Goal: Task Accomplishment & Management: Manage account settings

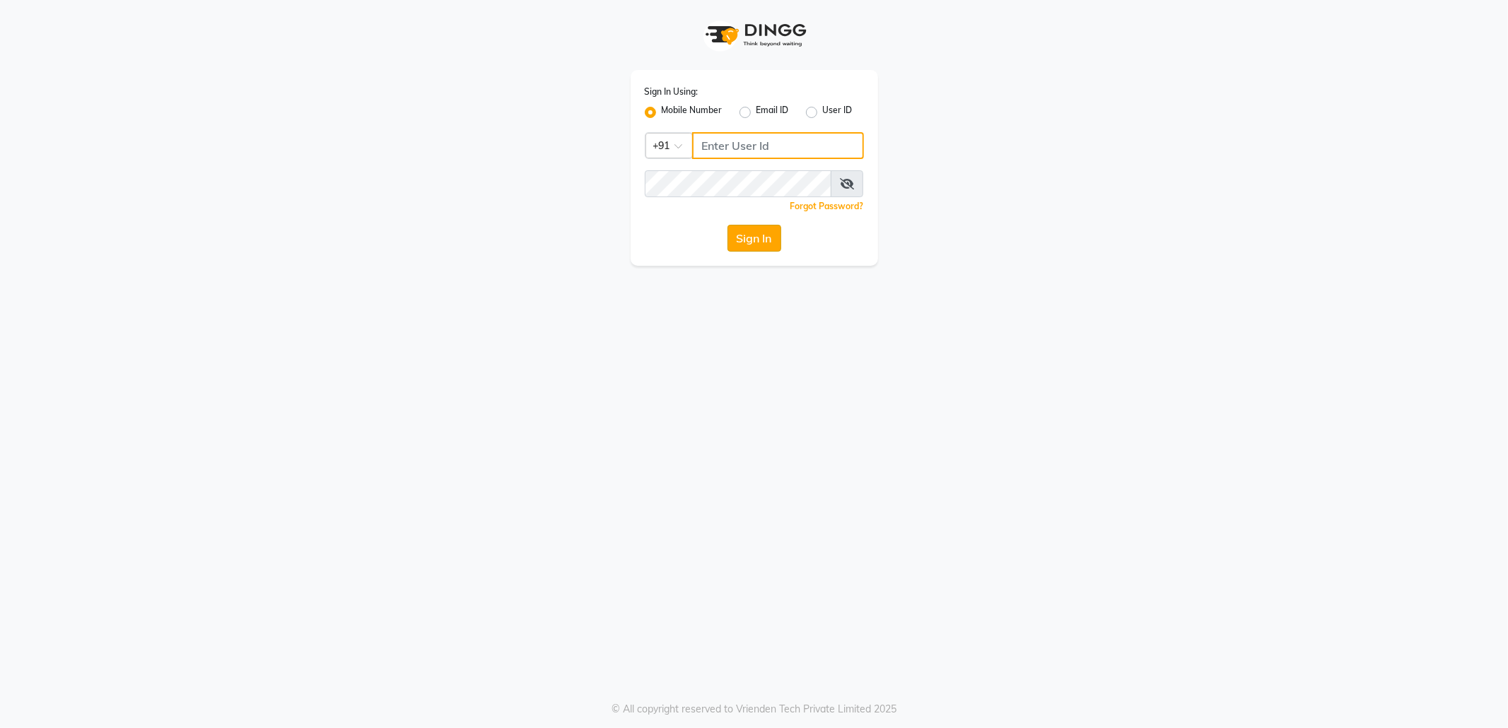
type input "8433719966"
click at [758, 242] on button "Sign In" at bounding box center [755, 238] width 54 height 27
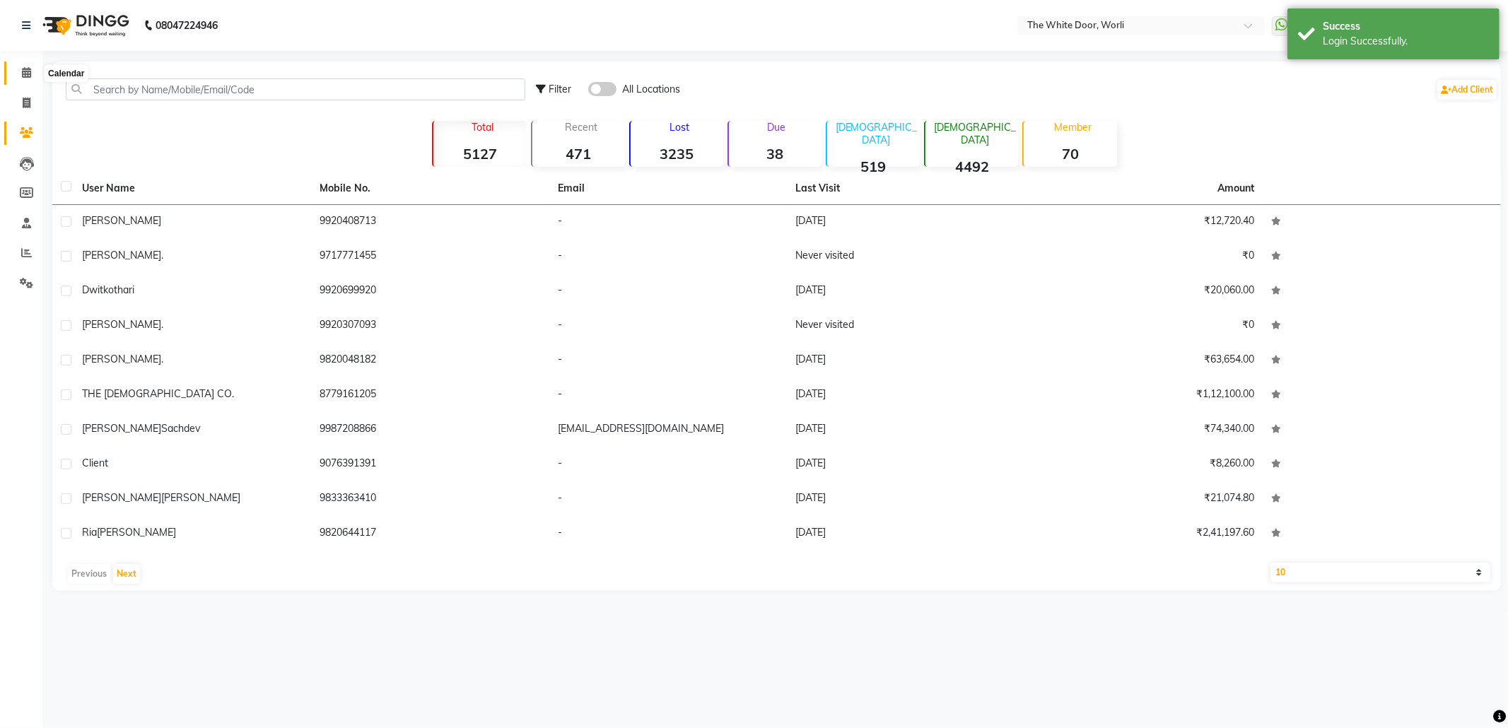
click at [22, 74] on icon at bounding box center [26, 72] width 9 height 11
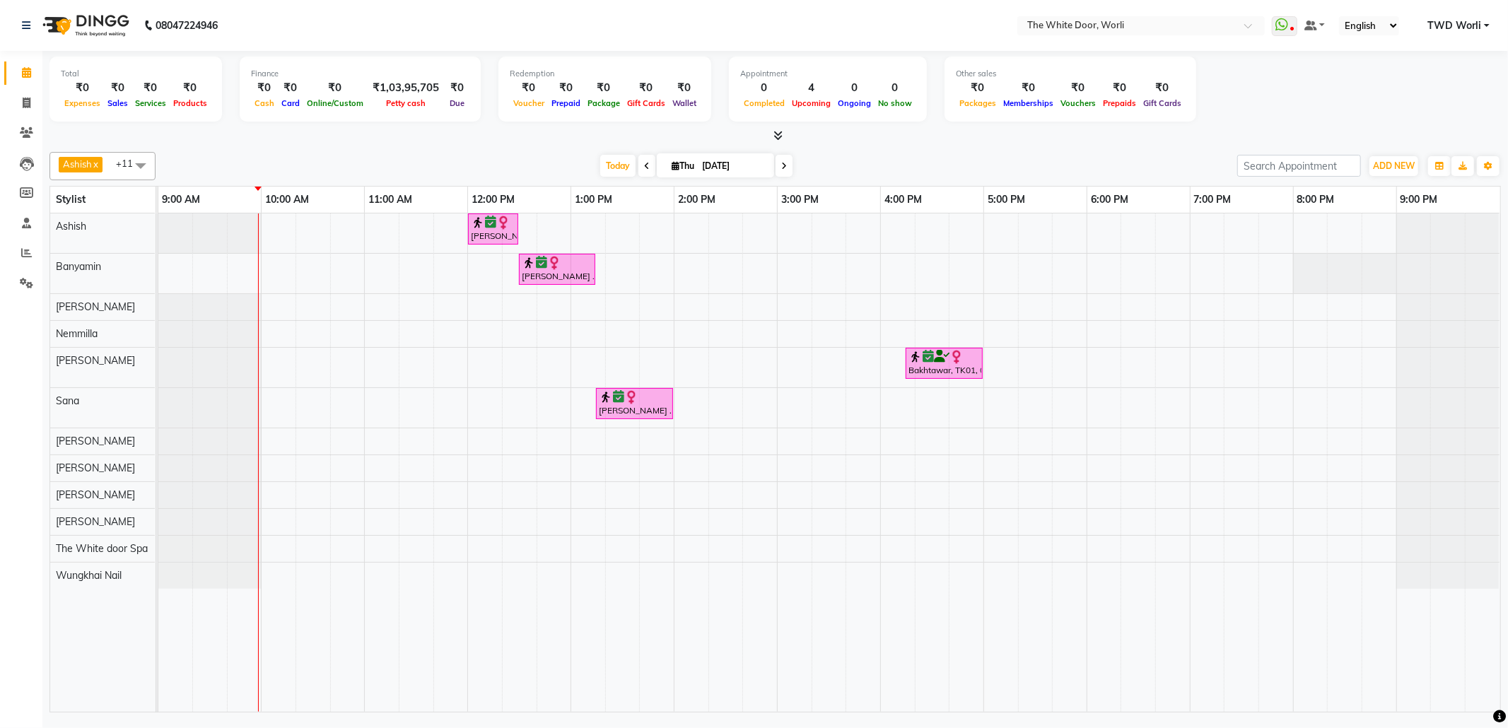
click at [644, 167] on icon at bounding box center [647, 166] width 6 height 8
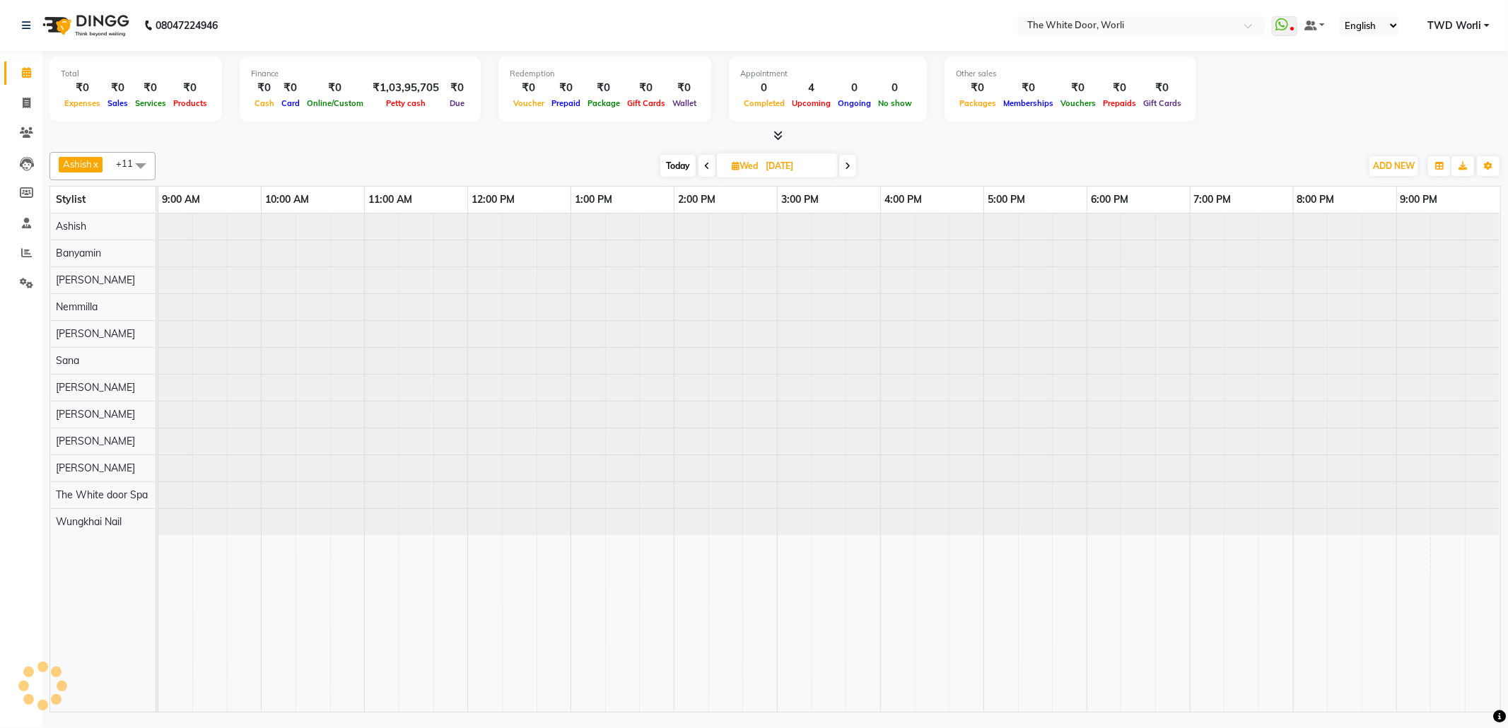
click at [668, 171] on span "Today" at bounding box center [677, 166] width 35 height 22
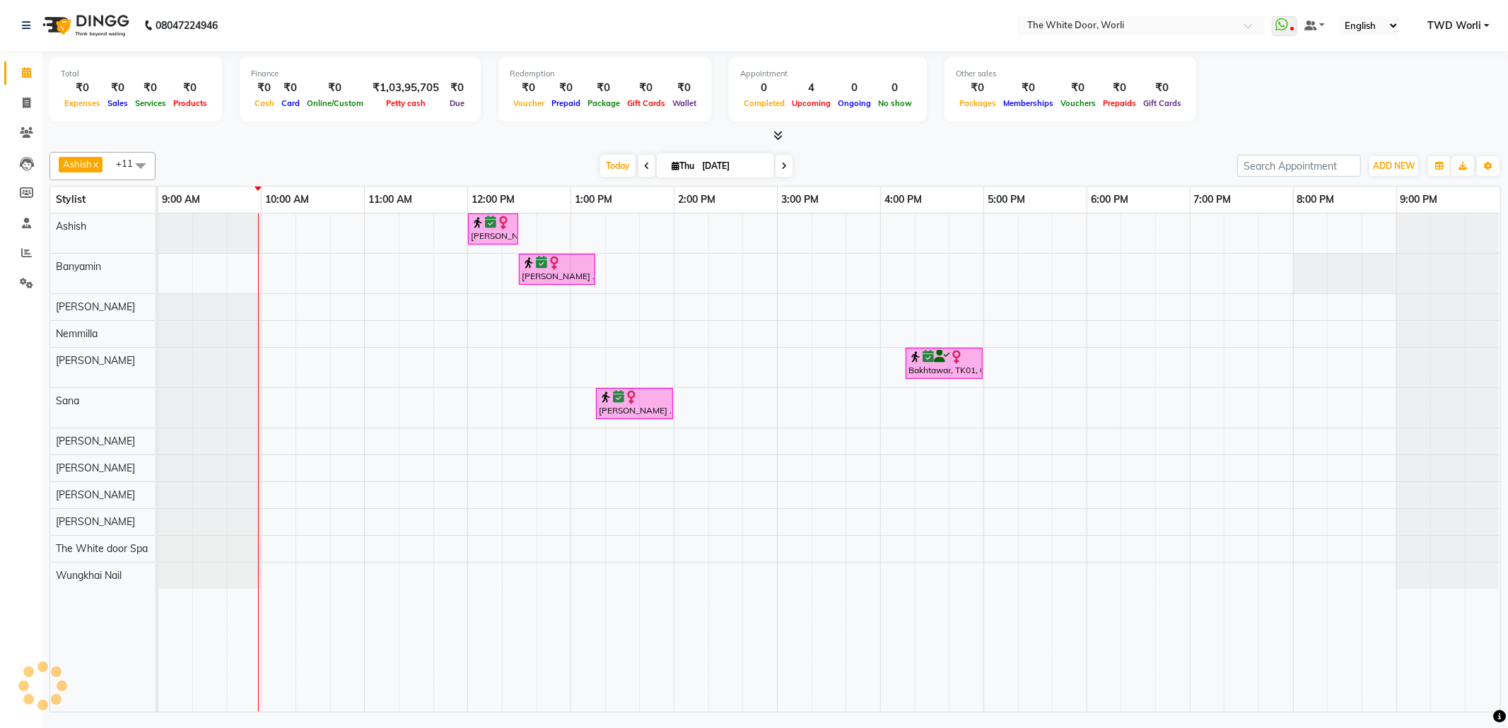
click at [644, 168] on icon at bounding box center [647, 166] width 6 height 8
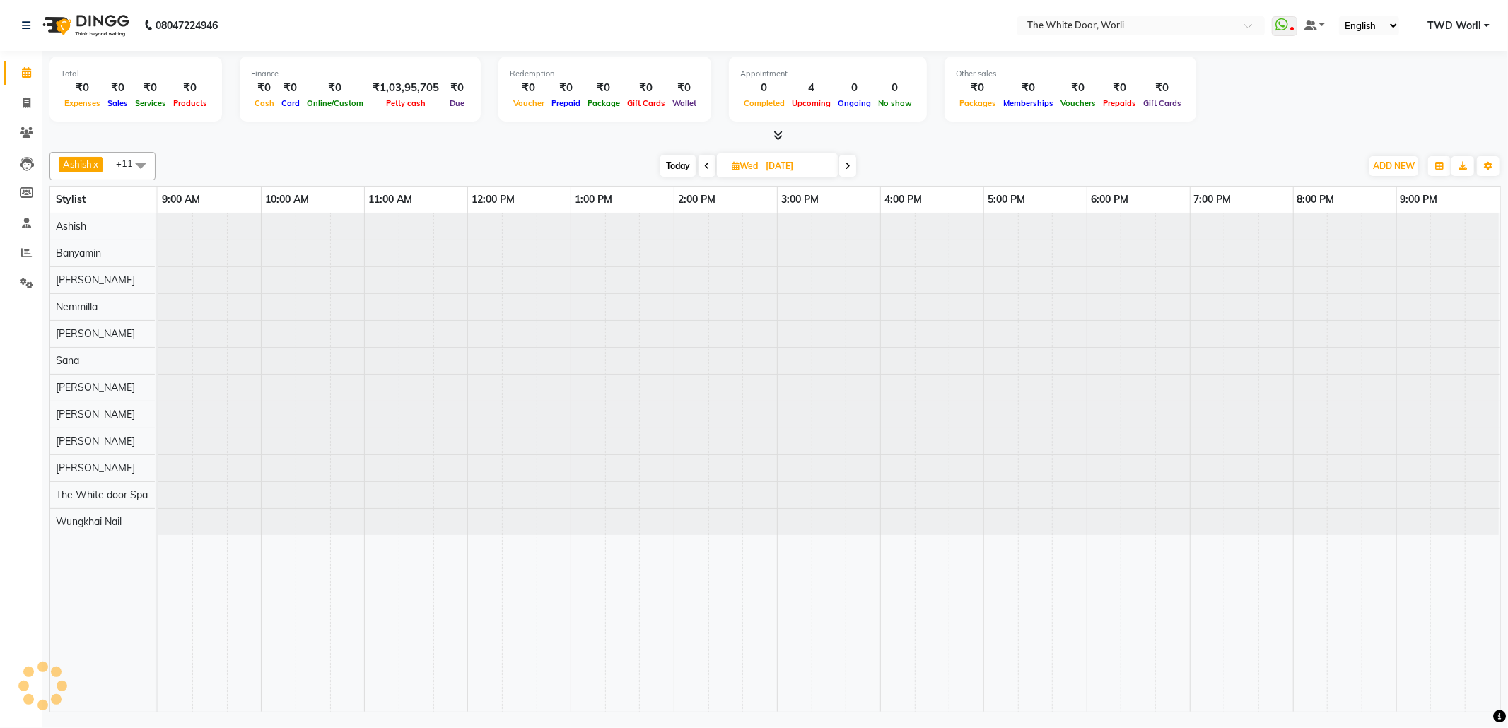
click at [858, 168] on div "[DATE] [DATE]" at bounding box center [758, 166] width 199 height 21
click at [854, 168] on span at bounding box center [847, 166] width 17 height 22
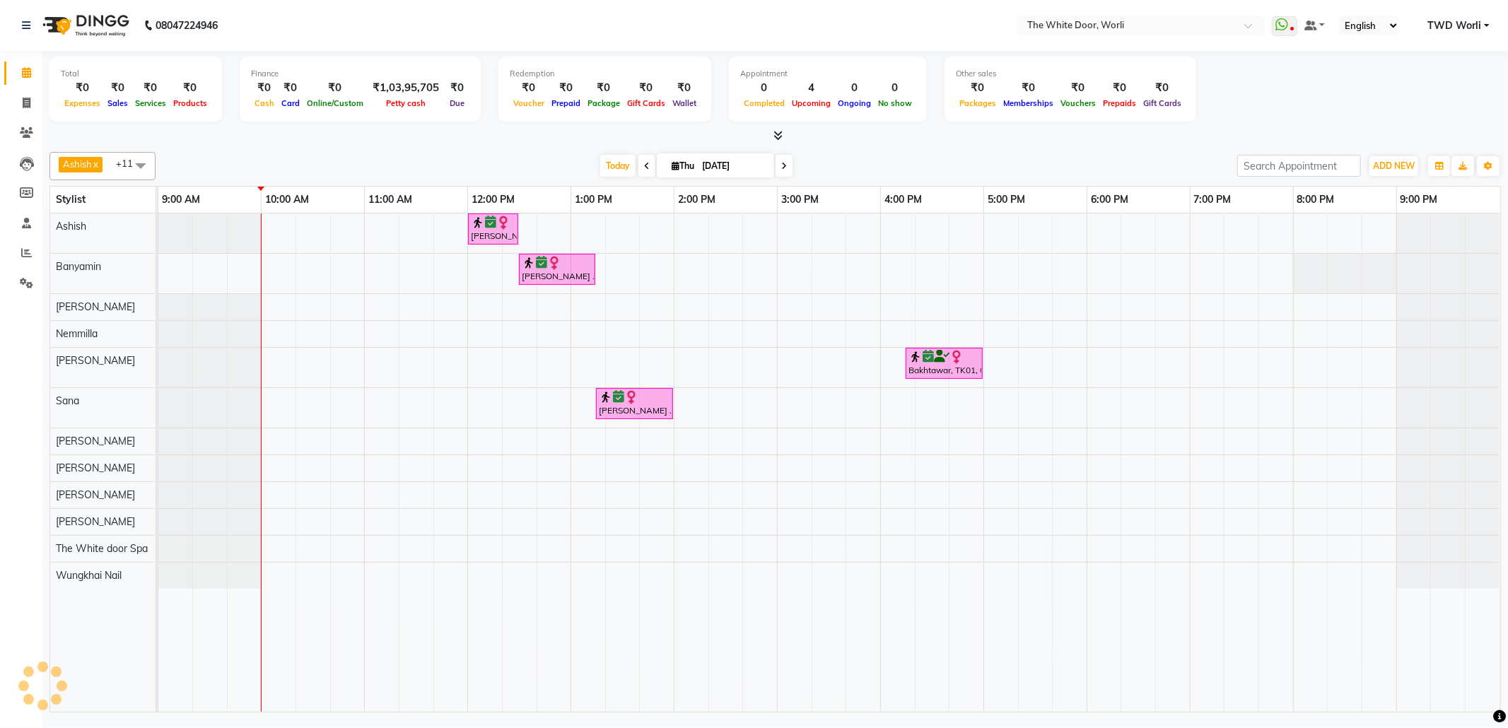
click at [781, 159] on span at bounding box center [784, 166] width 17 height 22
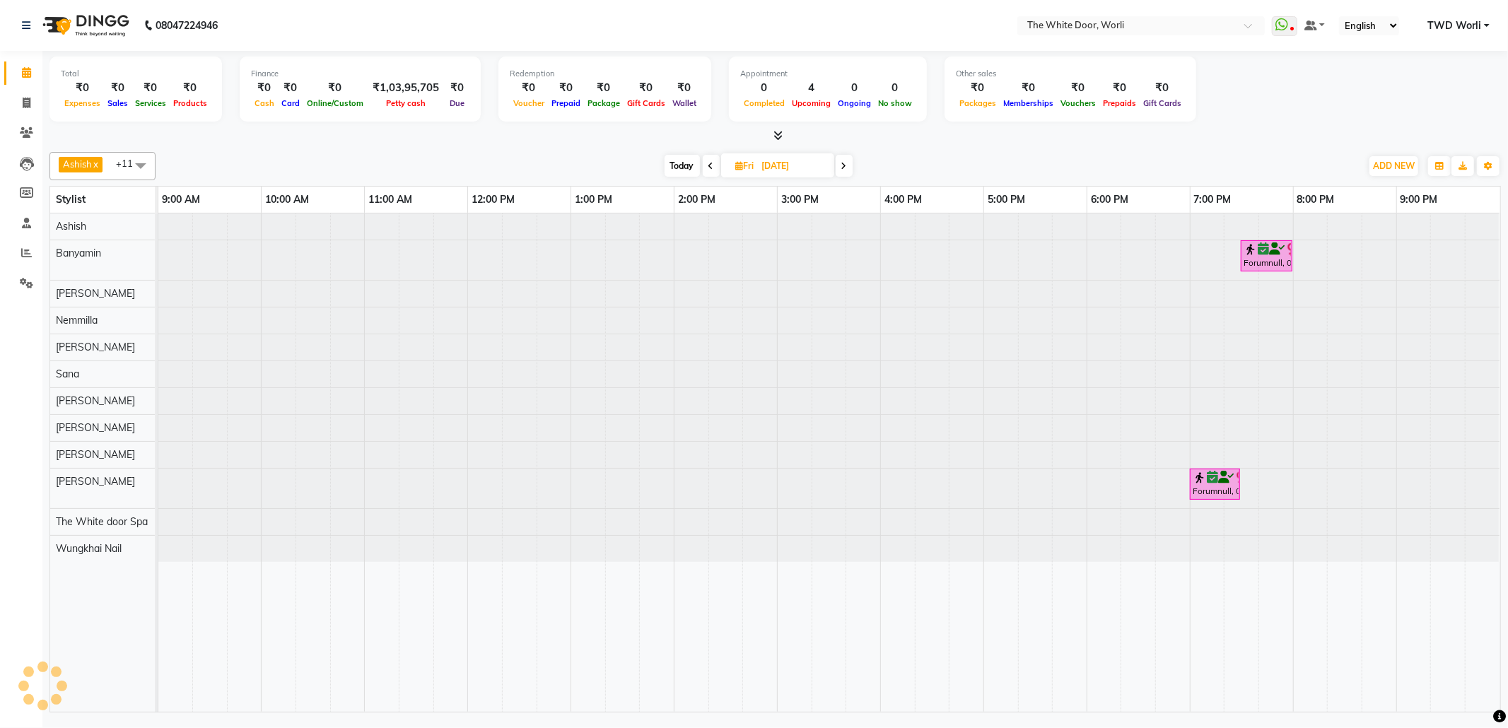
click at [841, 165] on icon at bounding box center [844, 166] width 6 height 8
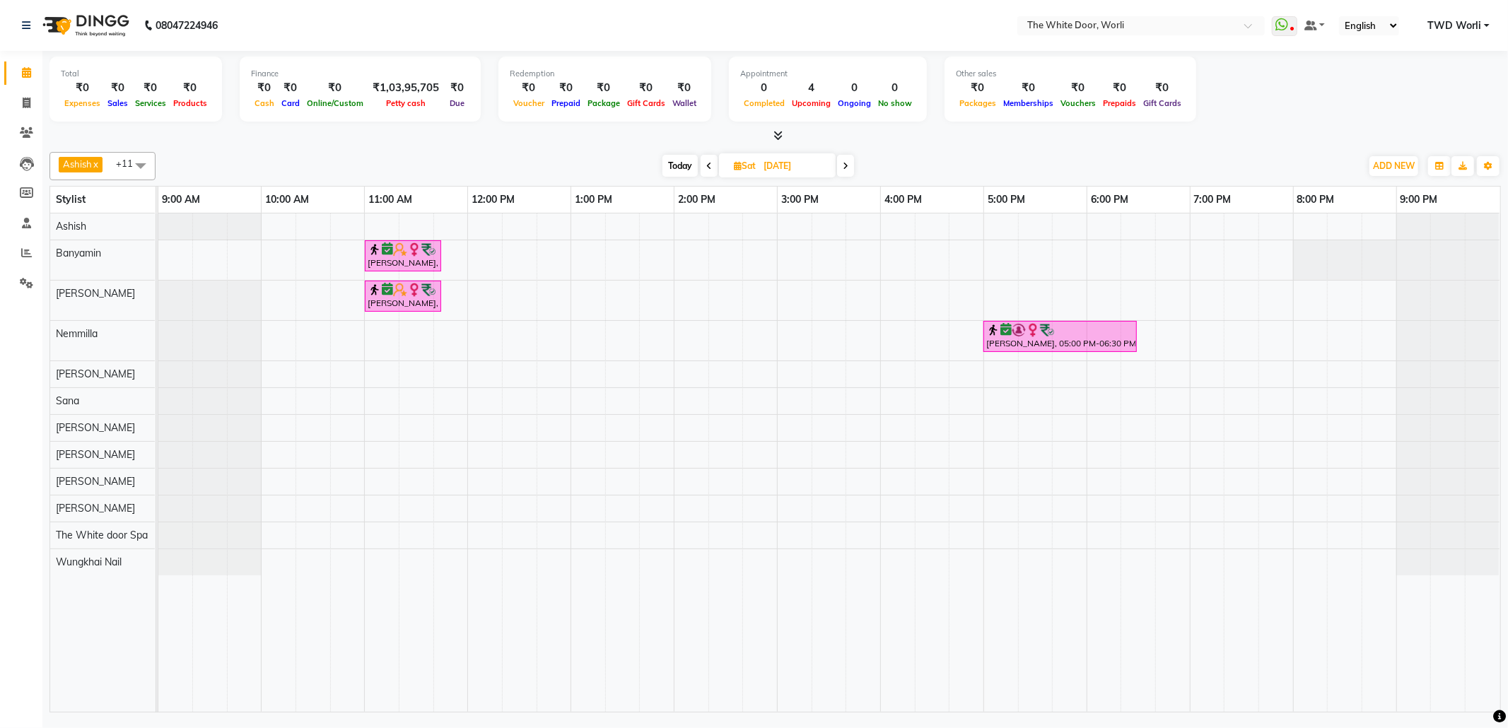
click at [683, 168] on span "Today" at bounding box center [680, 166] width 35 height 22
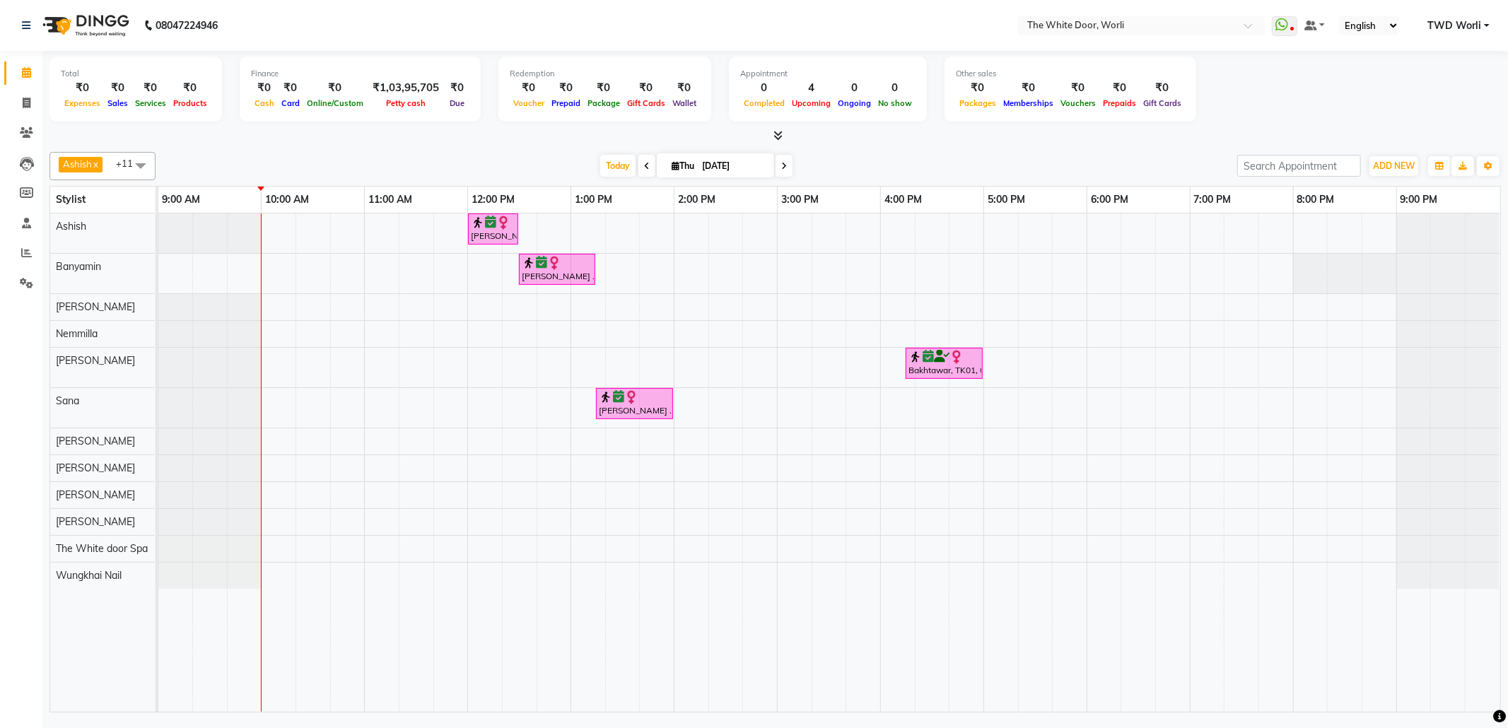
click at [646, 170] on span at bounding box center [647, 166] width 17 height 22
type input "[DATE]"
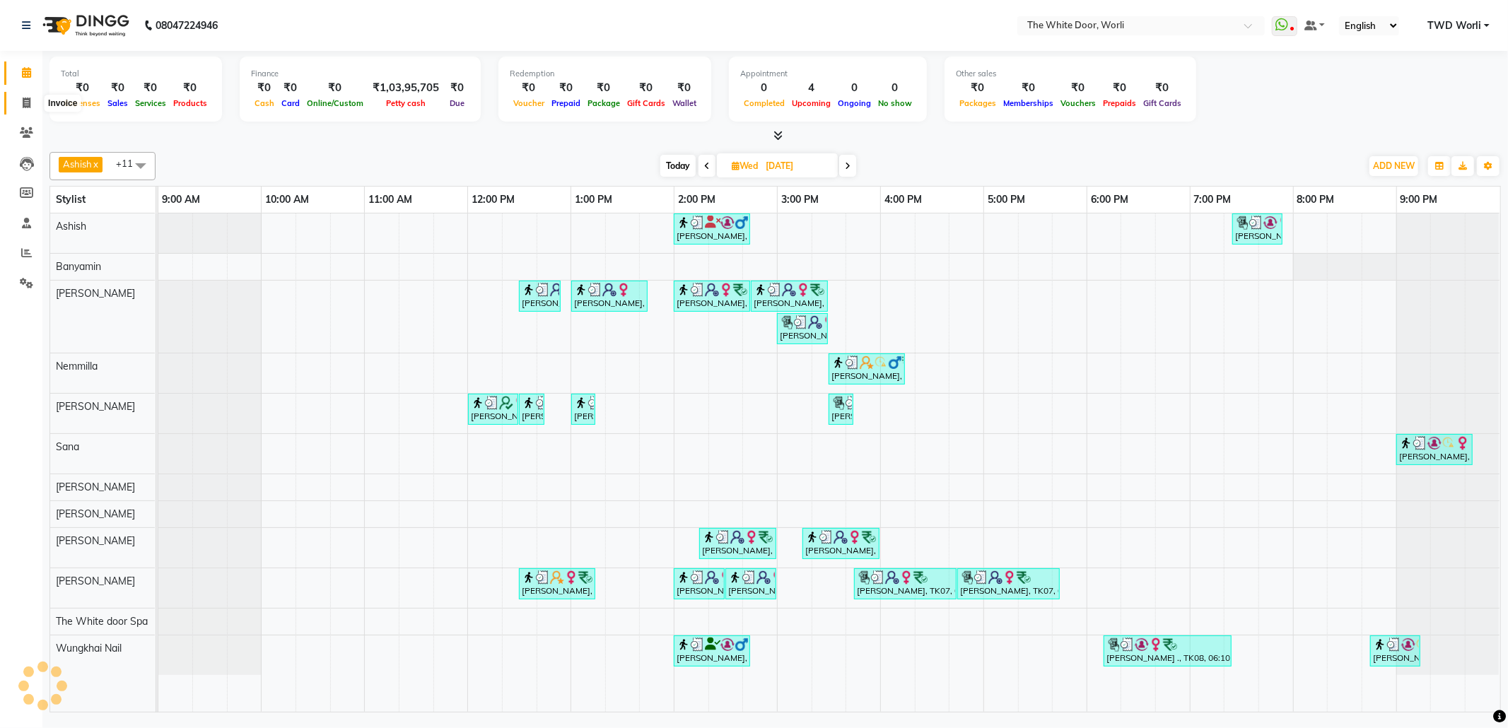
click at [27, 108] on icon at bounding box center [27, 103] width 8 height 11
select select "service"
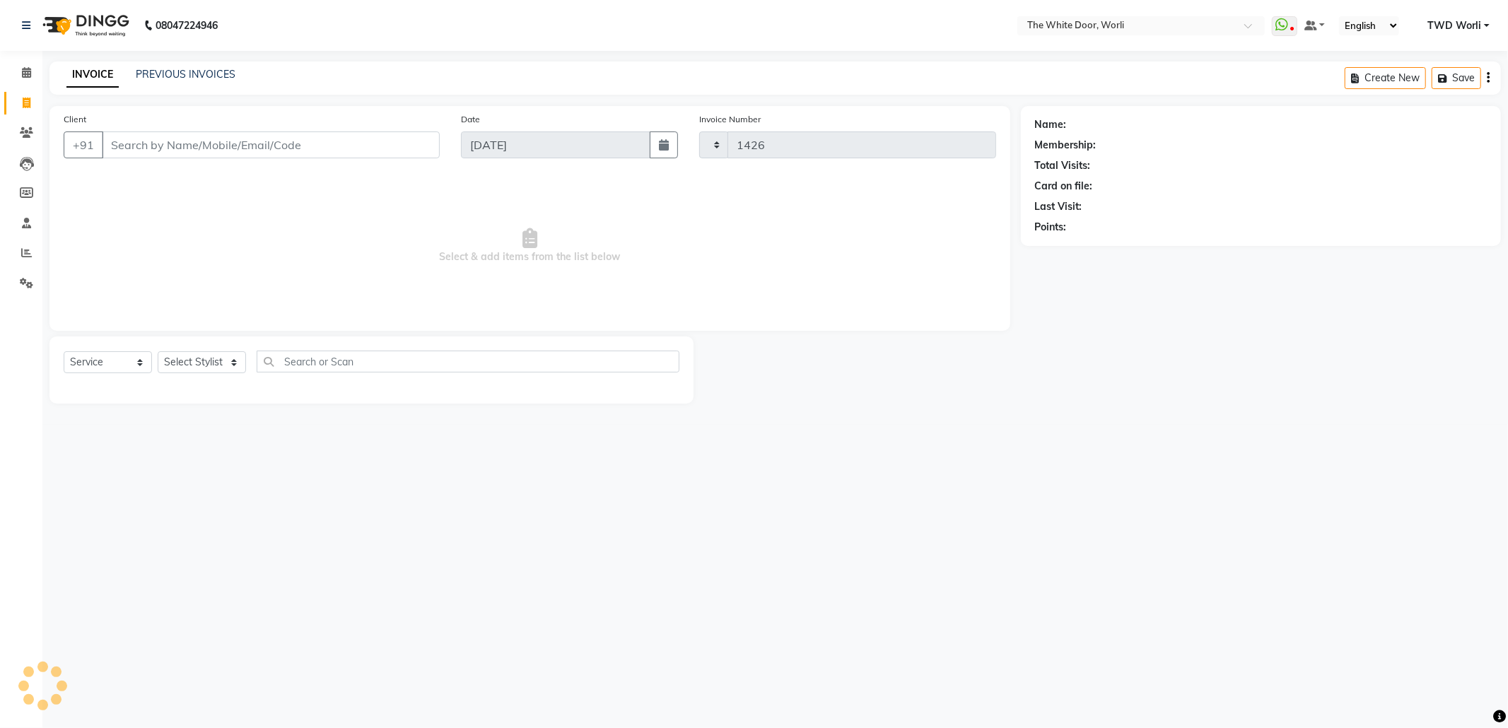
click at [27, 108] on icon at bounding box center [27, 103] width 8 height 11
select select "service"
select select "4027"
type input "1426"
click at [28, 65] on span at bounding box center [26, 73] width 25 height 16
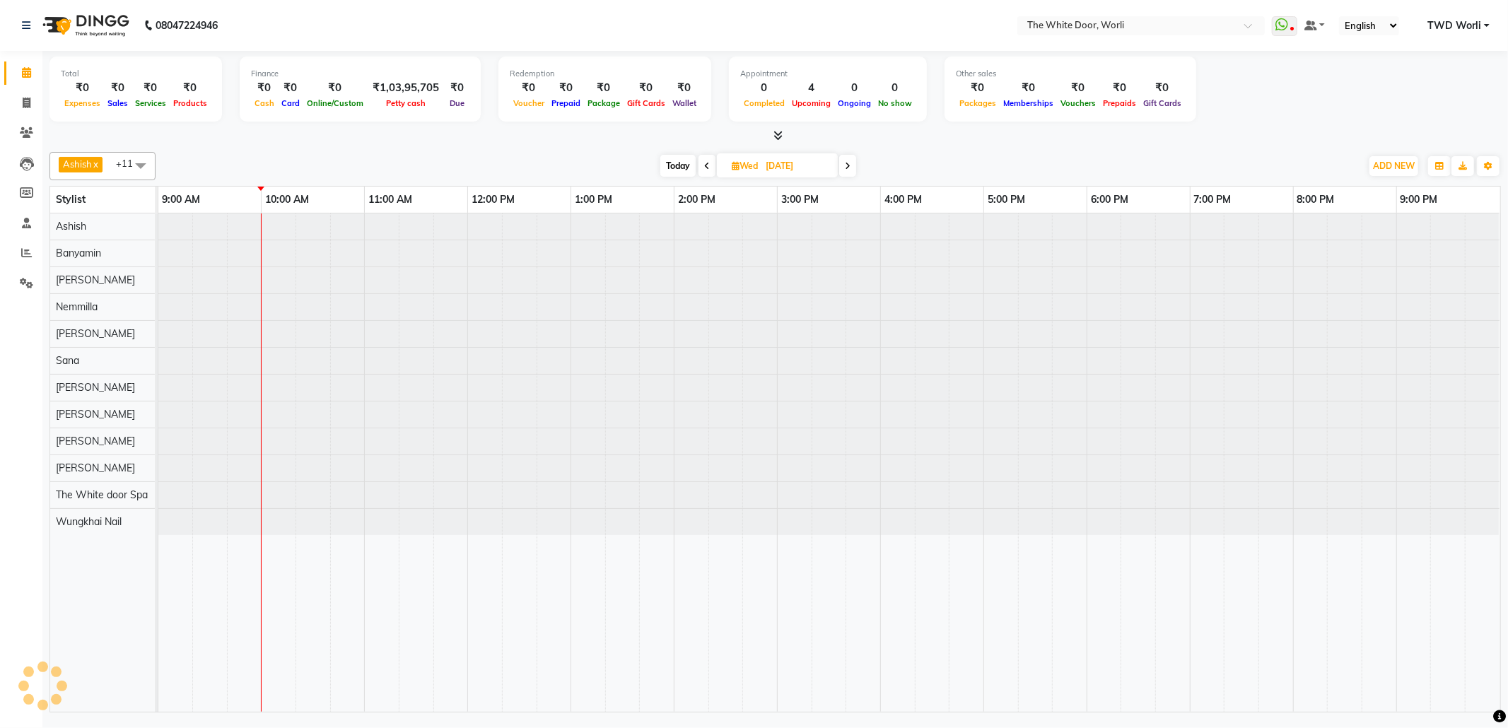
click at [686, 168] on span "Today" at bounding box center [677, 166] width 35 height 22
click at [644, 168] on icon at bounding box center [647, 166] width 6 height 8
type input "[DATE]"
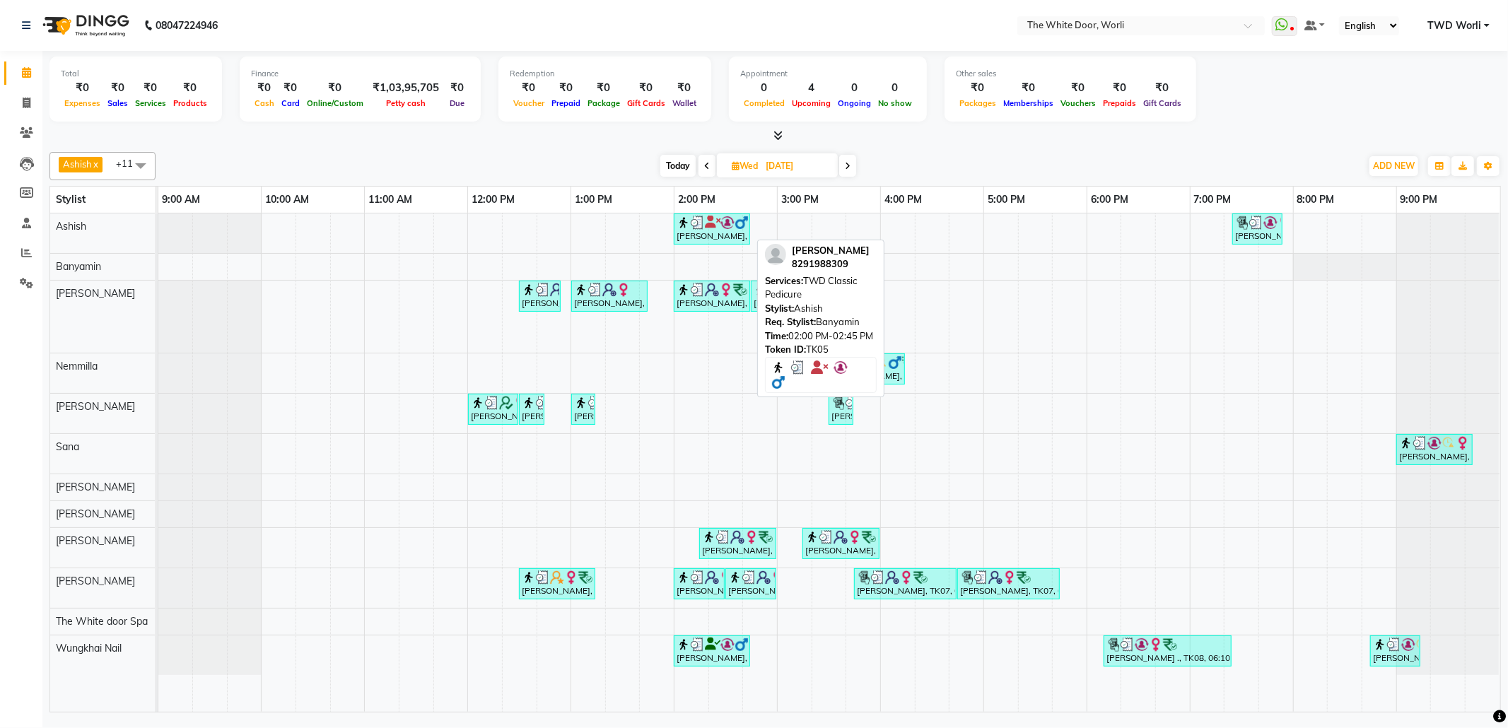
click at [717, 236] on div "[PERSON_NAME], TK05, 02:00 PM-02:45 PM, TWD Classic Pedicure" at bounding box center [712, 229] width 74 height 27
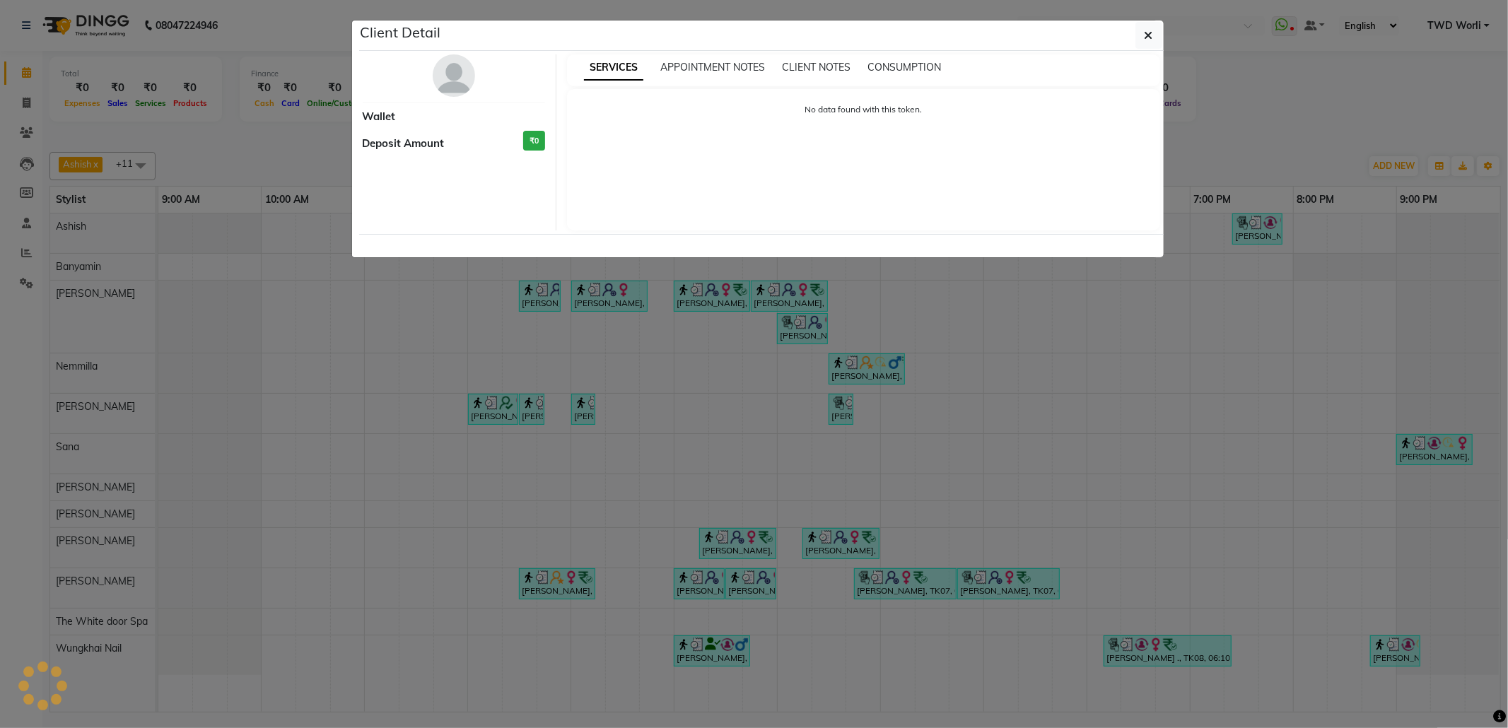
select select "3"
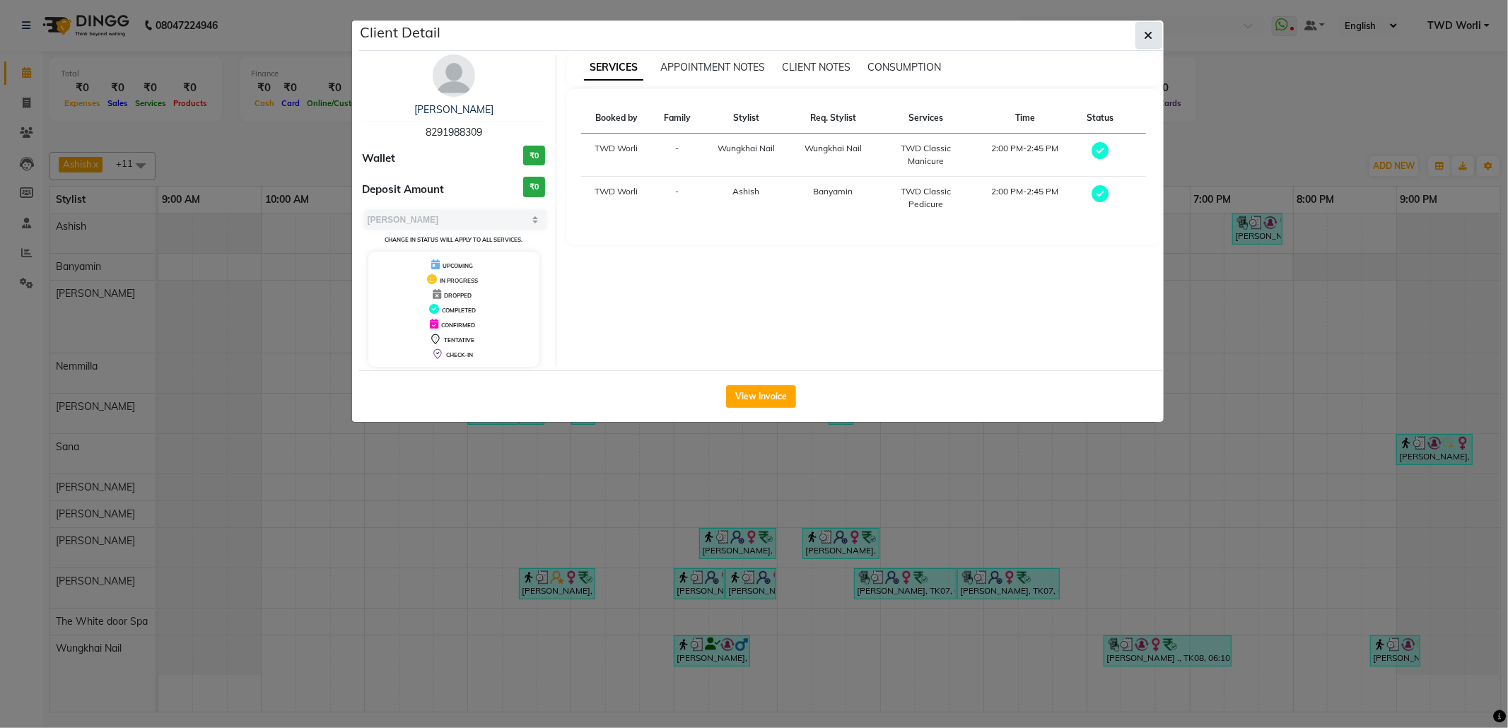
click at [1151, 35] on icon "button" at bounding box center [1149, 35] width 8 height 11
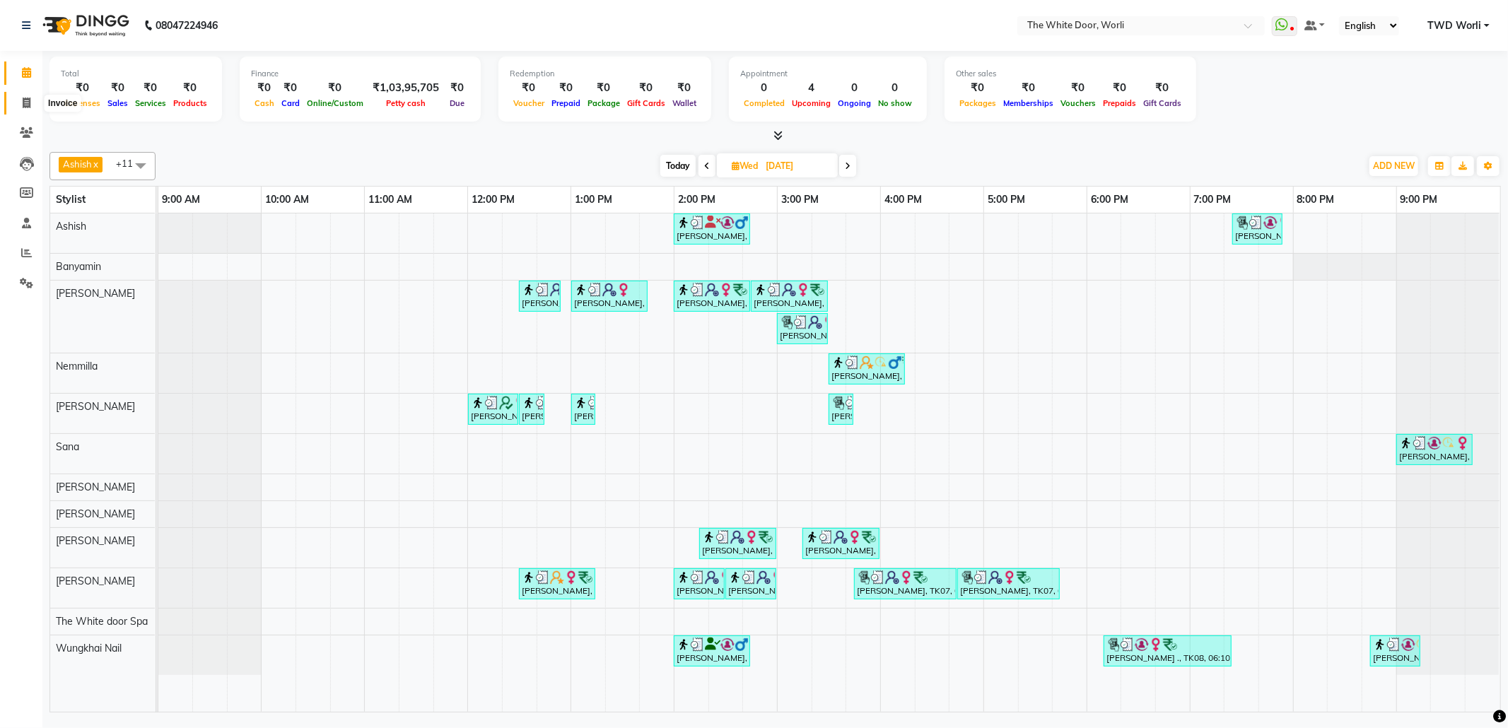
click at [23, 103] on icon at bounding box center [27, 103] width 8 height 11
select select "service"
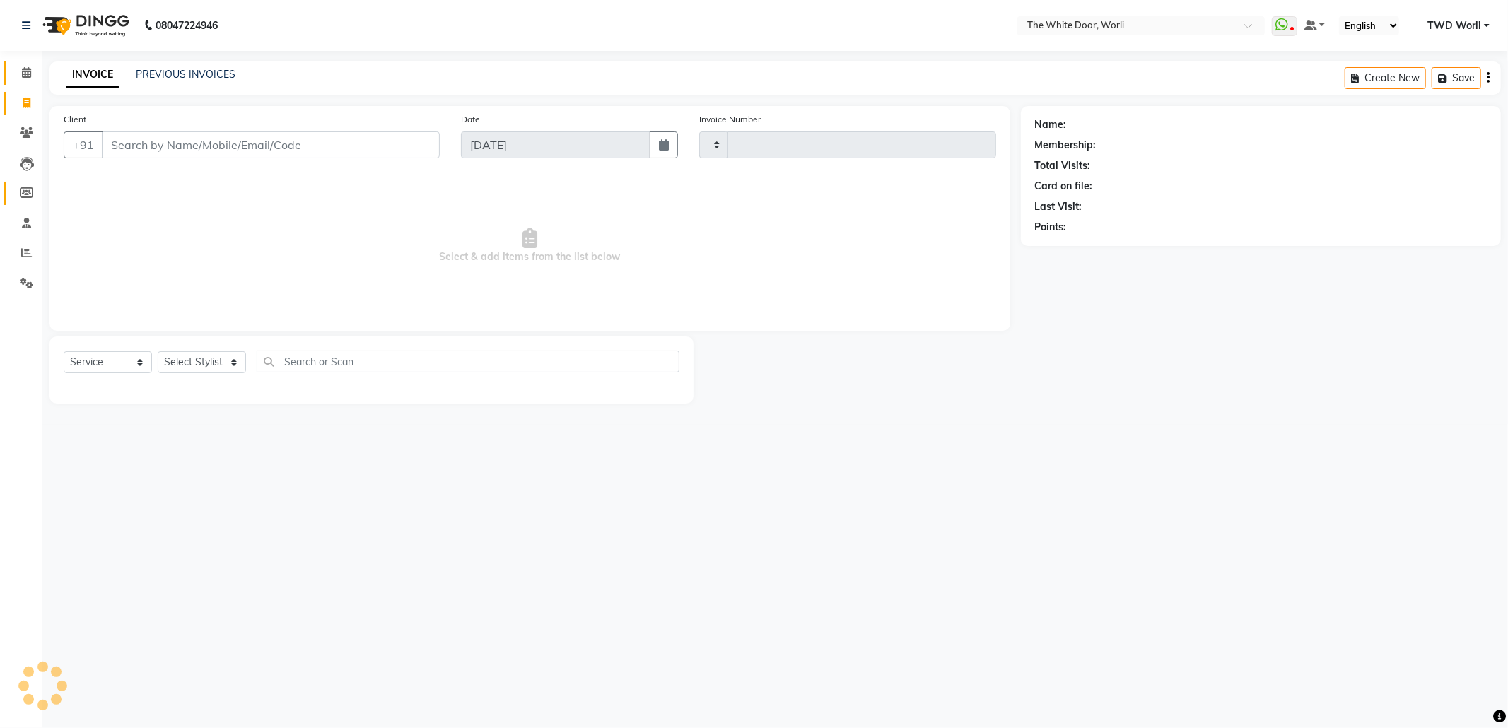
type input "1426"
select select "4027"
click at [20, 249] on span at bounding box center [26, 253] width 25 height 16
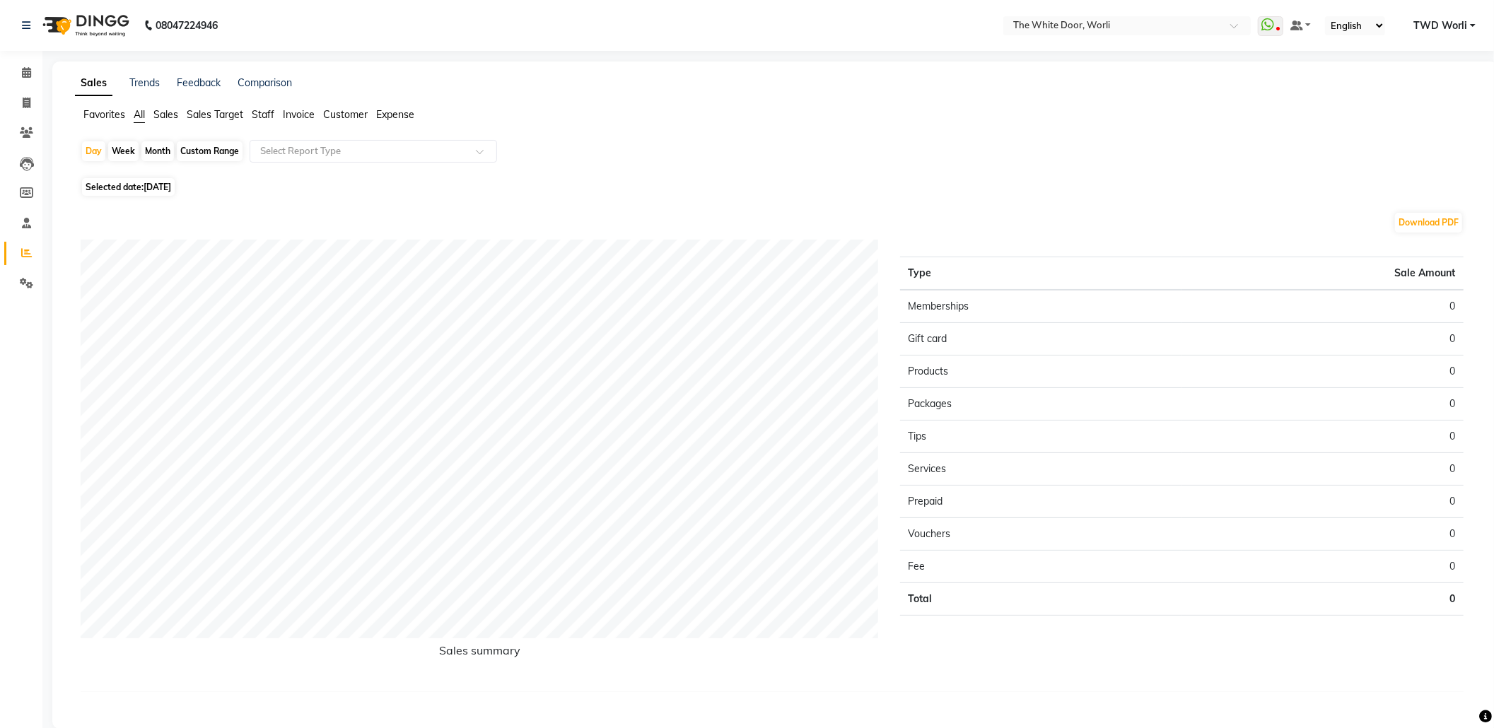
click at [115, 154] on div "Week" at bounding box center [123, 151] width 30 height 20
select select "9"
select select "2025"
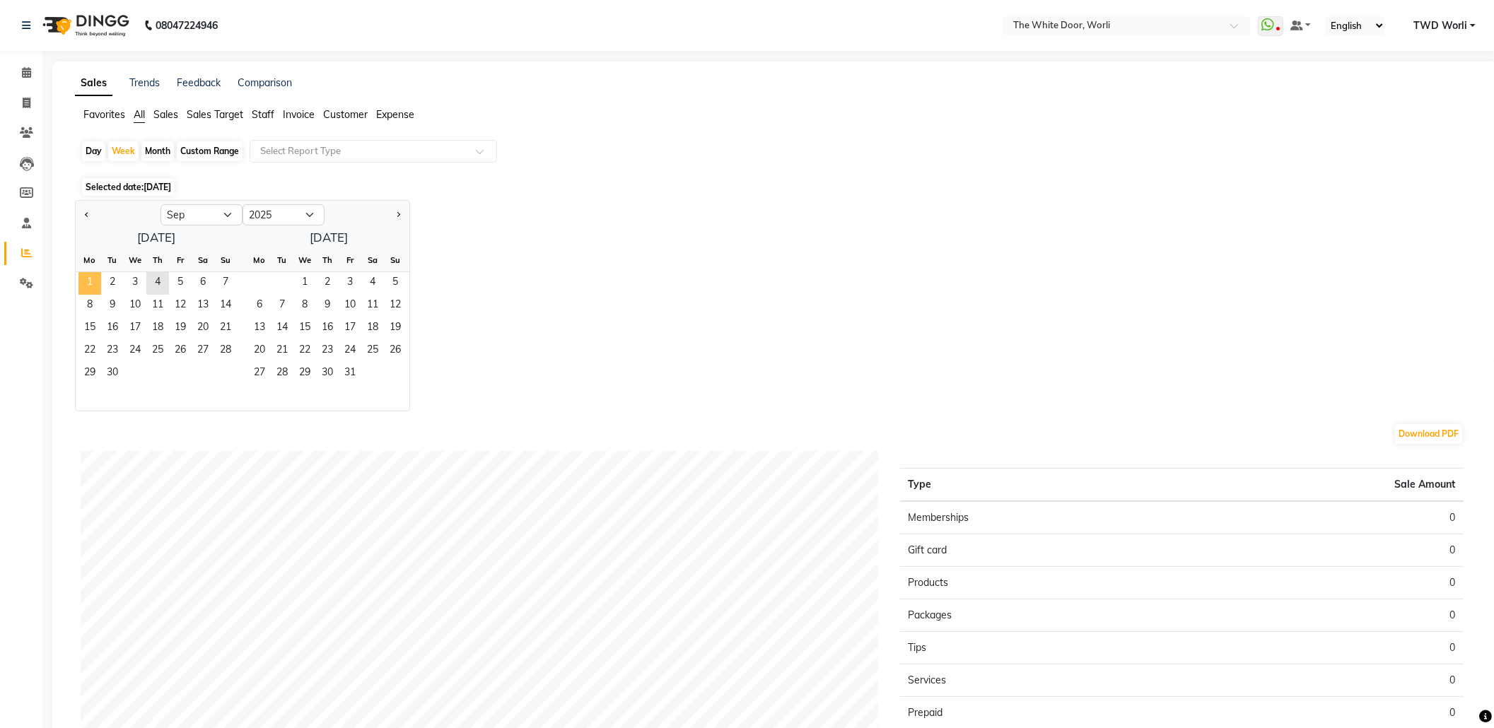
click at [82, 284] on span "1" at bounding box center [89, 283] width 23 height 23
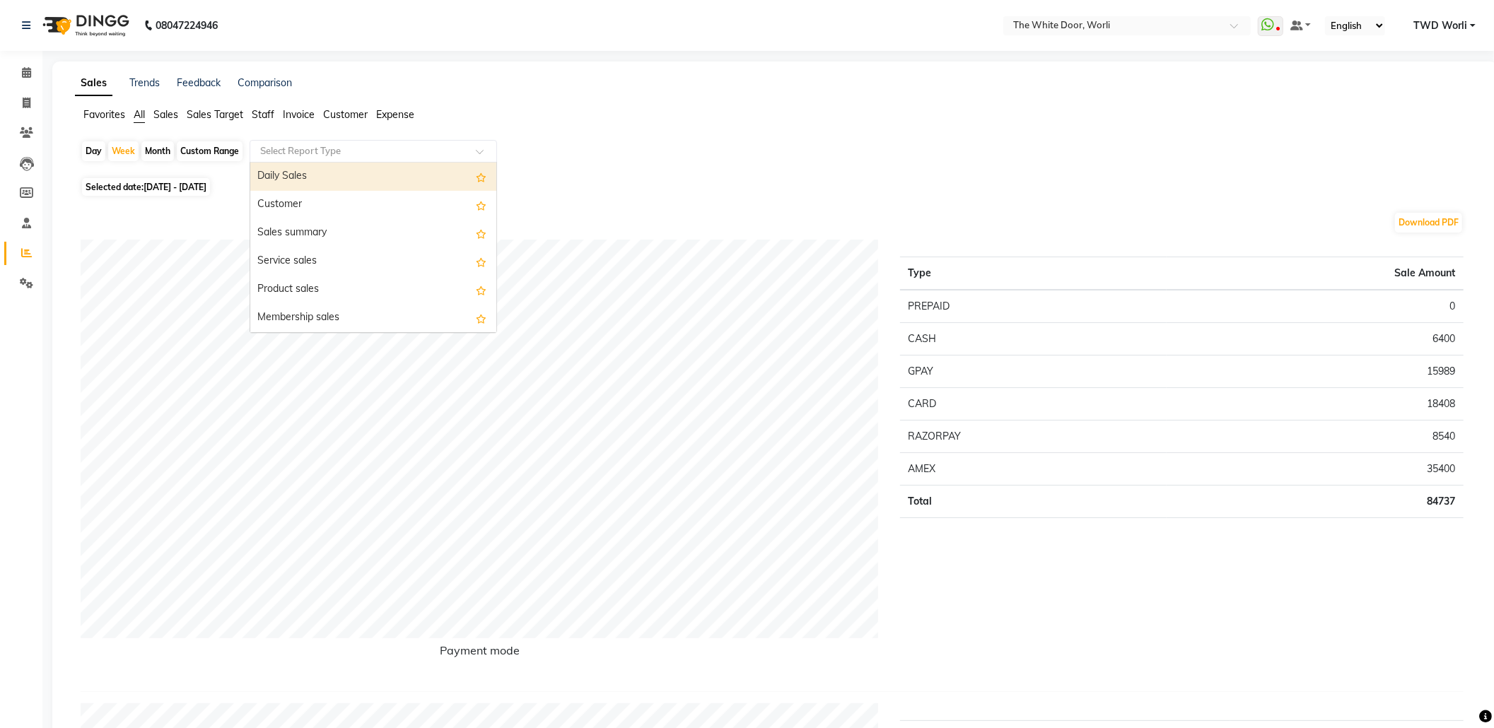
click at [311, 156] on input "text" at bounding box center [359, 151] width 204 height 14
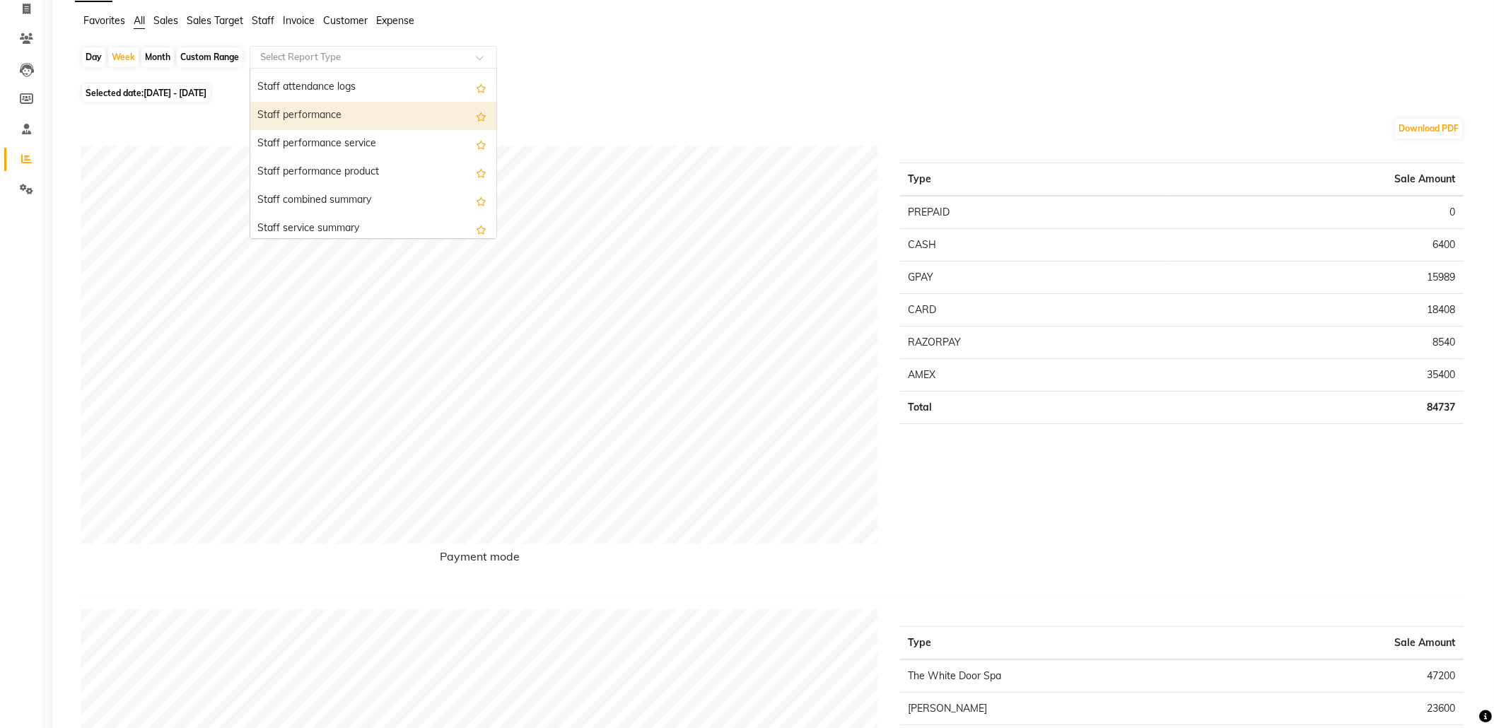
scroll to position [566, 0]
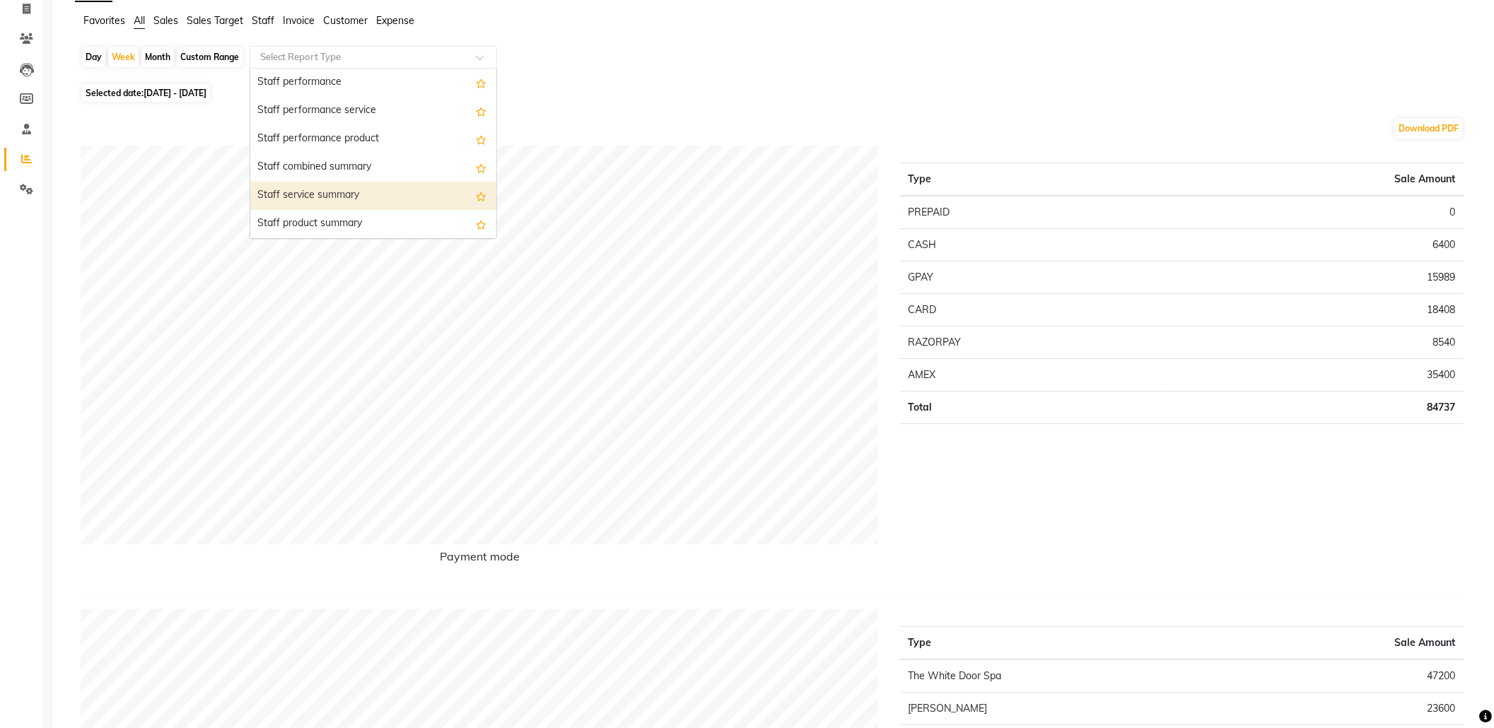
click at [321, 190] on div "Staff service summary" at bounding box center [373, 196] width 246 height 28
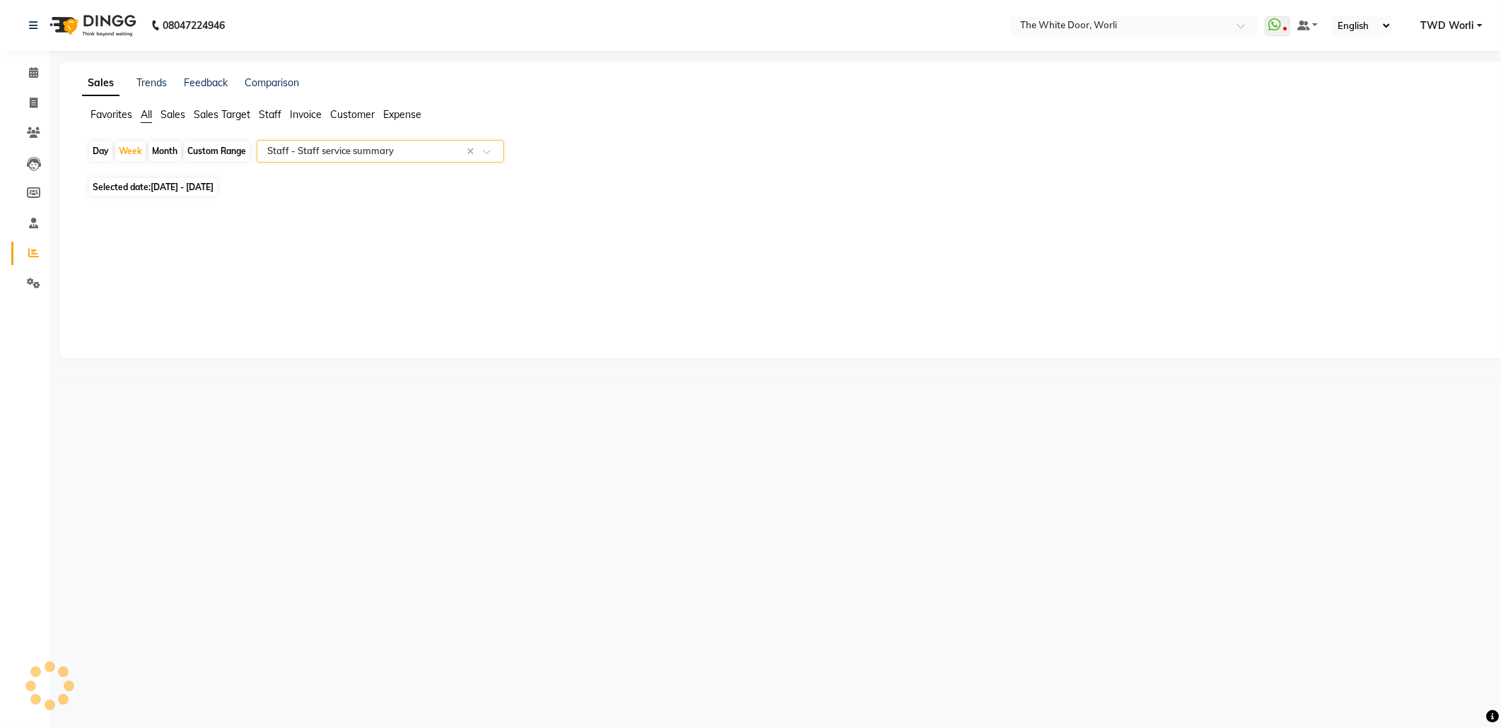
scroll to position [0, 0]
select select "full_report"
select select "csv"
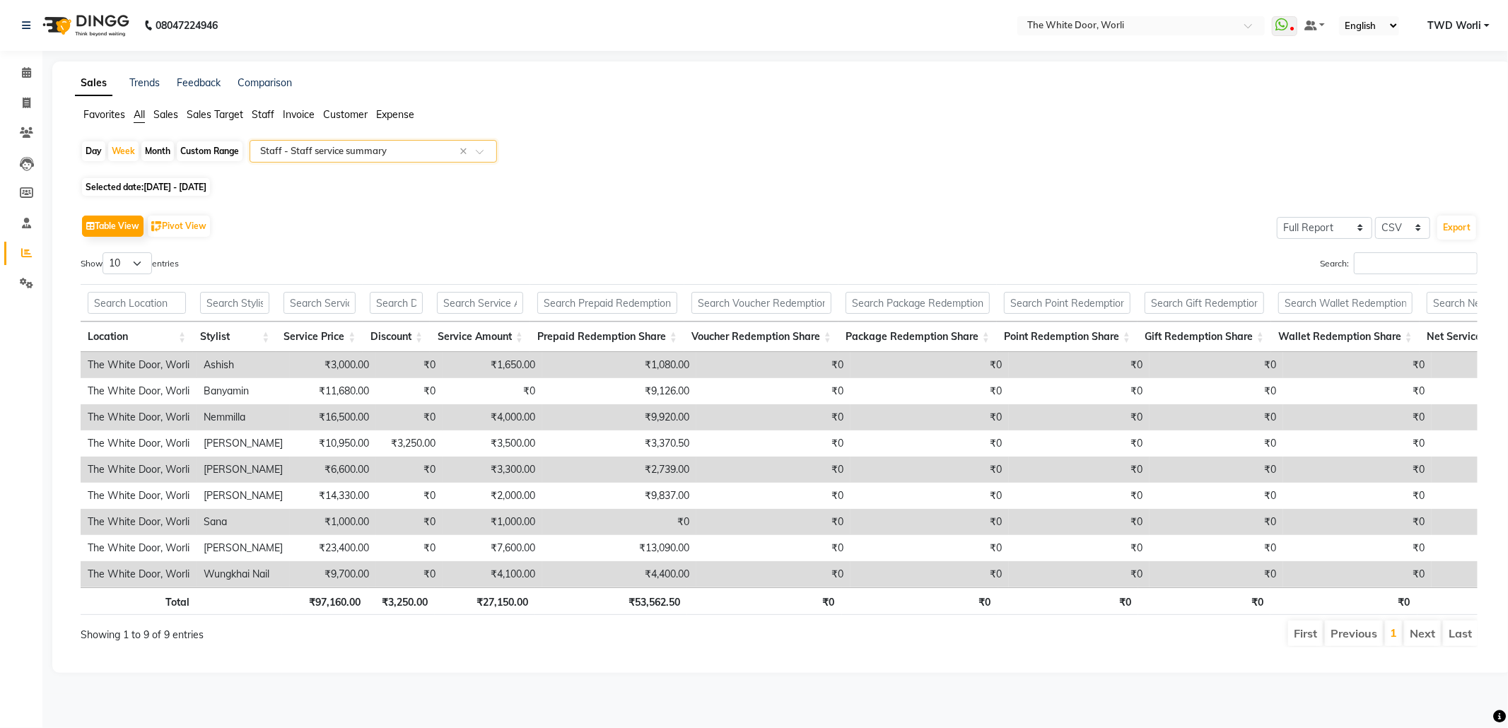
select select "service"
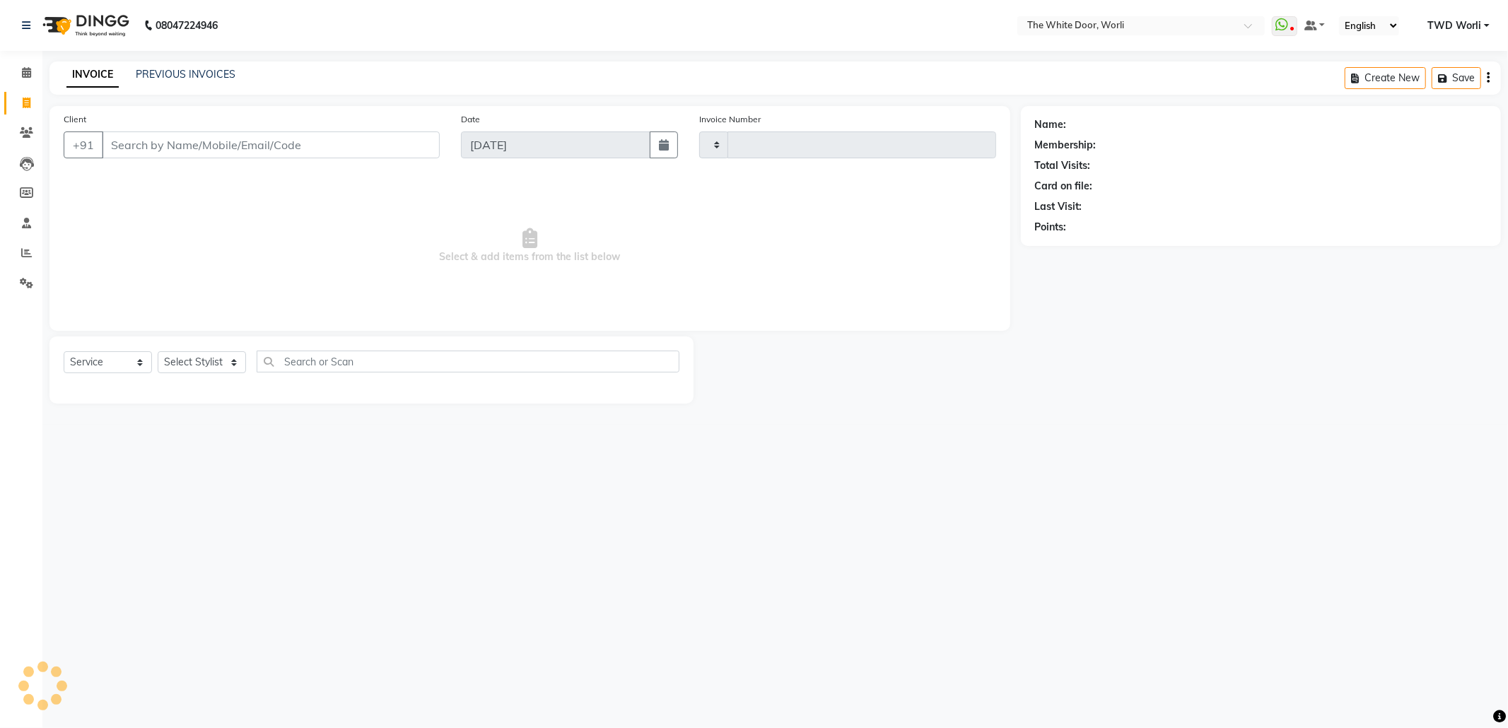
type input "1426"
select select "4027"
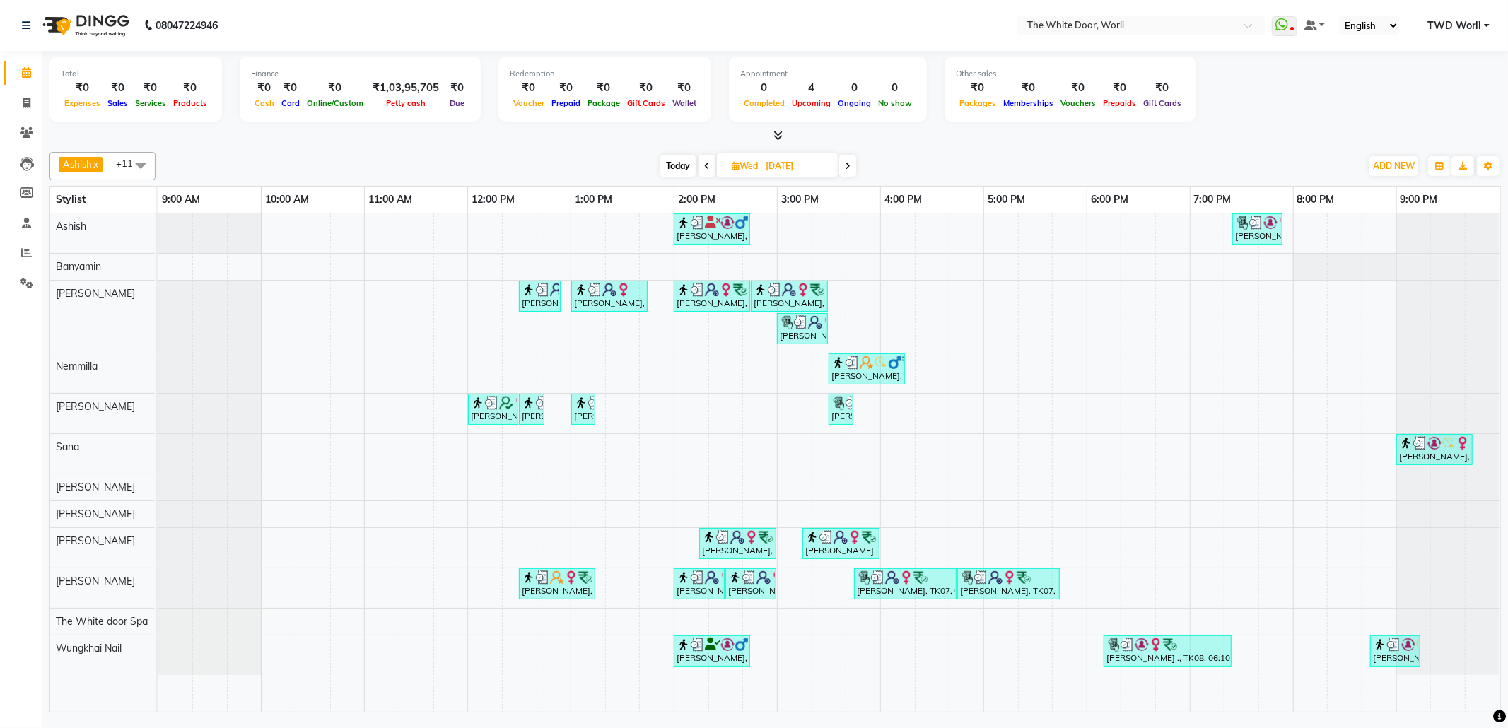
click at [700, 161] on span at bounding box center [707, 166] width 17 height 22
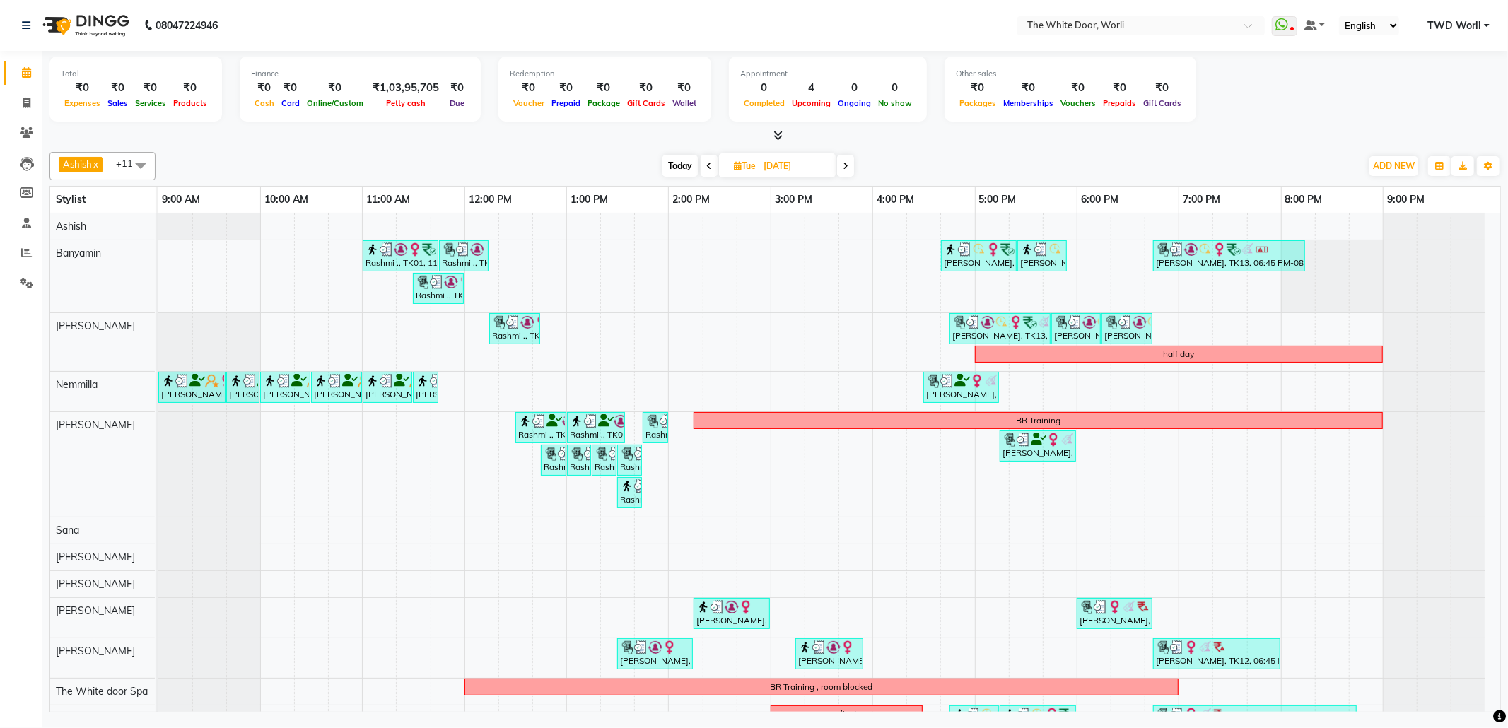
click at [692, 165] on span "Today" at bounding box center [680, 166] width 35 height 22
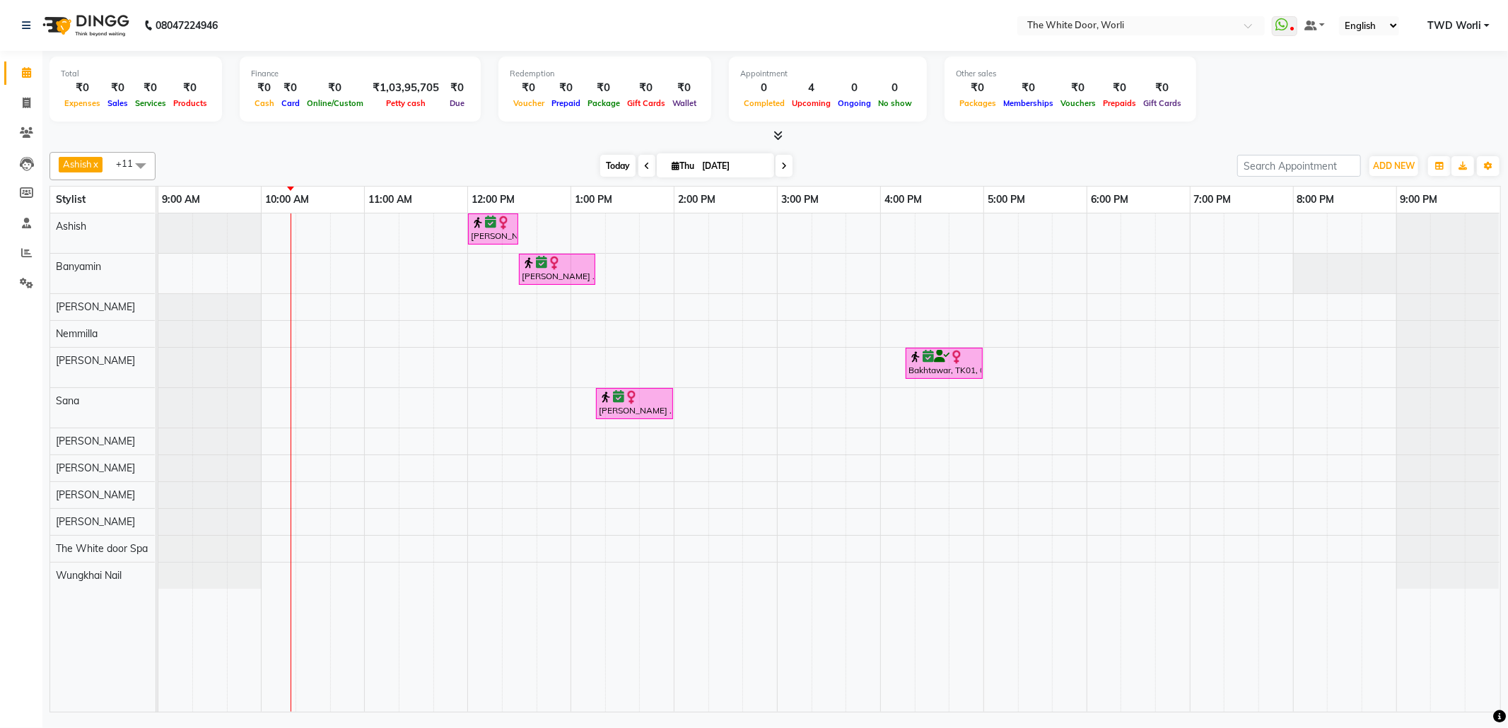
click at [622, 168] on span "Today" at bounding box center [617, 166] width 35 height 22
click at [600, 164] on span "Today" at bounding box center [617, 166] width 35 height 22
click at [611, 168] on span "Today" at bounding box center [617, 166] width 35 height 22
click at [781, 170] on icon at bounding box center [784, 166] width 6 height 8
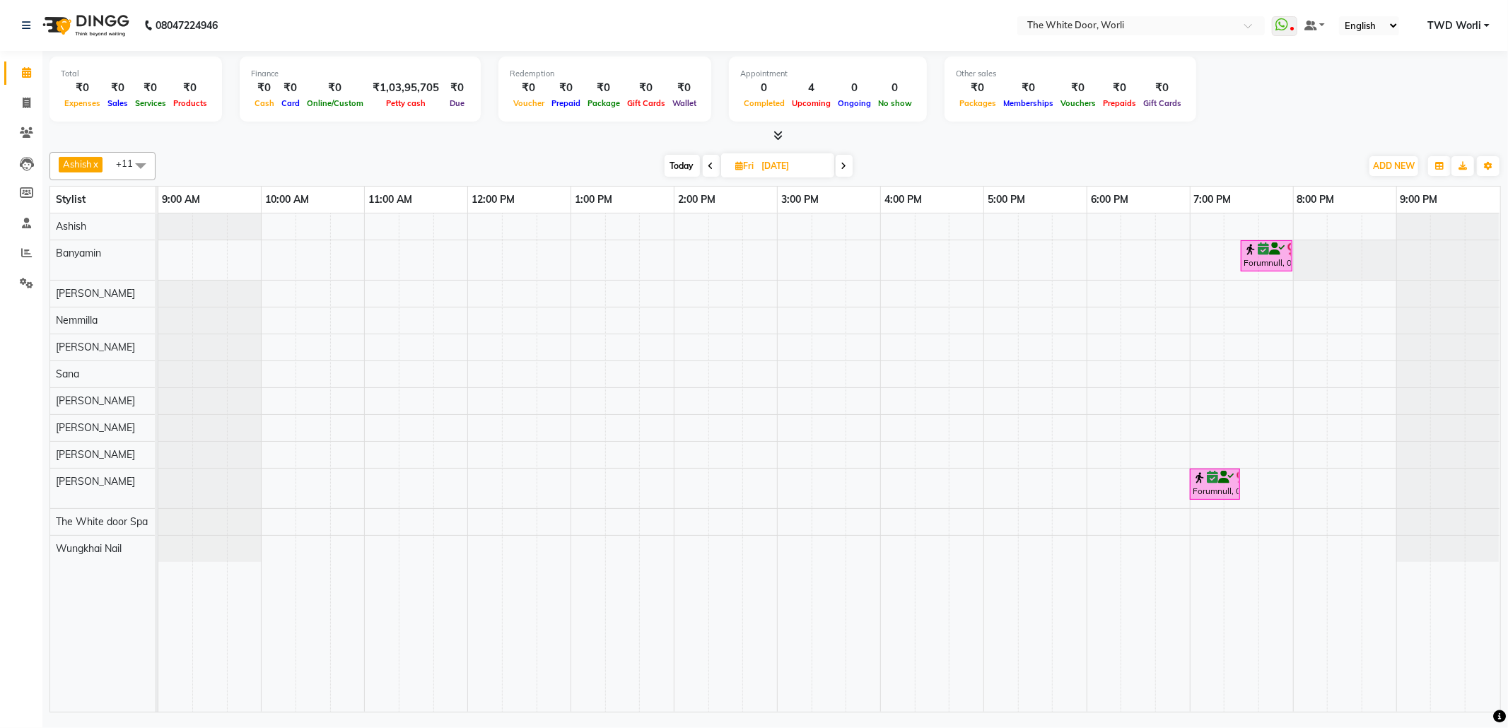
click at [671, 167] on span "Today" at bounding box center [682, 166] width 35 height 22
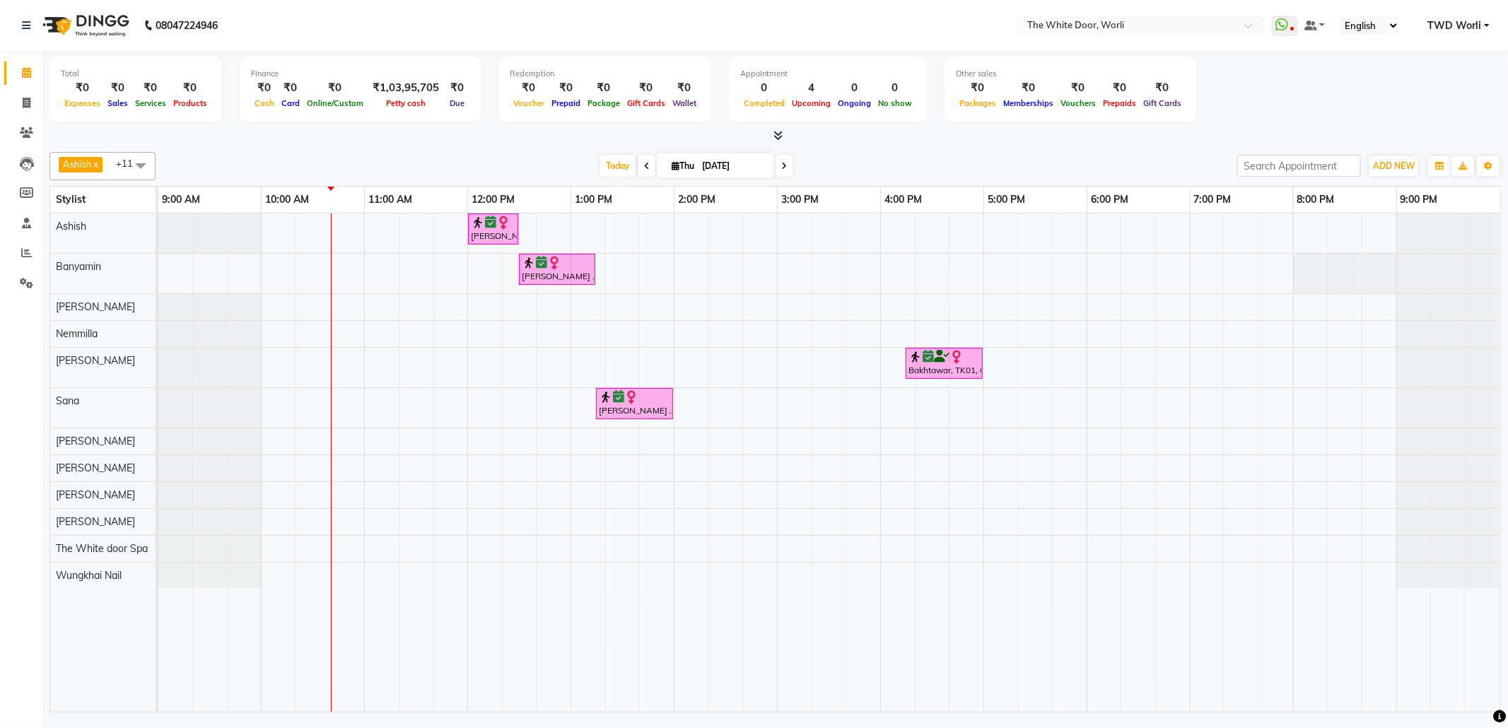
click at [776, 161] on span at bounding box center [784, 166] width 17 height 22
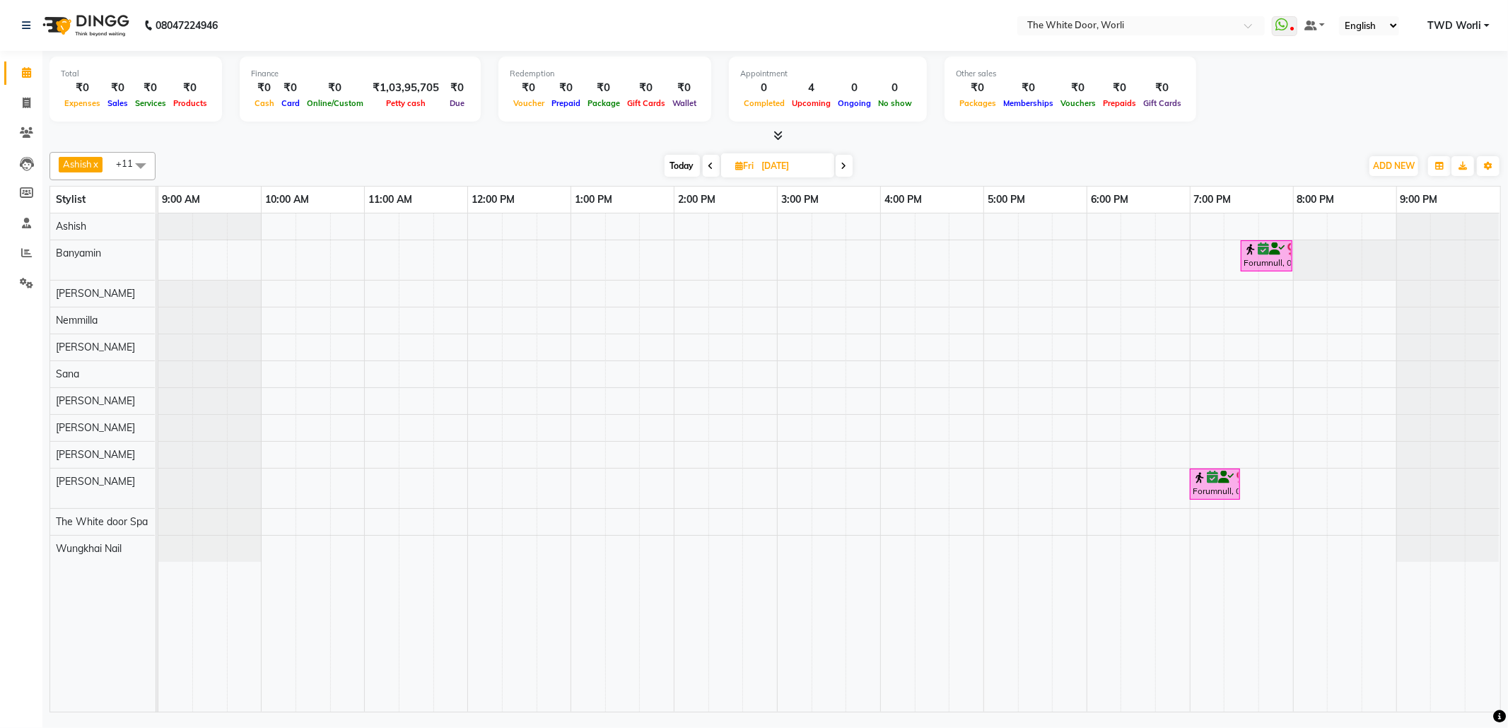
click at [690, 165] on span "Today" at bounding box center [682, 166] width 35 height 22
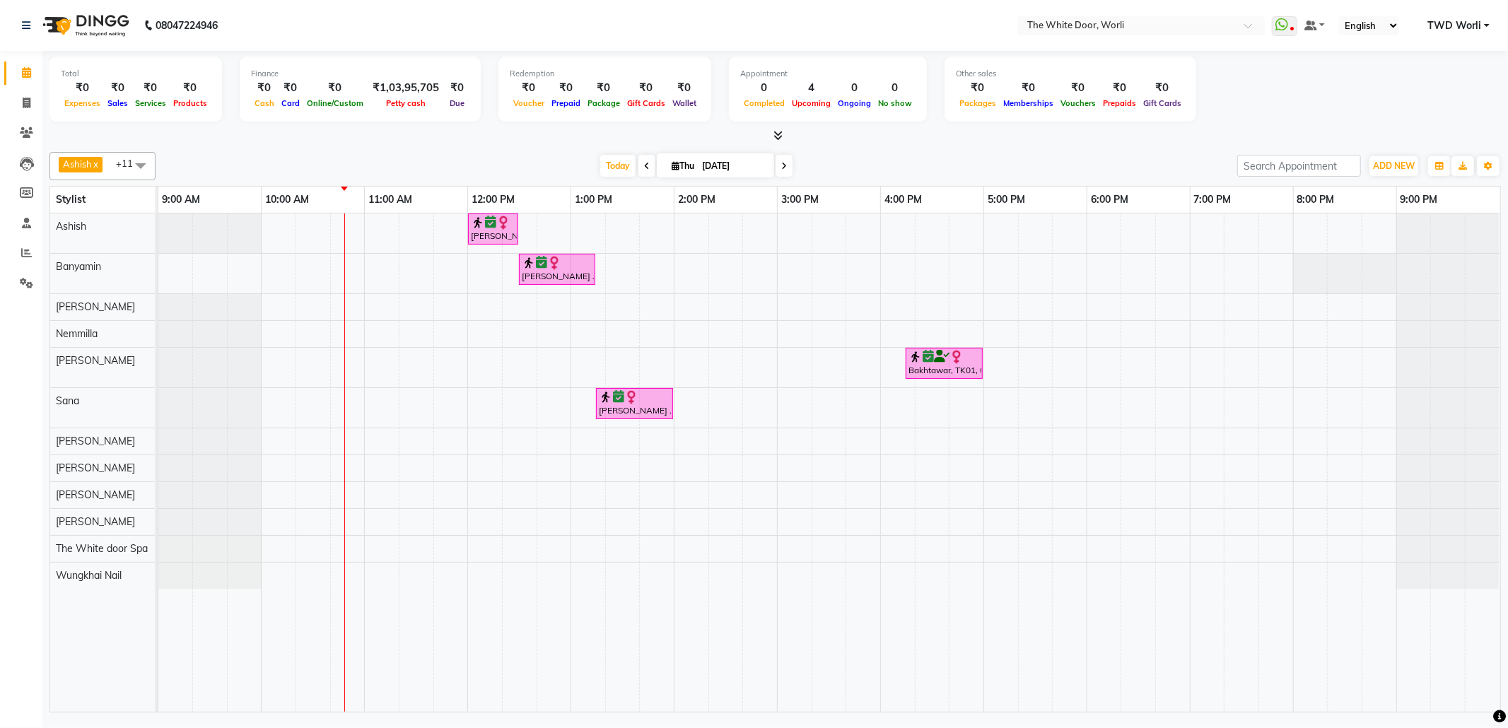
click at [644, 167] on icon at bounding box center [647, 166] width 6 height 8
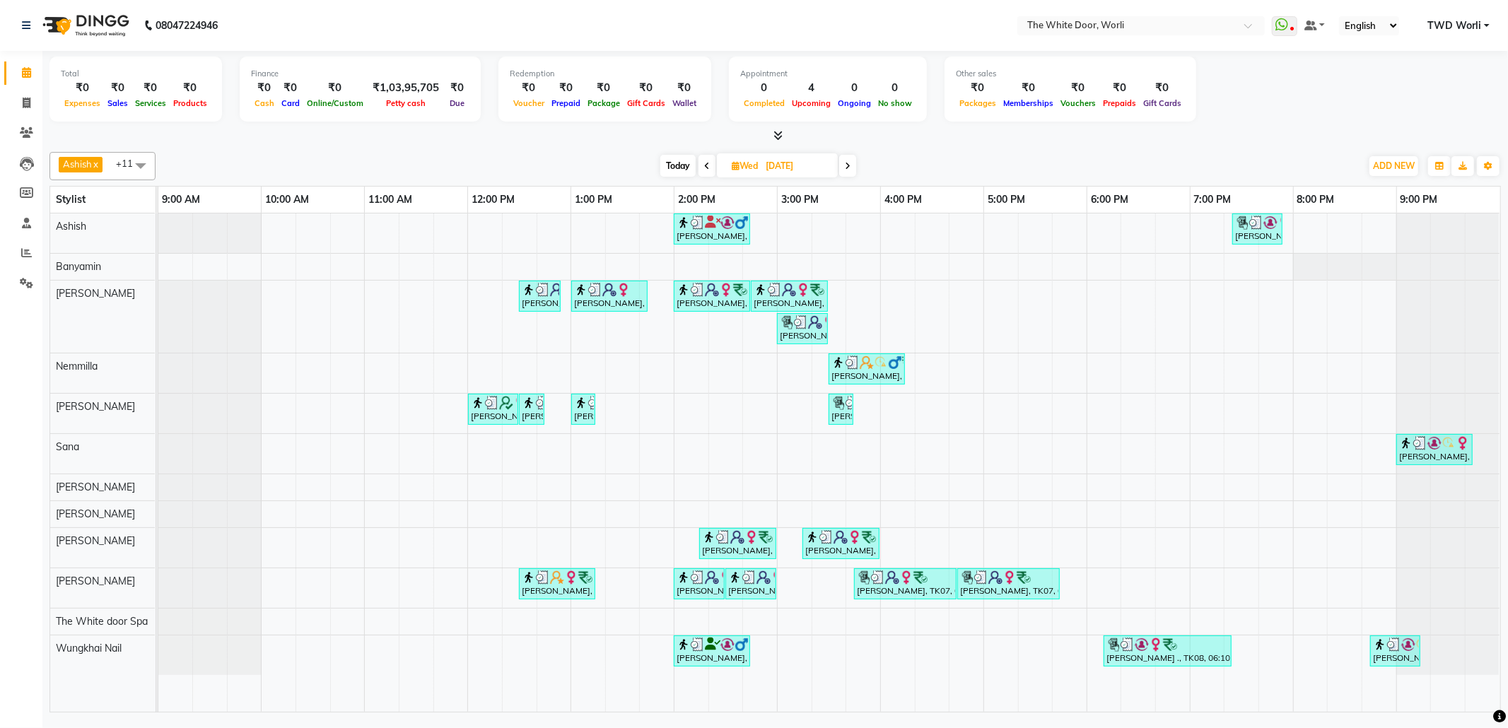
click at [846, 168] on icon at bounding box center [848, 166] width 6 height 8
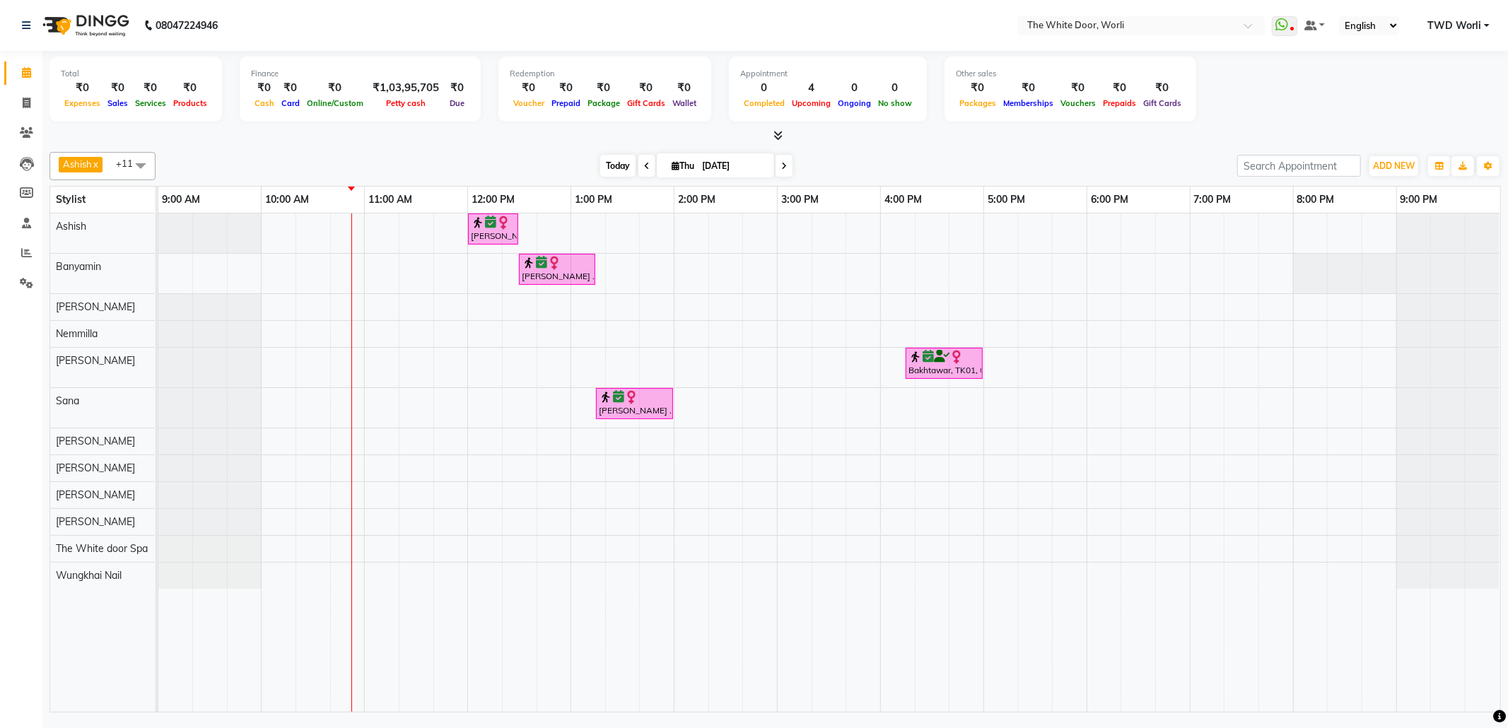
click at [618, 174] on span "Today" at bounding box center [617, 166] width 35 height 22
click at [600, 174] on span "Today" at bounding box center [617, 166] width 35 height 22
click at [617, 173] on span "Today" at bounding box center [617, 166] width 35 height 22
click at [776, 168] on span at bounding box center [784, 166] width 17 height 22
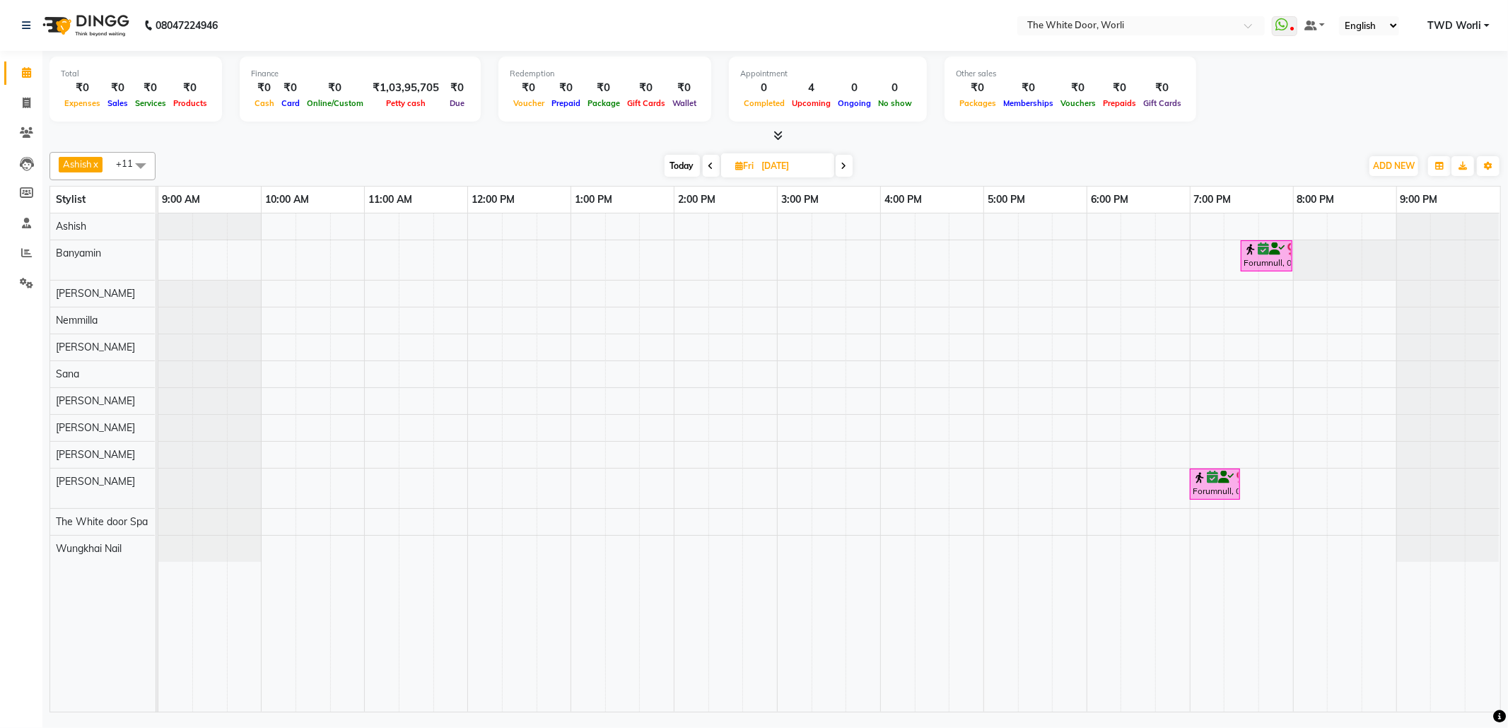
click at [686, 174] on span "Today" at bounding box center [682, 166] width 35 height 22
type input "[DATE]"
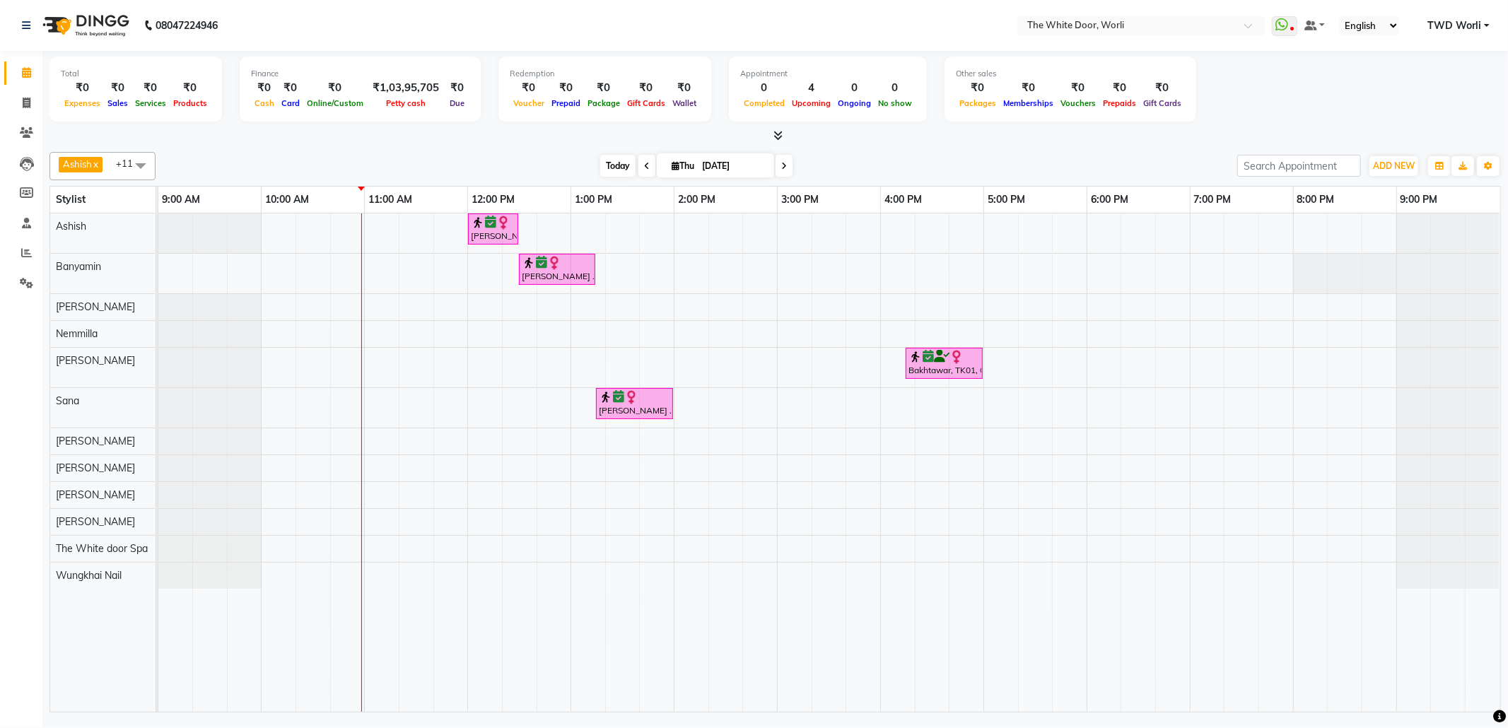
click at [600, 170] on span "Today" at bounding box center [617, 166] width 35 height 22
click at [605, 165] on span "Today" at bounding box center [617, 166] width 35 height 22
select select "service"
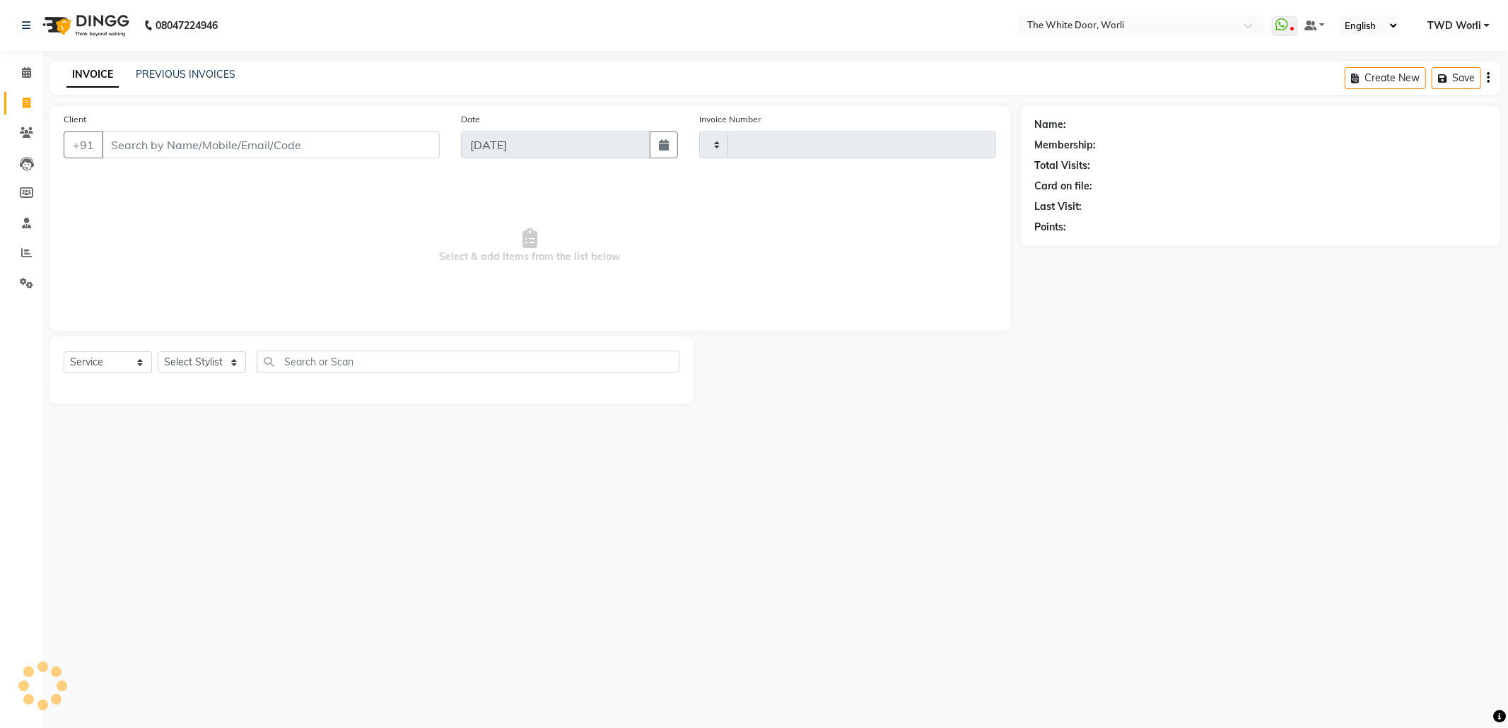
type input "1426"
select select "4027"
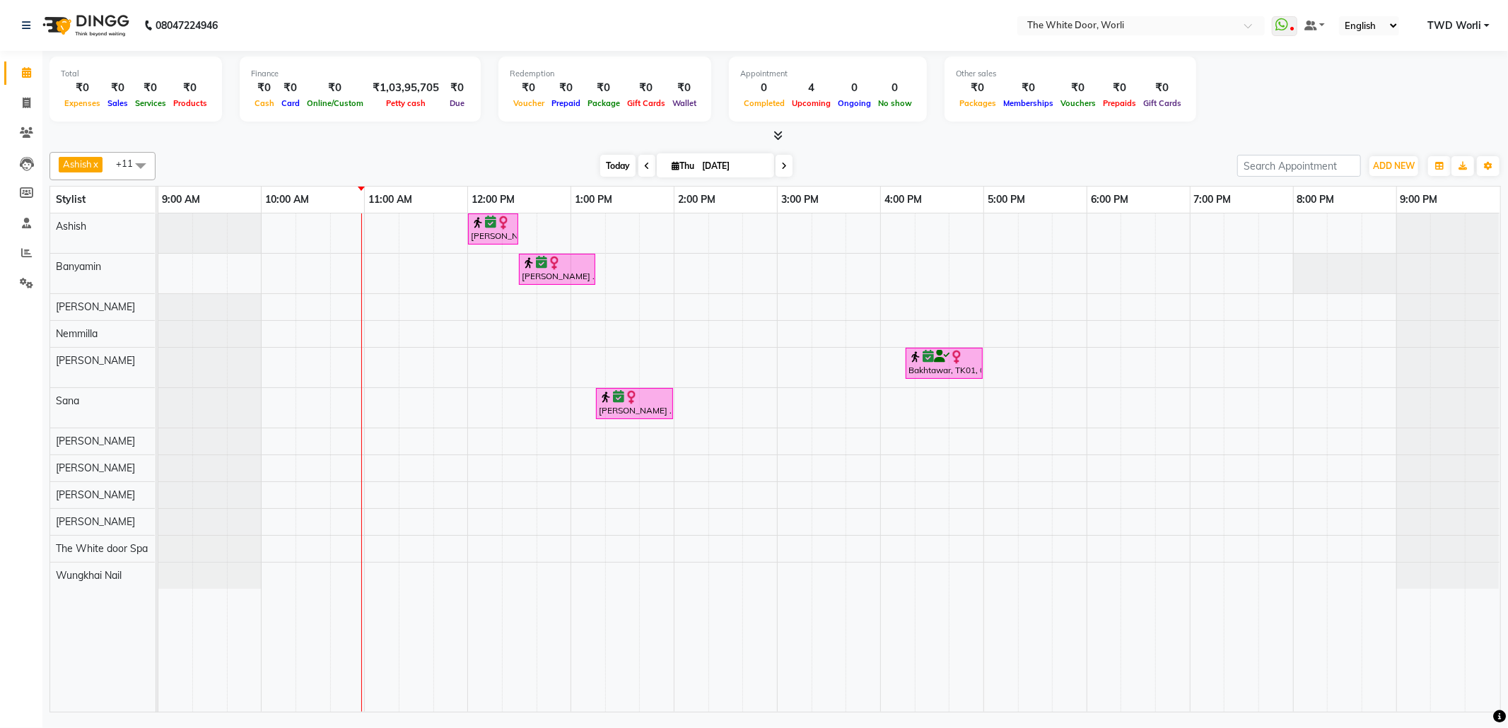
click at [614, 175] on span "Today" at bounding box center [617, 166] width 35 height 22
click at [337, 354] on div "[PERSON_NAME] ., TK02, 12:00 PM-12:30 PM, Head+ Neck + Shoulder Massage Almond …" at bounding box center [829, 463] width 1342 height 499
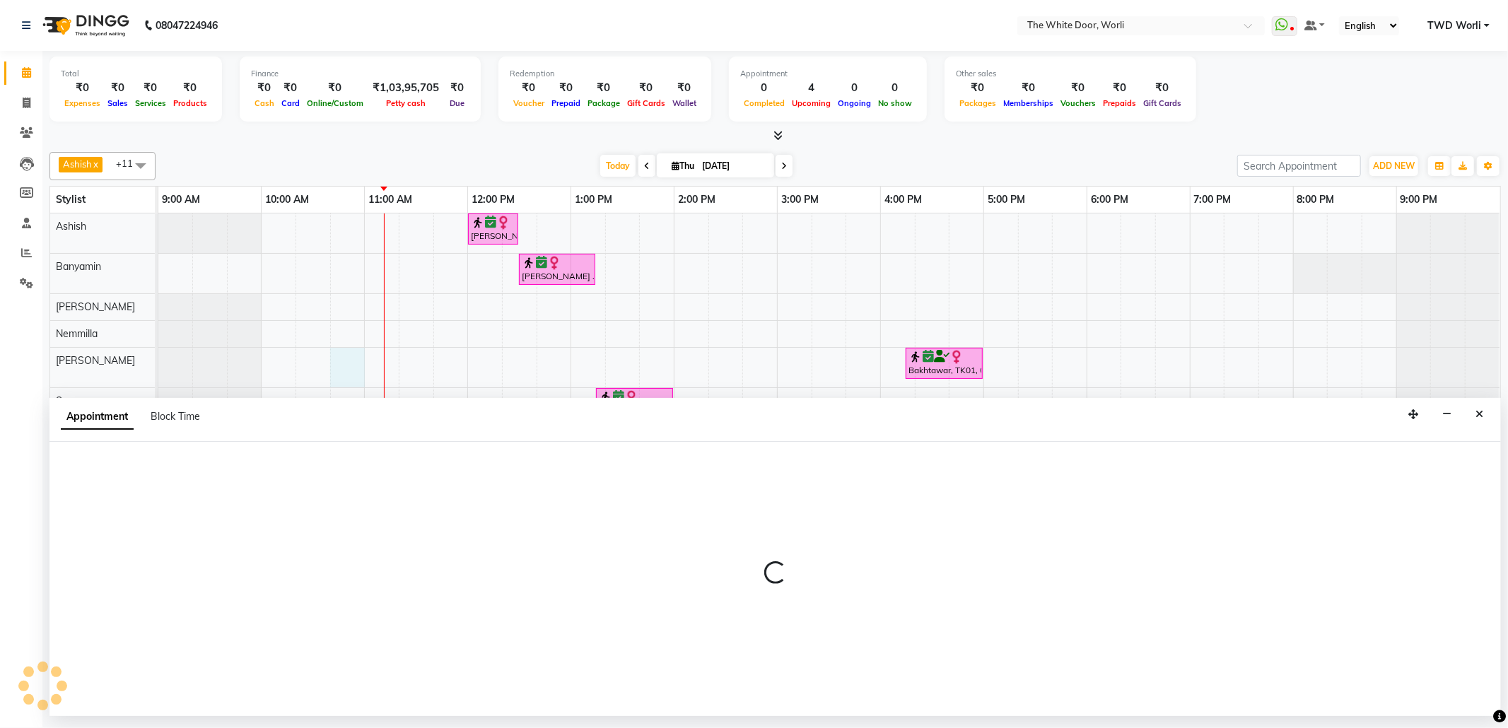
select select "22903"
select select "645"
select select "tentative"
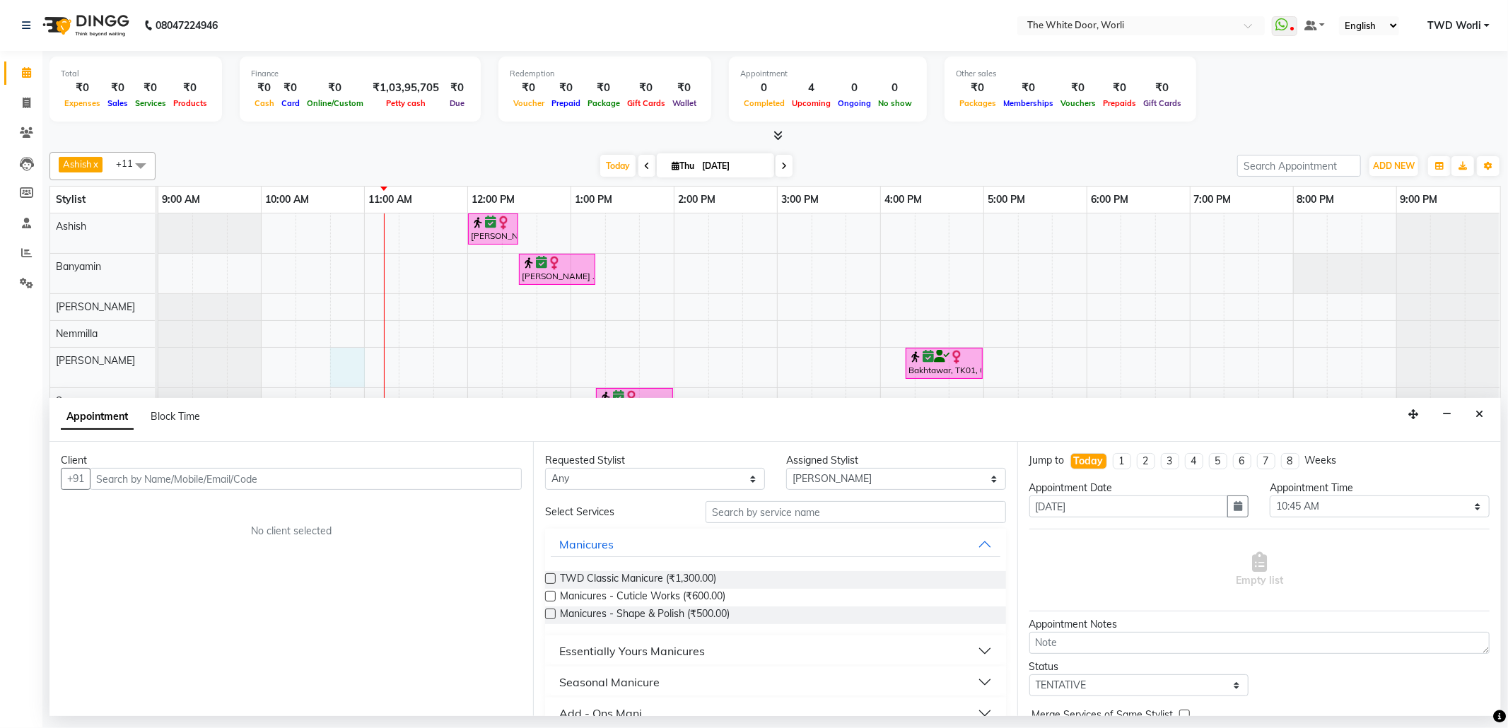
click at [185, 476] on input "text" at bounding box center [306, 479] width 432 height 22
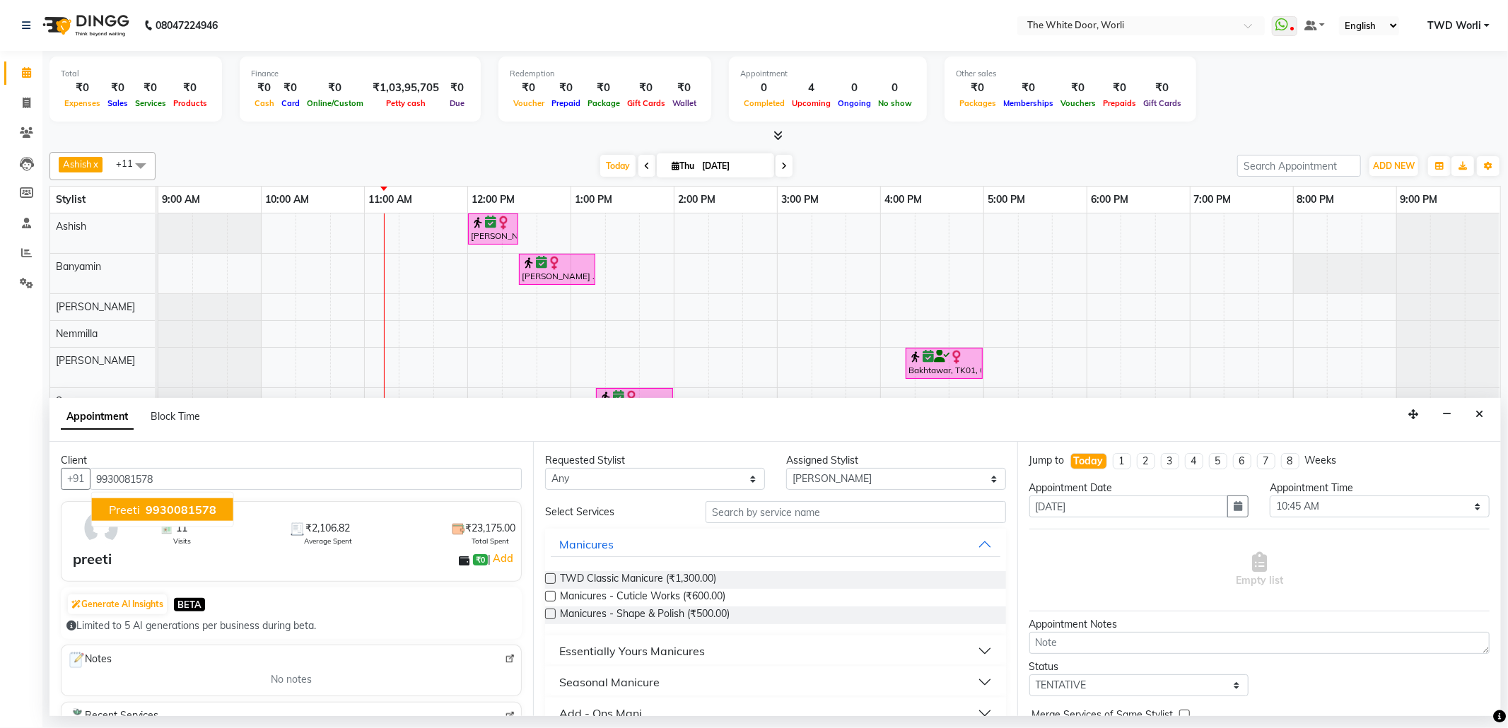
click at [170, 513] on span "9930081578" at bounding box center [181, 510] width 71 height 14
type input "9930081578"
click at [878, 520] on input "text" at bounding box center [856, 512] width 300 height 22
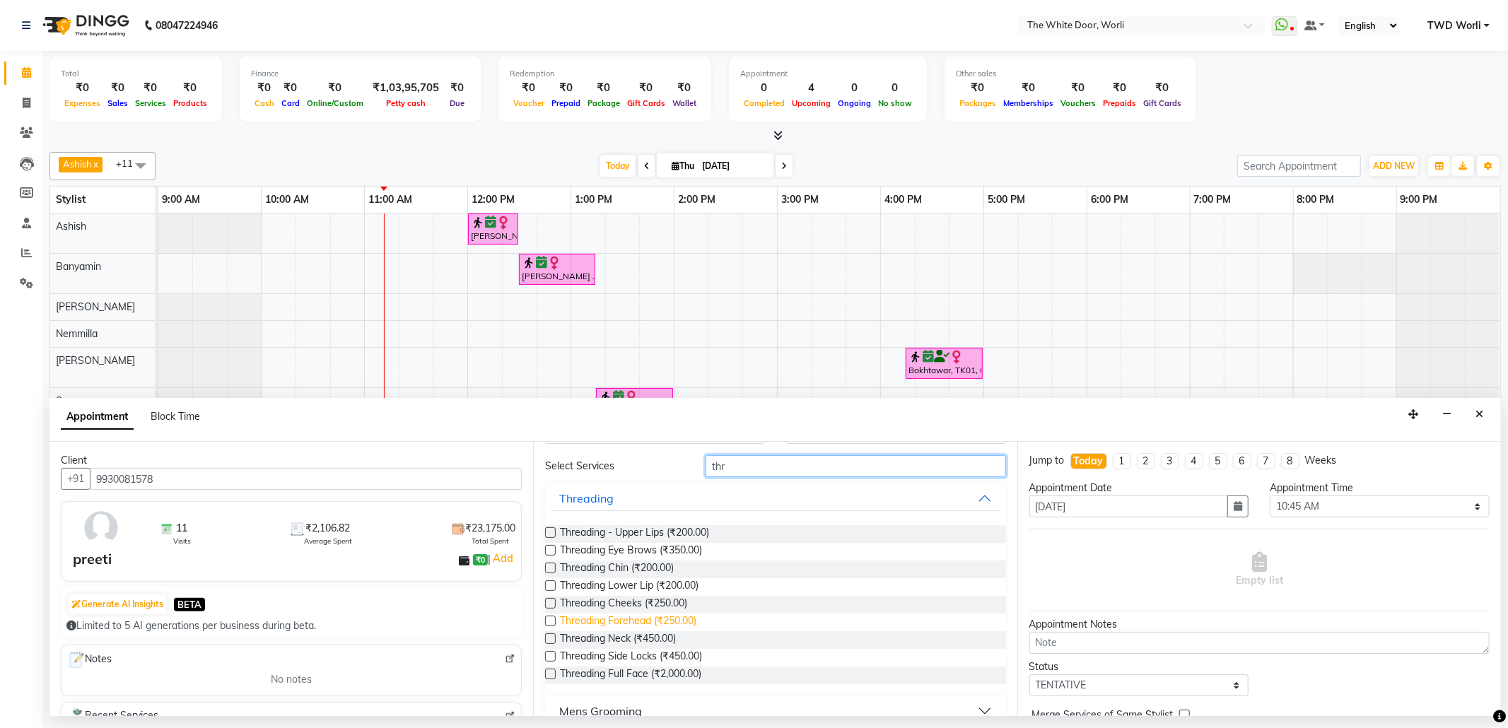
scroll to position [68, 0]
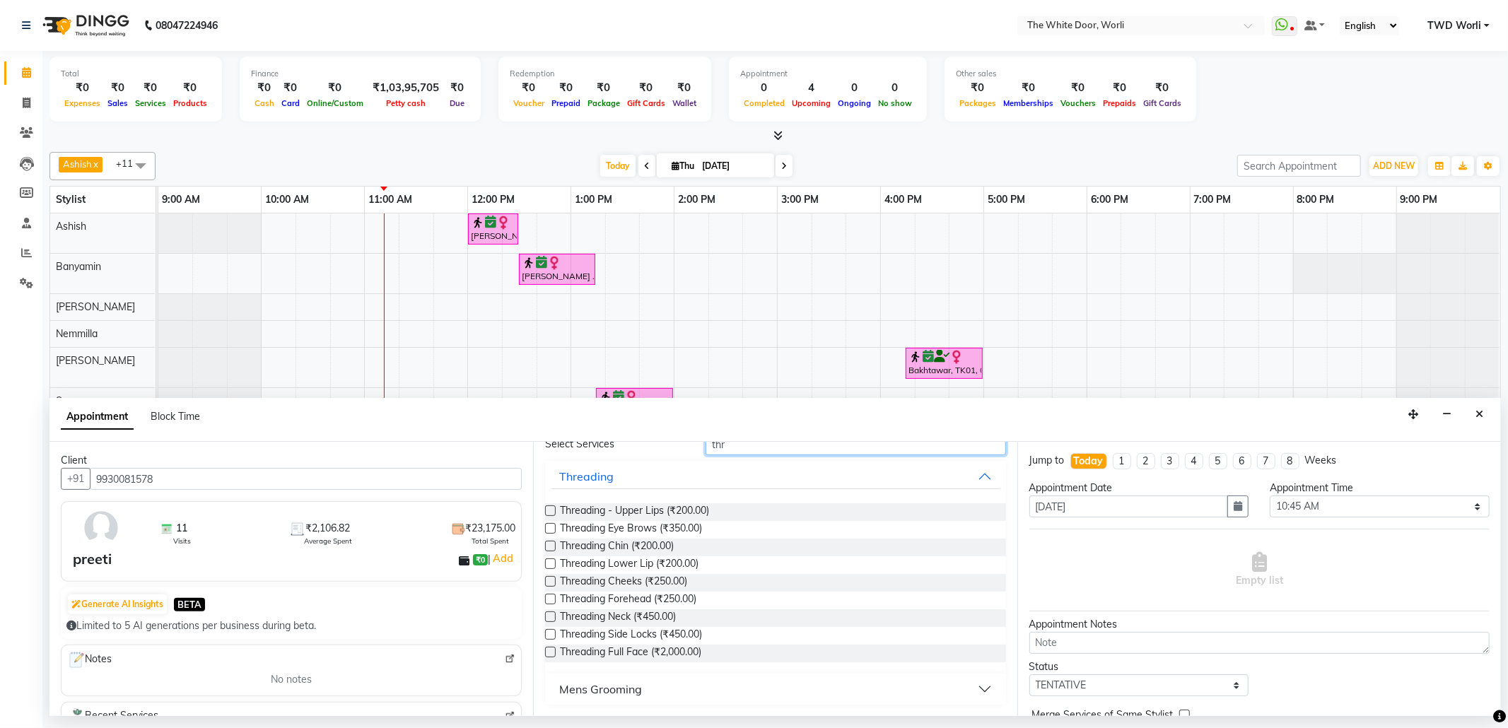
type input "thr"
click at [549, 529] on label at bounding box center [550, 528] width 11 height 11
click at [549, 529] on input "checkbox" at bounding box center [549, 529] width 9 height 9
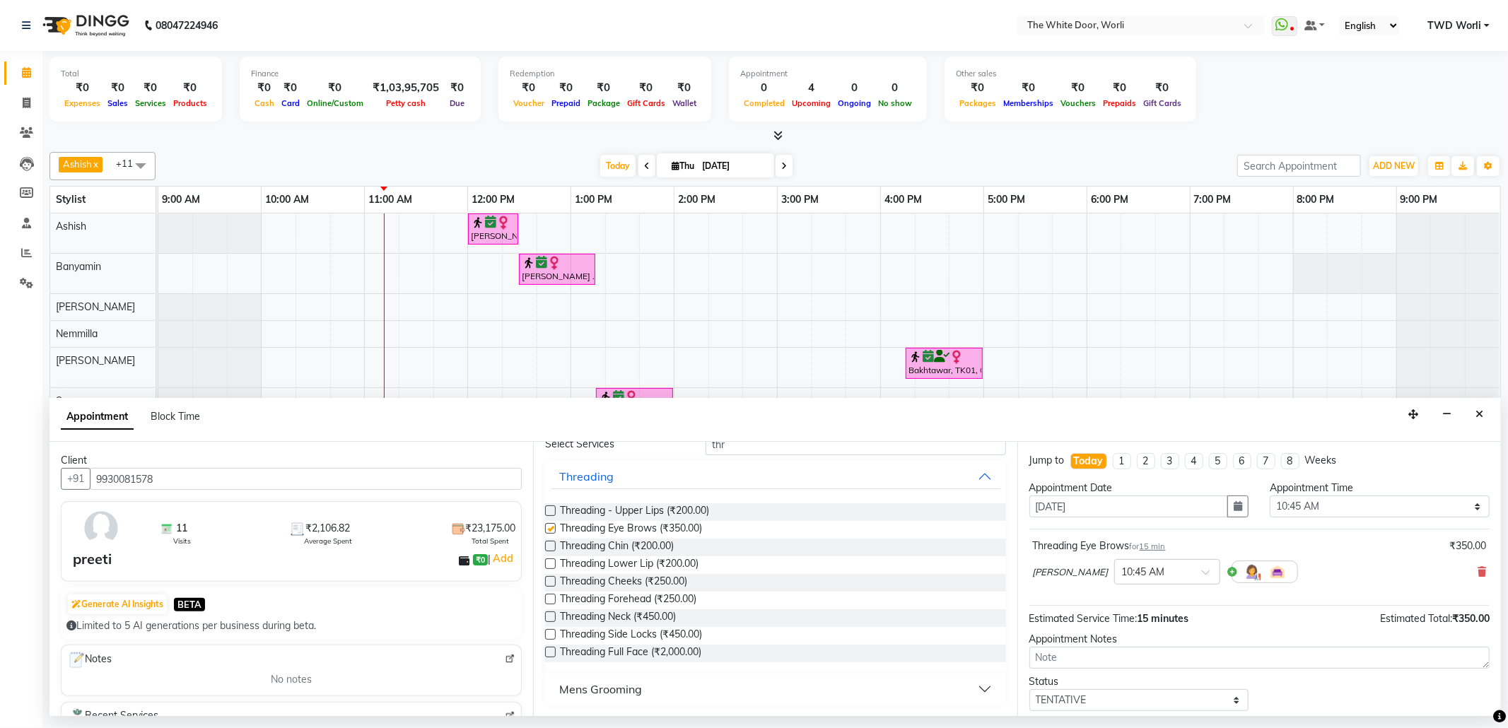
checkbox input "false"
click at [549, 513] on label at bounding box center [550, 511] width 11 height 11
click at [549, 513] on input "checkbox" at bounding box center [549, 512] width 9 height 9
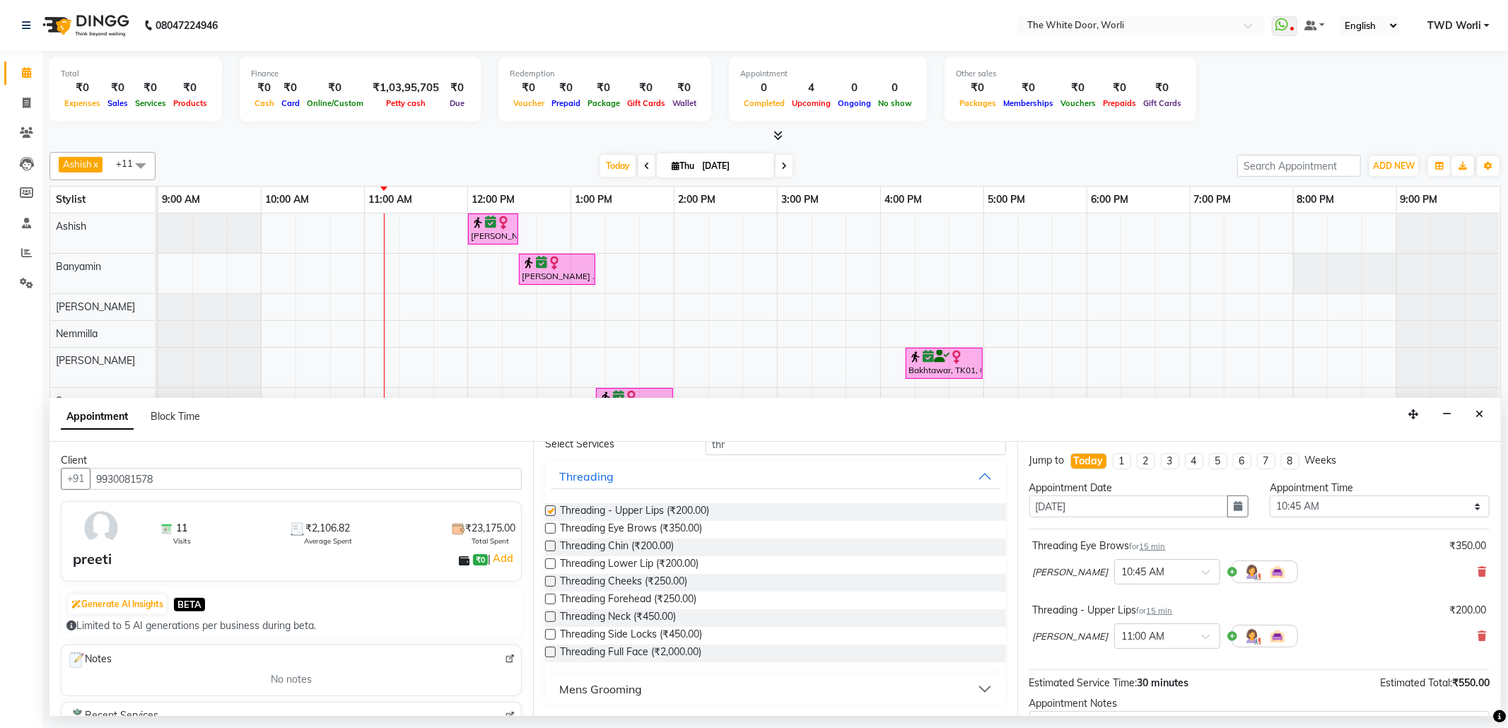
checkbox input "false"
click at [549, 547] on label at bounding box center [550, 546] width 11 height 11
click at [549, 547] on input "checkbox" at bounding box center [549, 547] width 9 height 9
checkbox input "false"
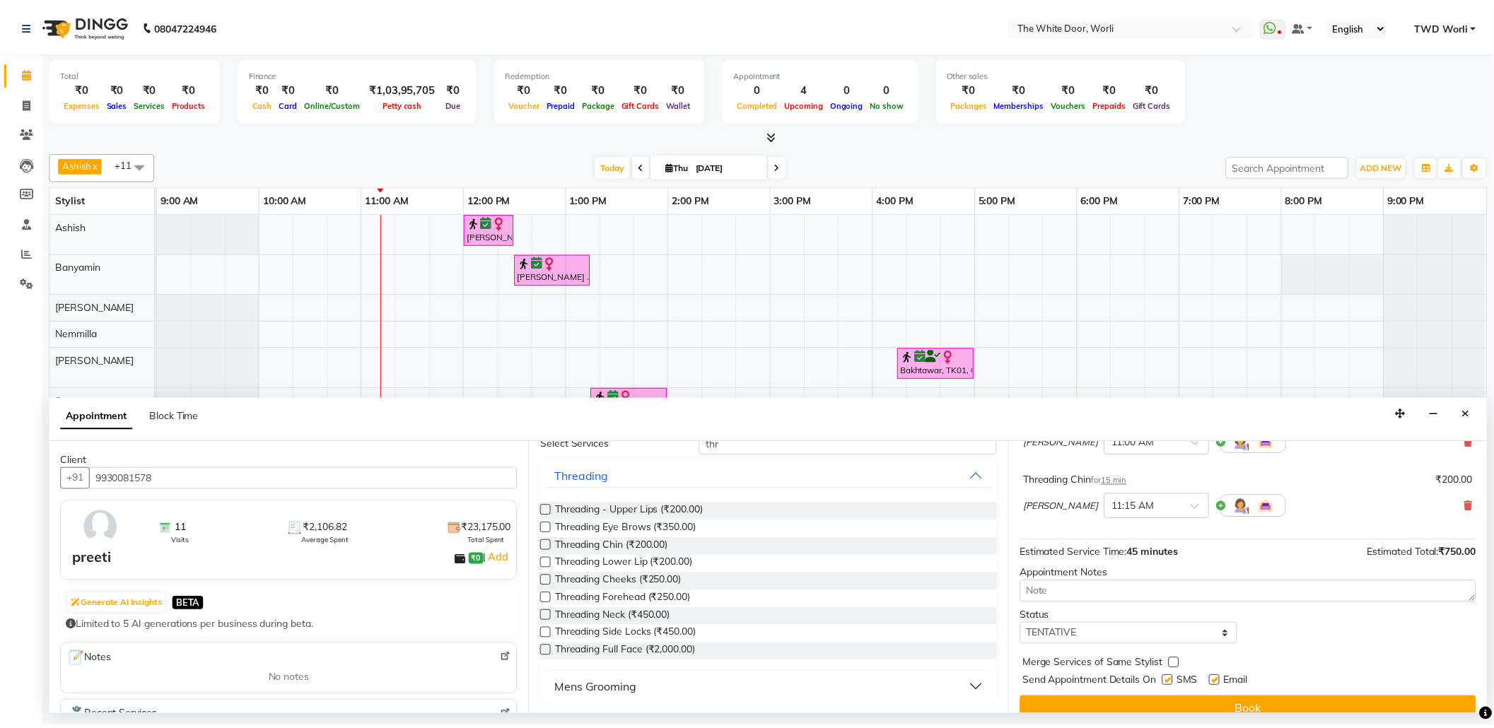
scroll to position [215, 0]
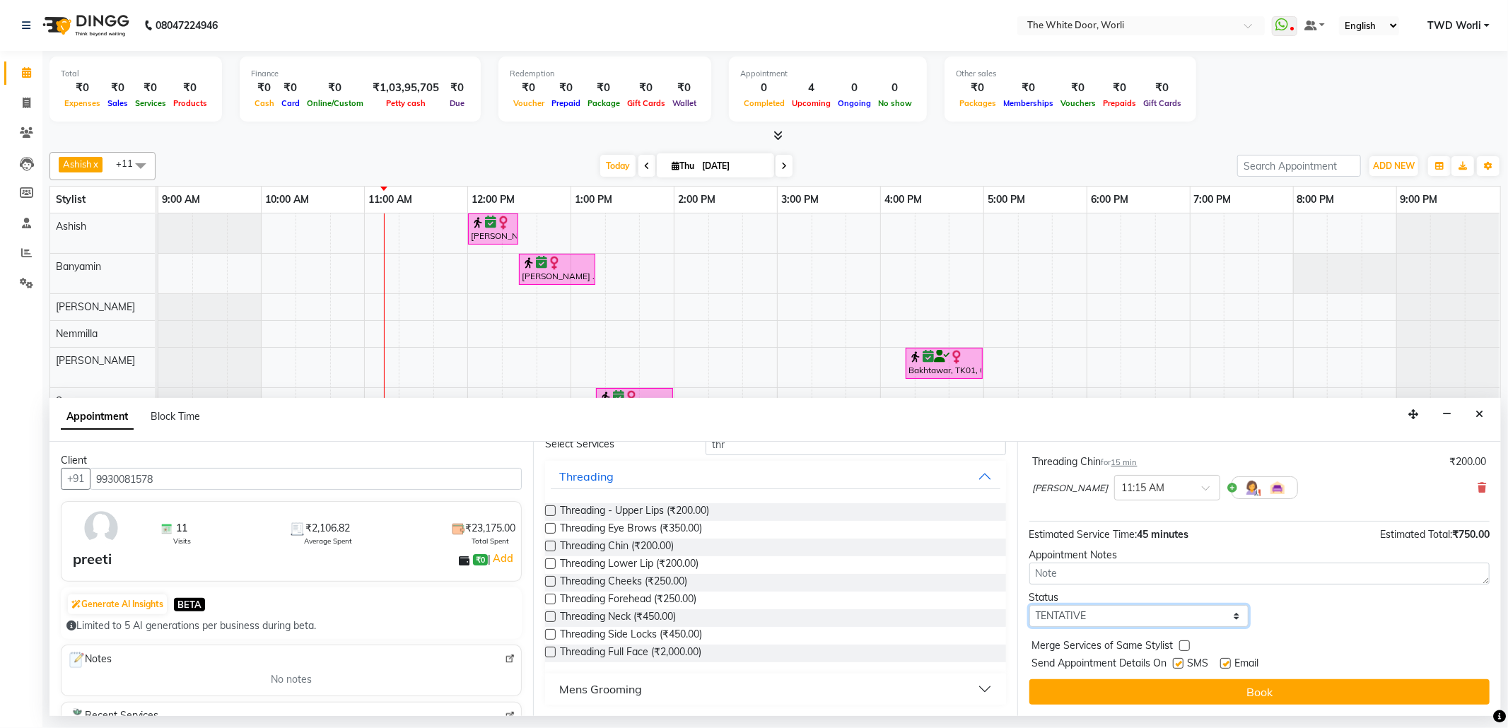
click at [1126, 614] on select "Select TENTATIVE CONFIRM CHECK-IN UPCOMING" at bounding box center [1140, 616] width 220 height 22
select select "confirm booking"
click at [1030, 607] on select "Select TENTATIVE CONFIRM CHECK-IN UPCOMING" at bounding box center [1140, 616] width 220 height 22
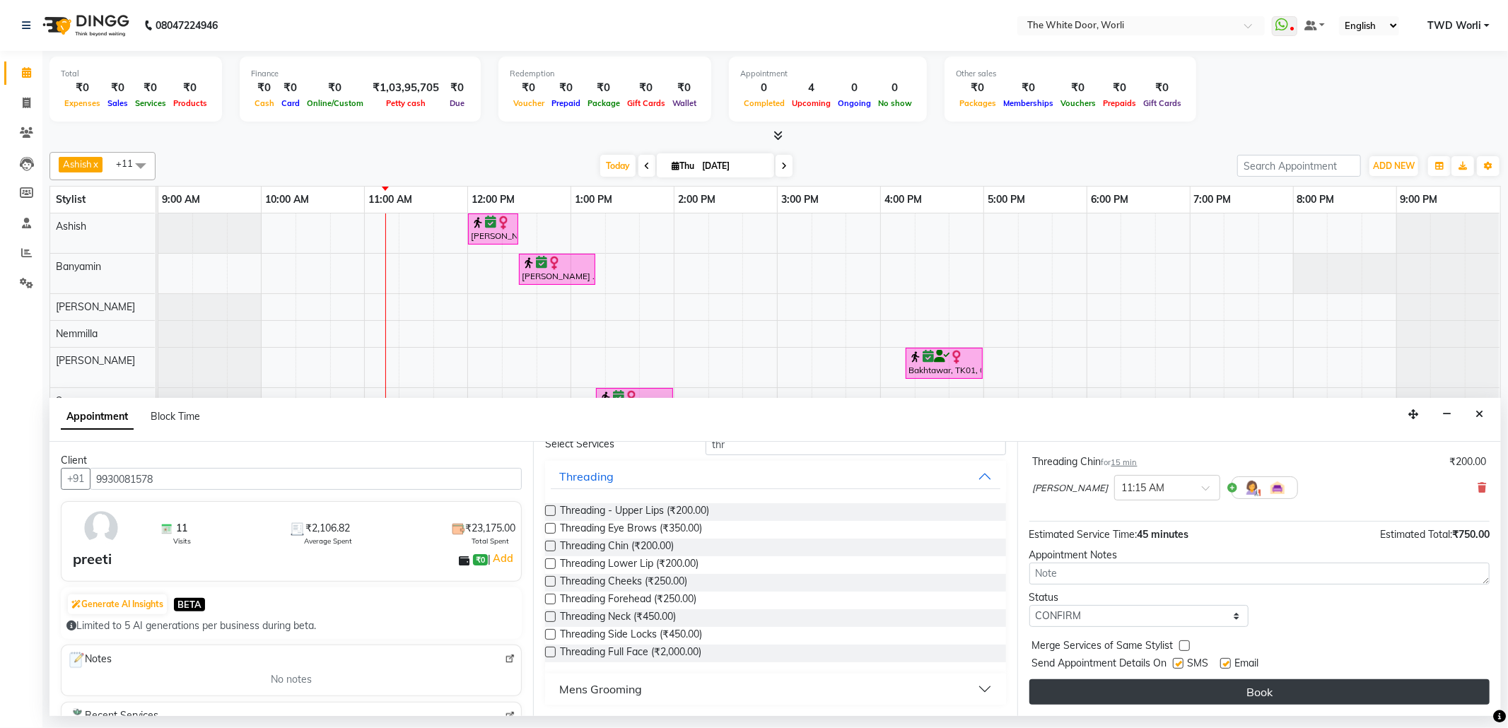
click at [1082, 694] on button "Book" at bounding box center [1260, 692] width 460 height 25
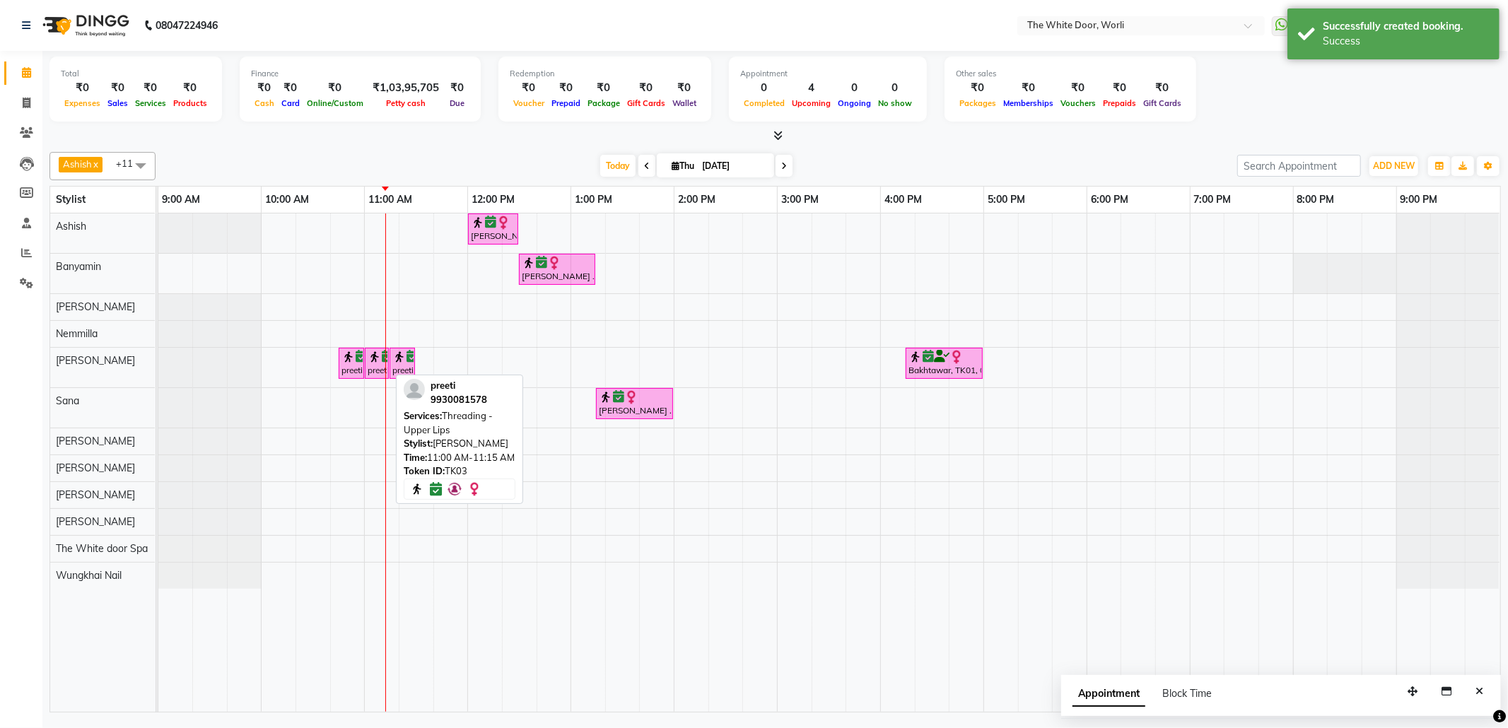
click at [368, 361] on img at bounding box center [375, 357] width 14 height 14
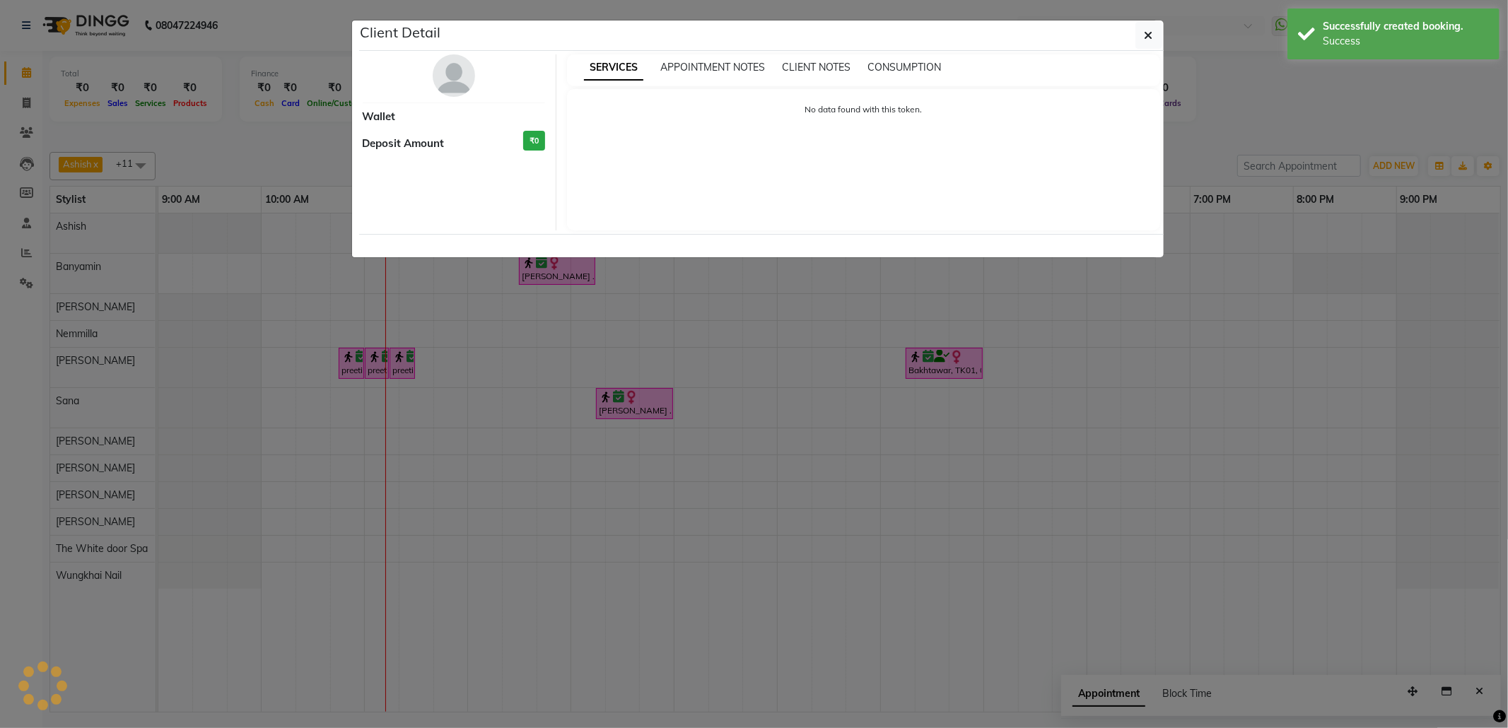
select select "6"
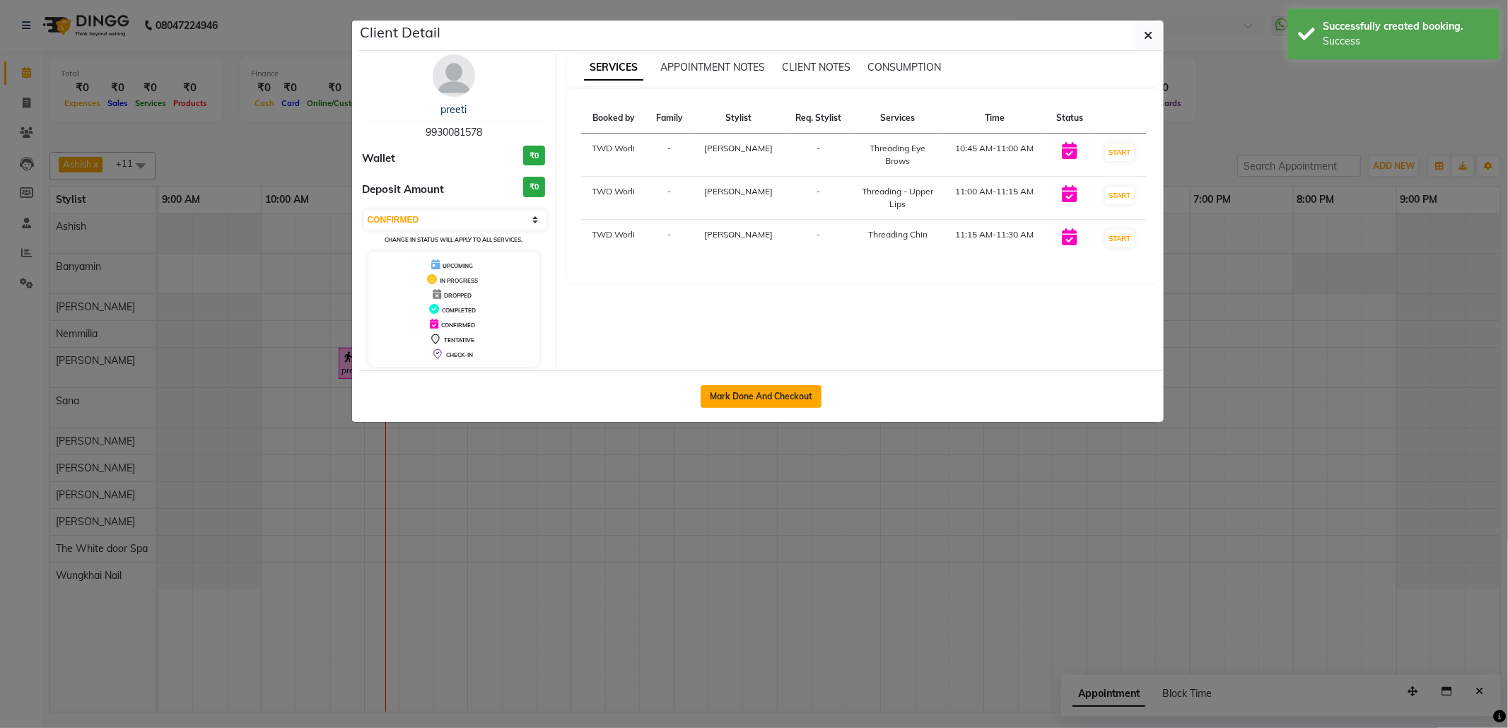
click at [754, 391] on button "Mark Done And Checkout" at bounding box center [761, 396] width 121 height 23
select select "service"
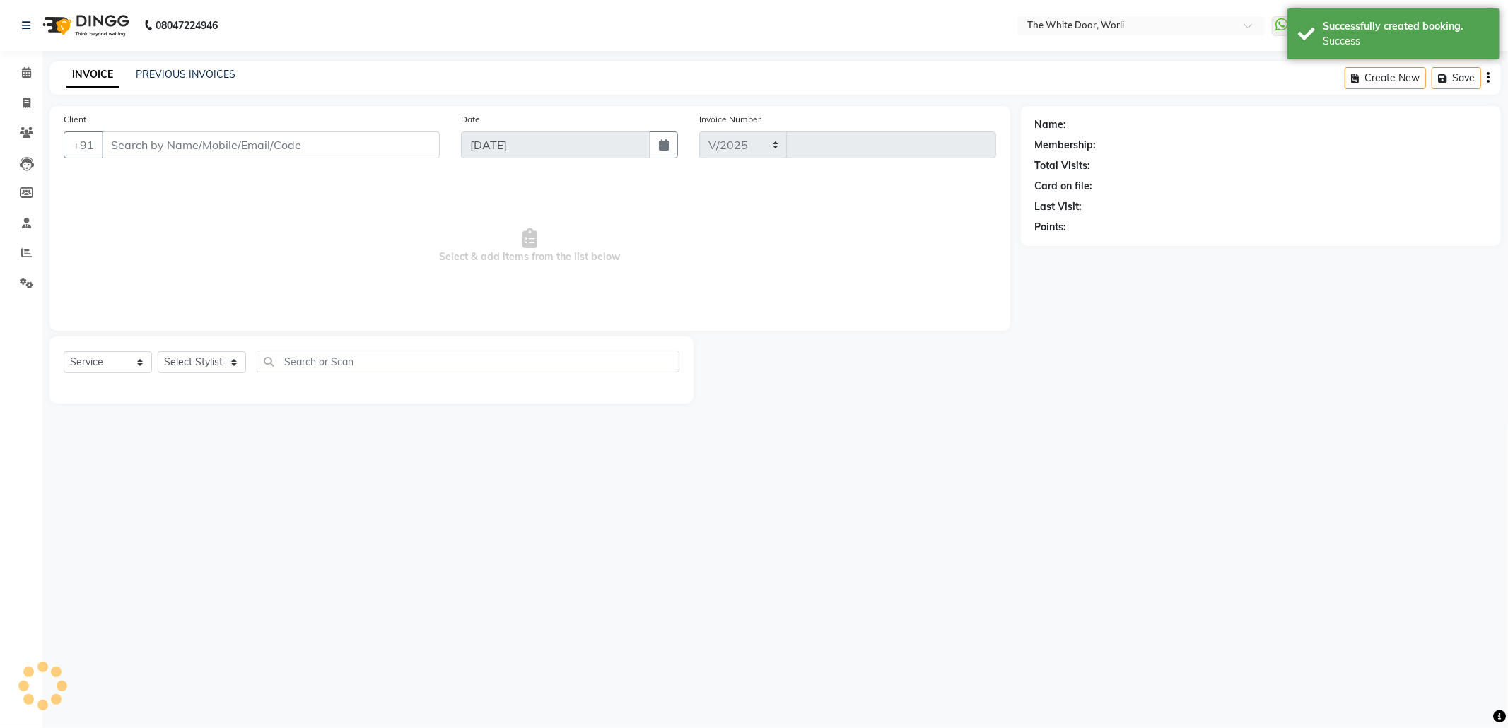
select select "4027"
type input "1426"
type input "9930081578"
select select "22903"
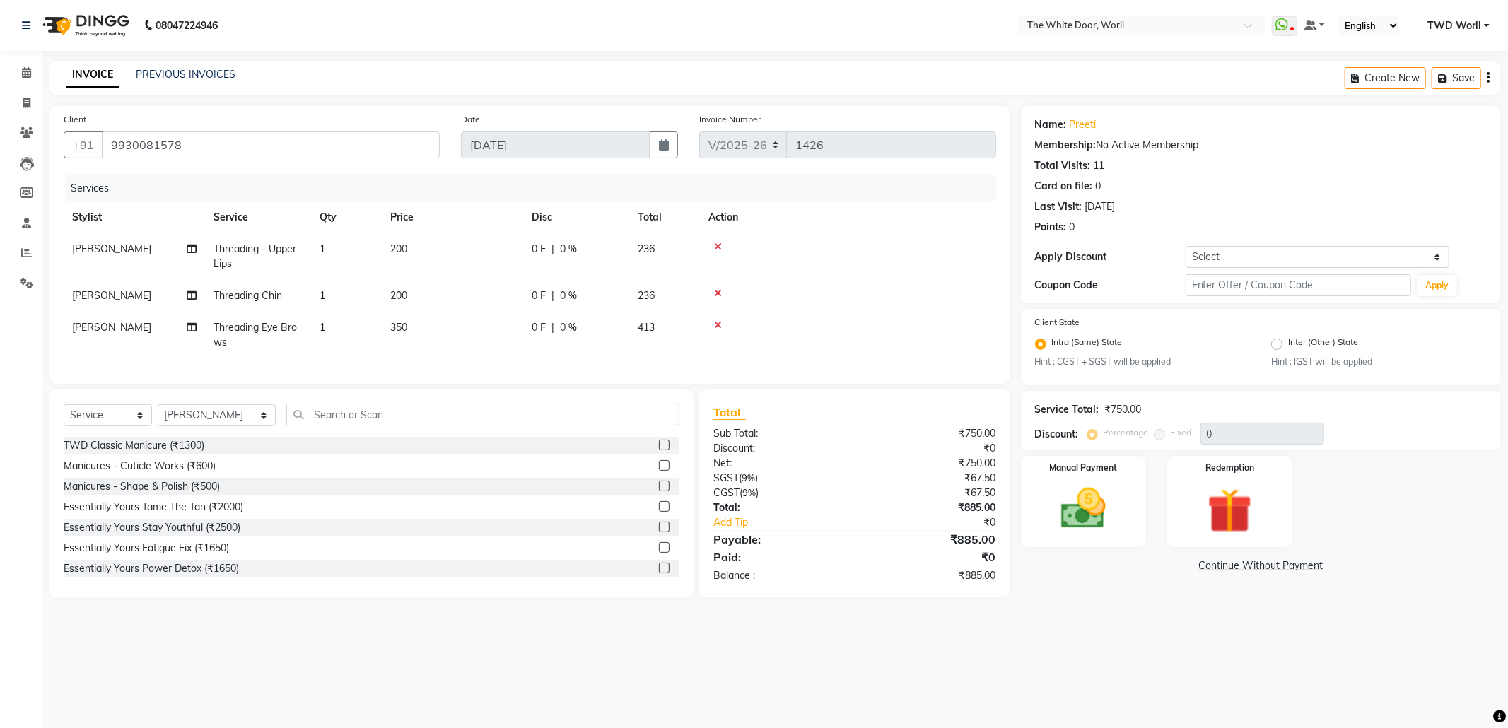
click at [718, 293] on icon at bounding box center [718, 294] width 8 height 10
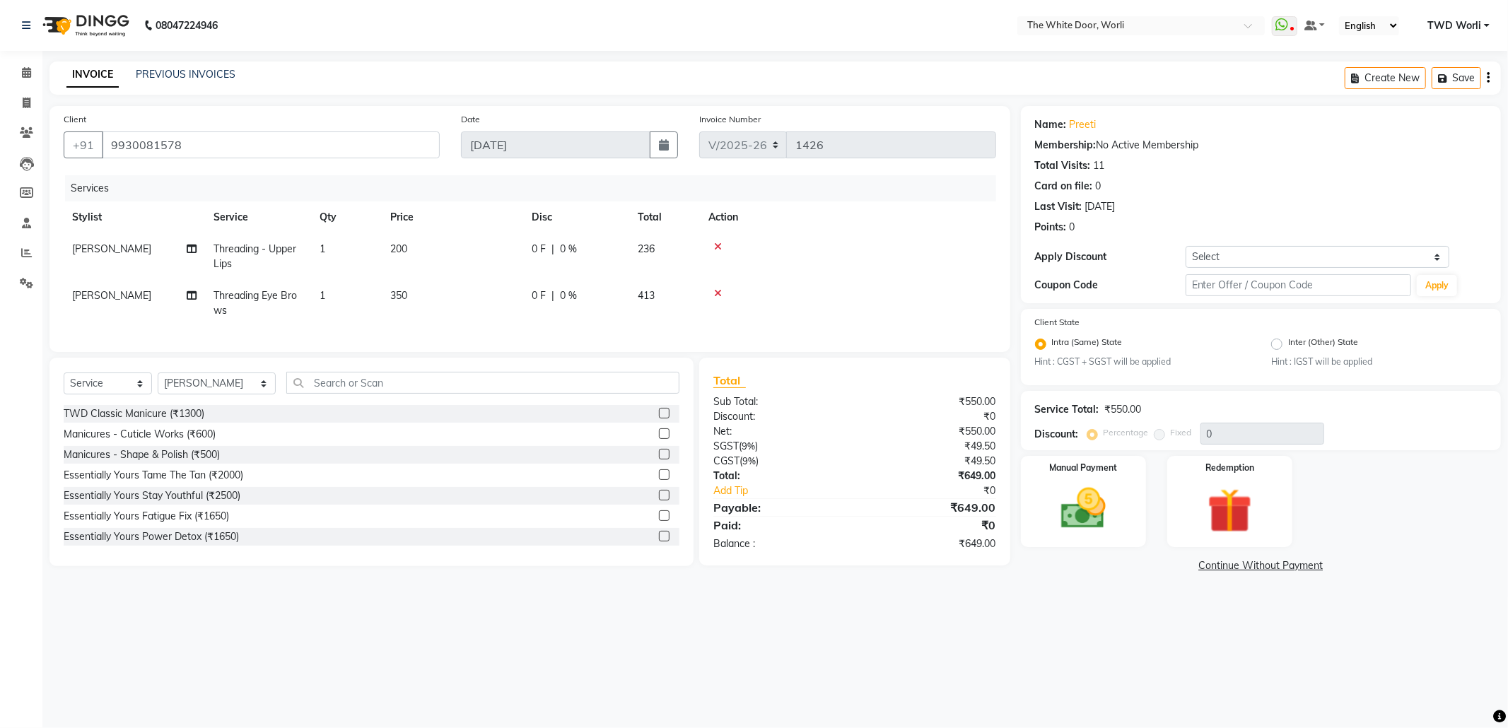
click at [719, 242] on icon at bounding box center [718, 247] width 8 height 10
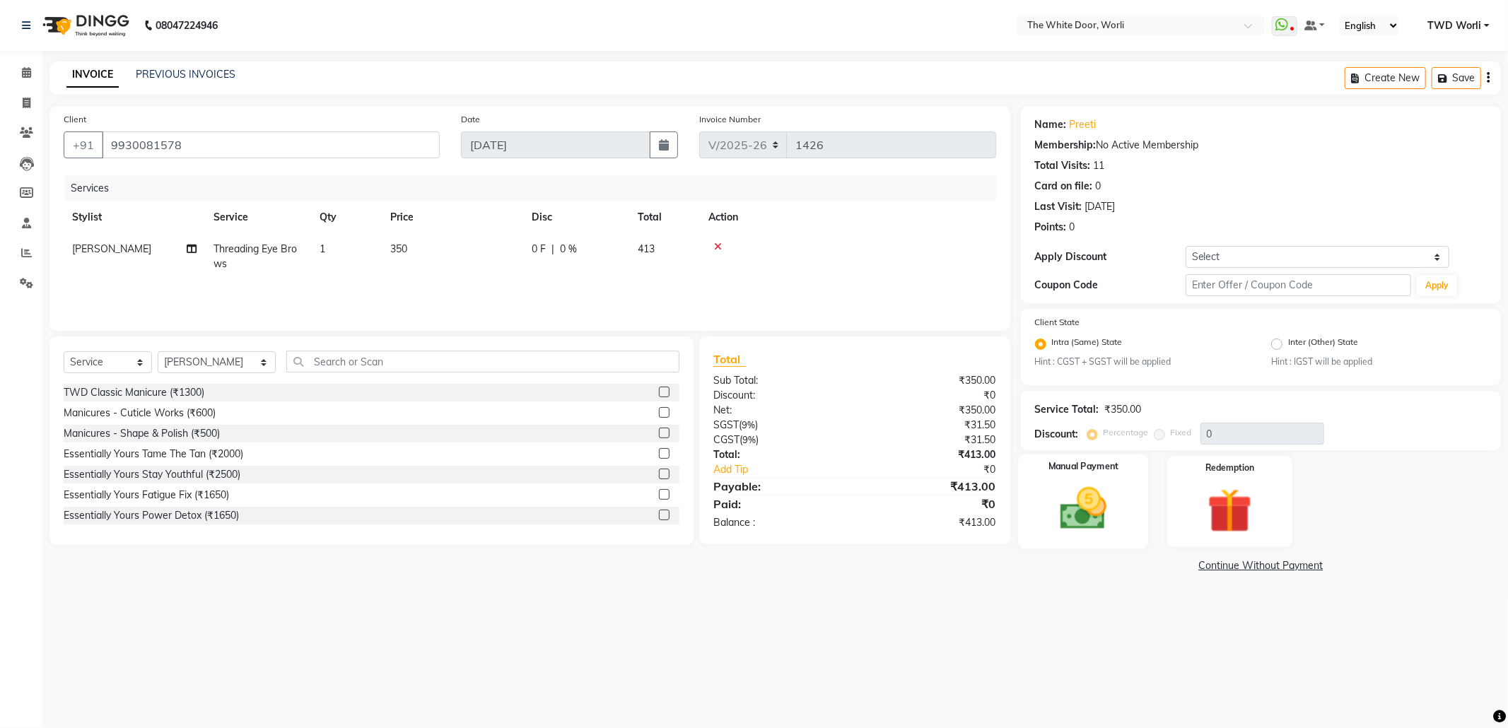
click at [1096, 496] on img at bounding box center [1084, 509] width 76 height 54
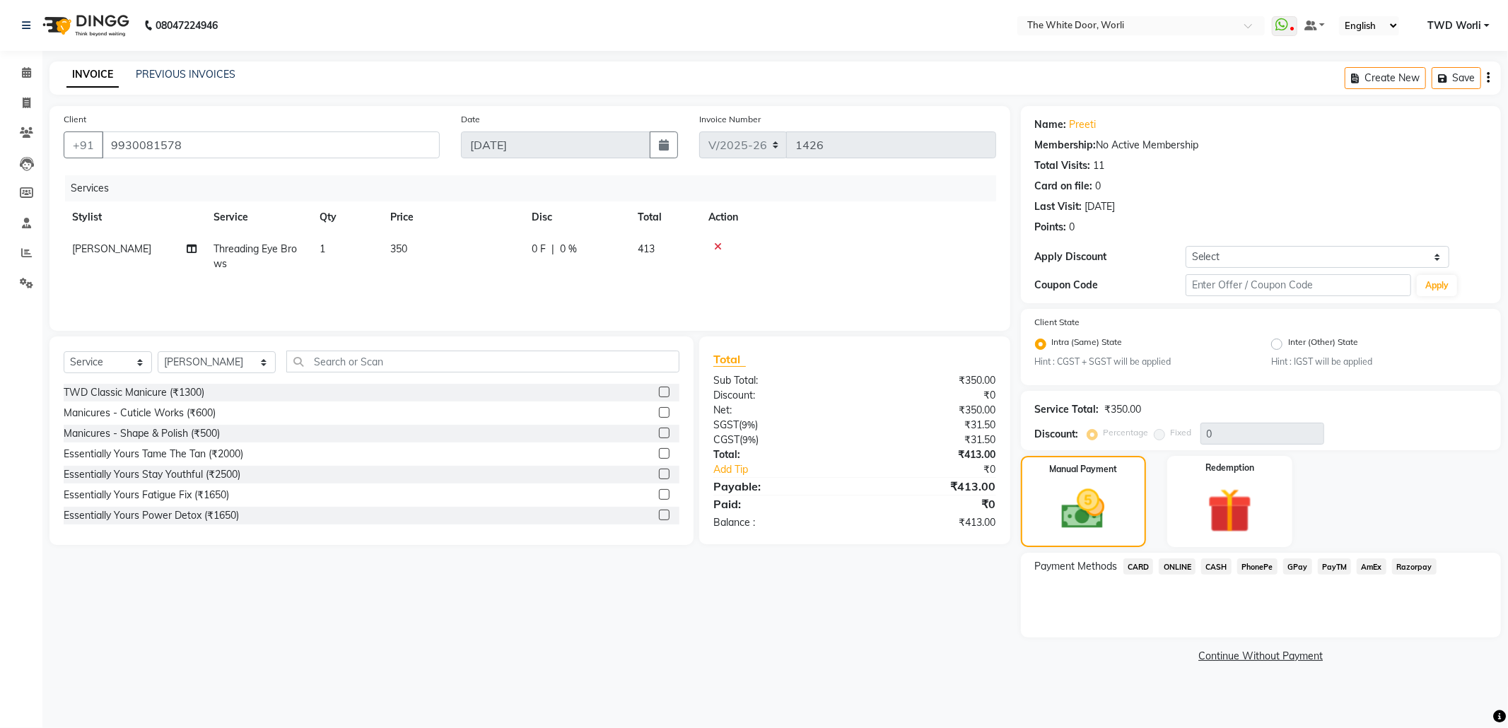
click at [1217, 564] on span "CASH" at bounding box center [1216, 567] width 30 height 16
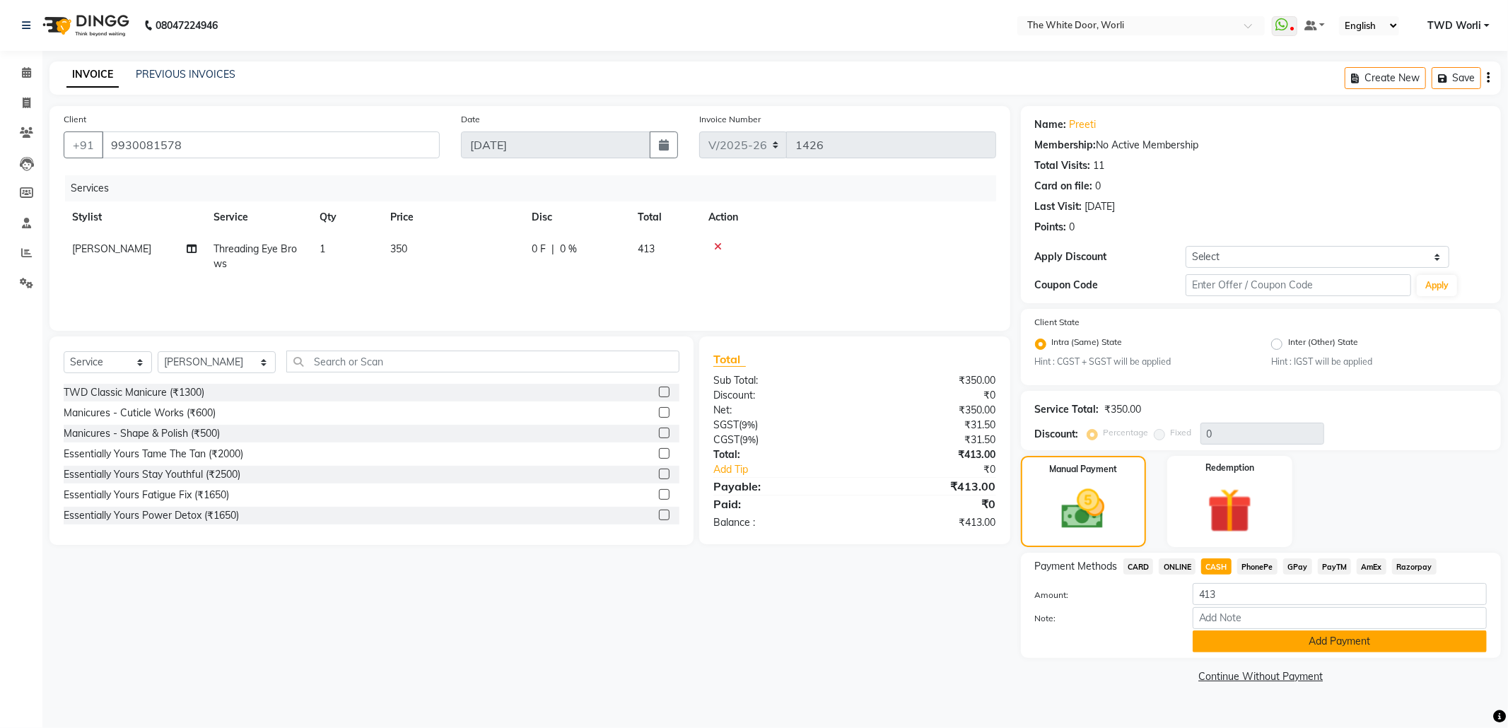
click at [1313, 640] on button "Add Payment" at bounding box center [1340, 642] width 294 height 22
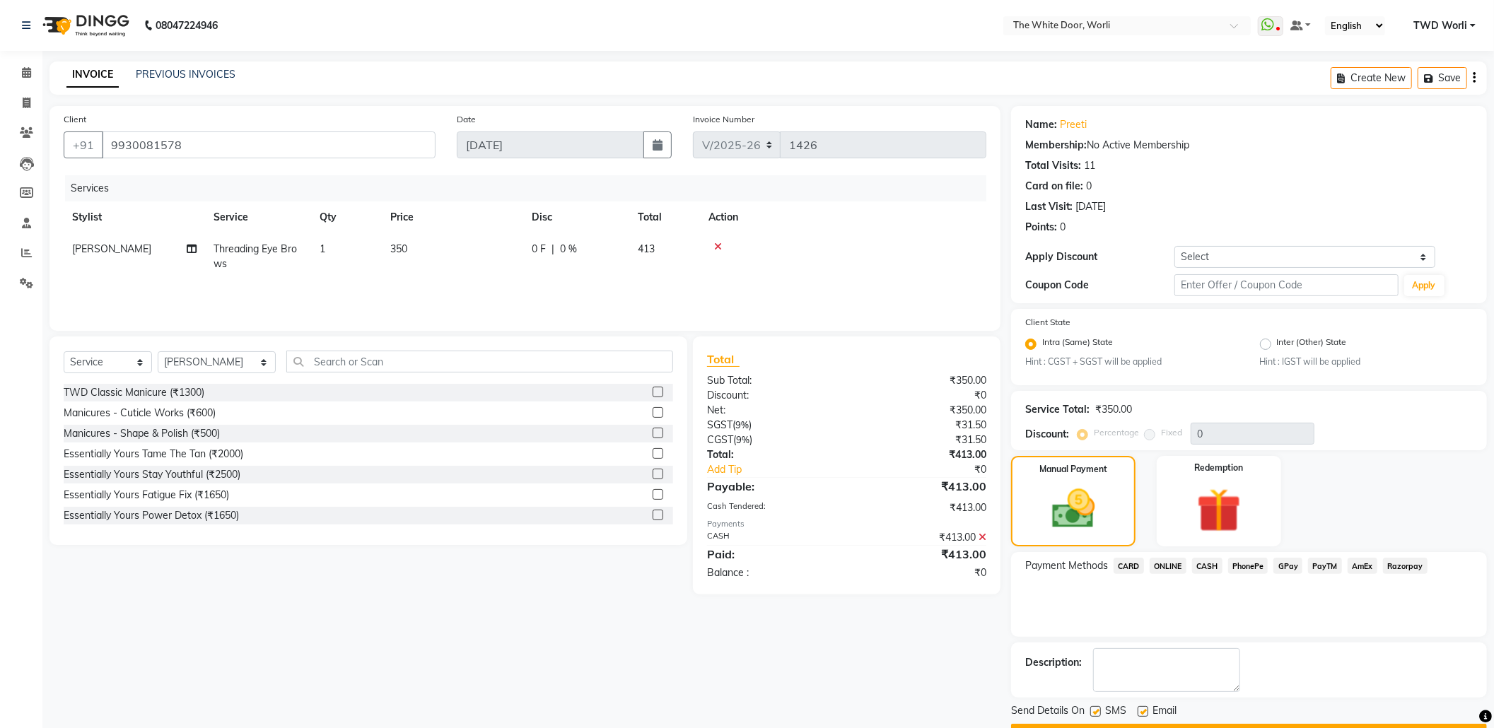
scroll to position [38, 0]
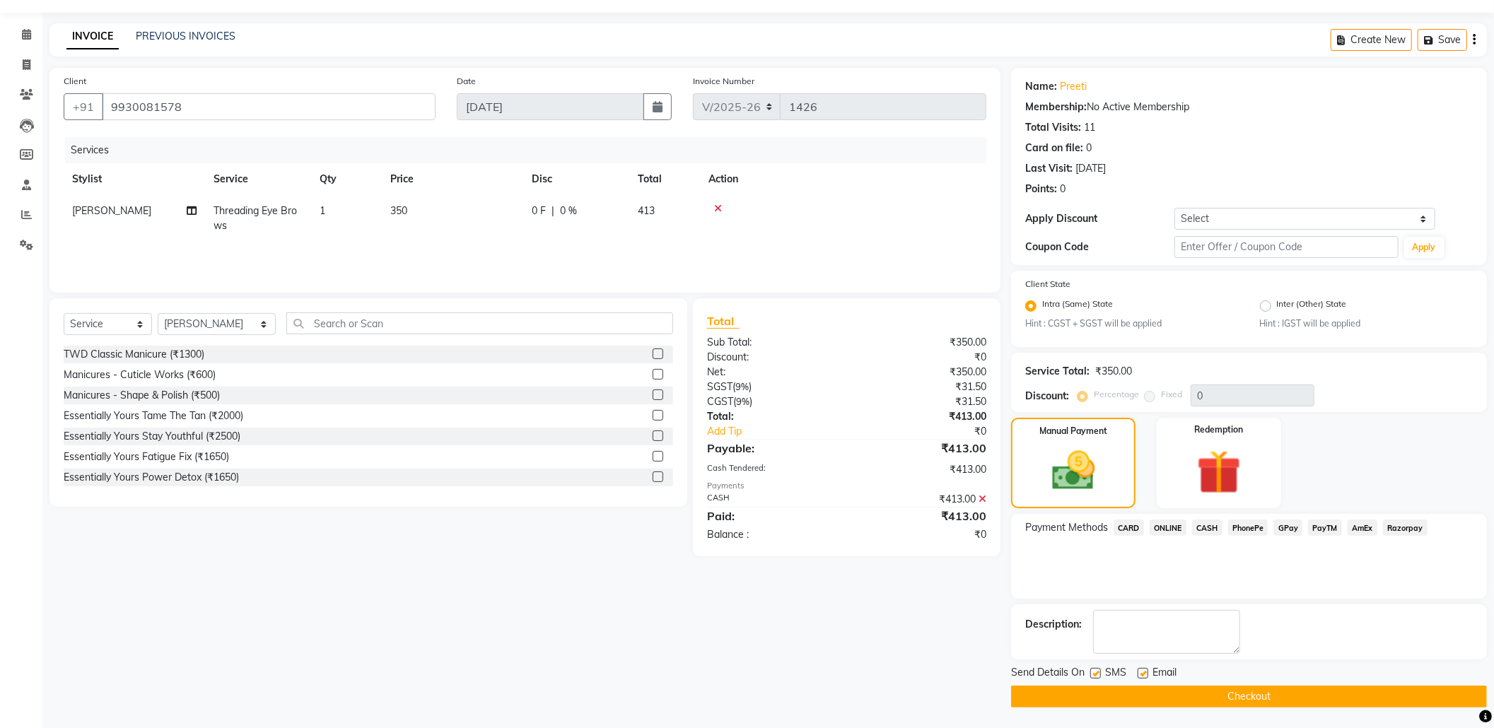
click at [1151, 694] on button "Checkout" at bounding box center [1249, 697] width 476 height 22
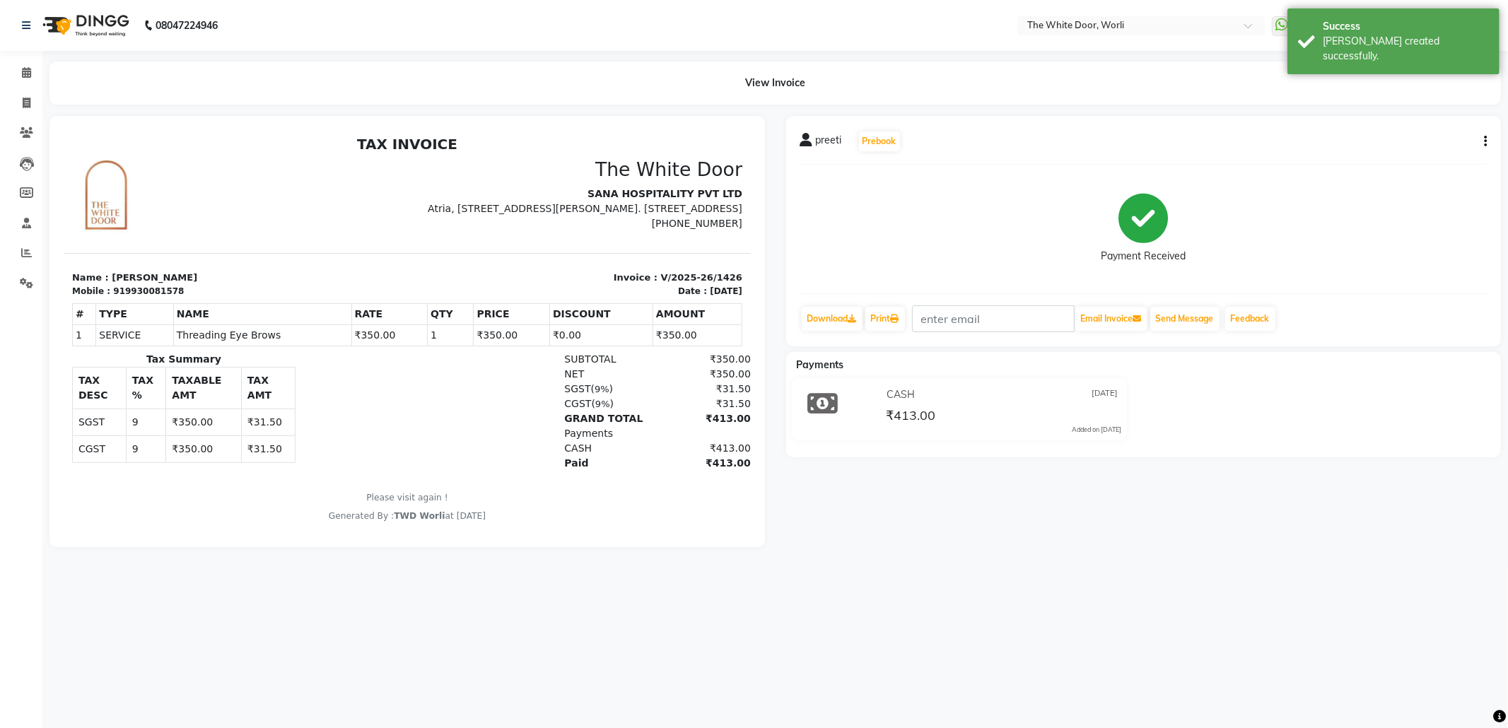
click at [91, 18] on img at bounding box center [84, 26] width 97 height 40
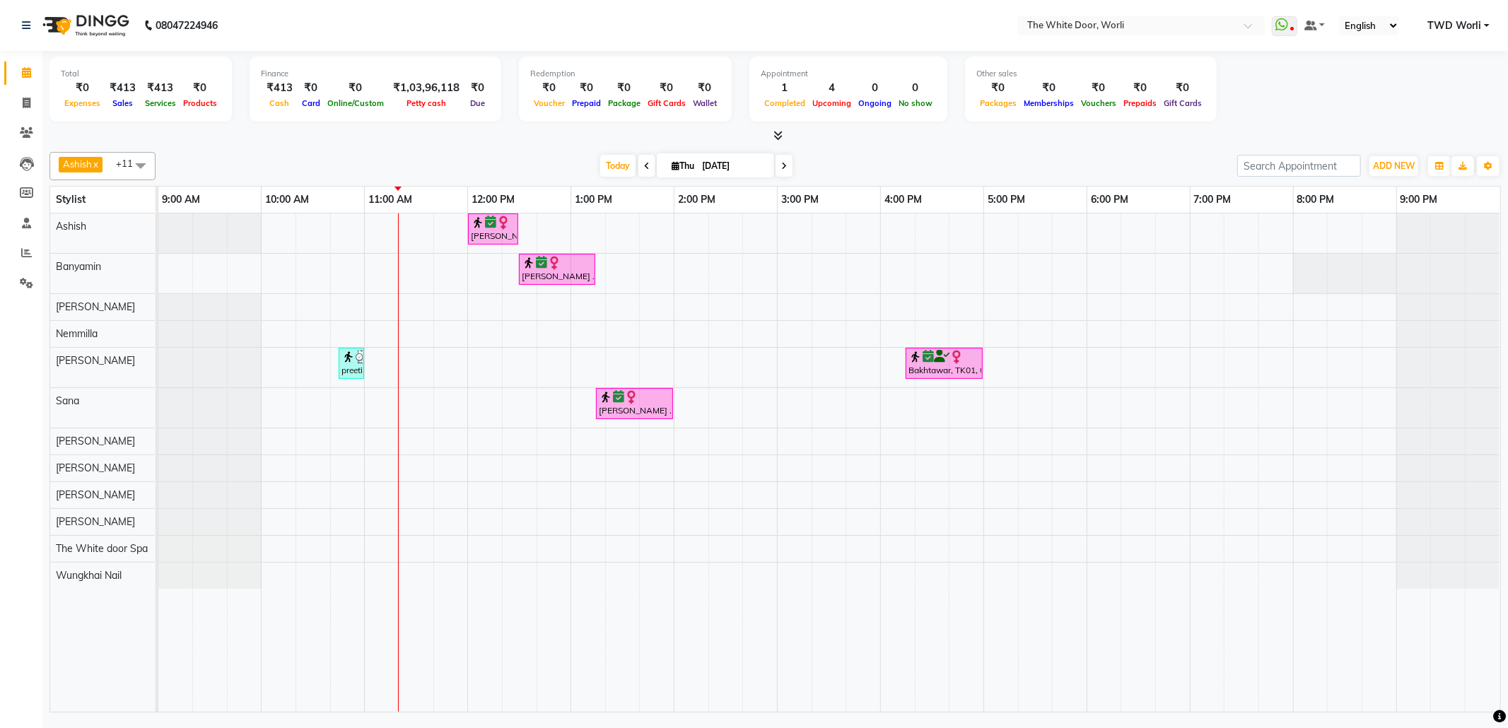
click at [1174, 447] on tr at bounding box center [828, 463] width 1341 height 499
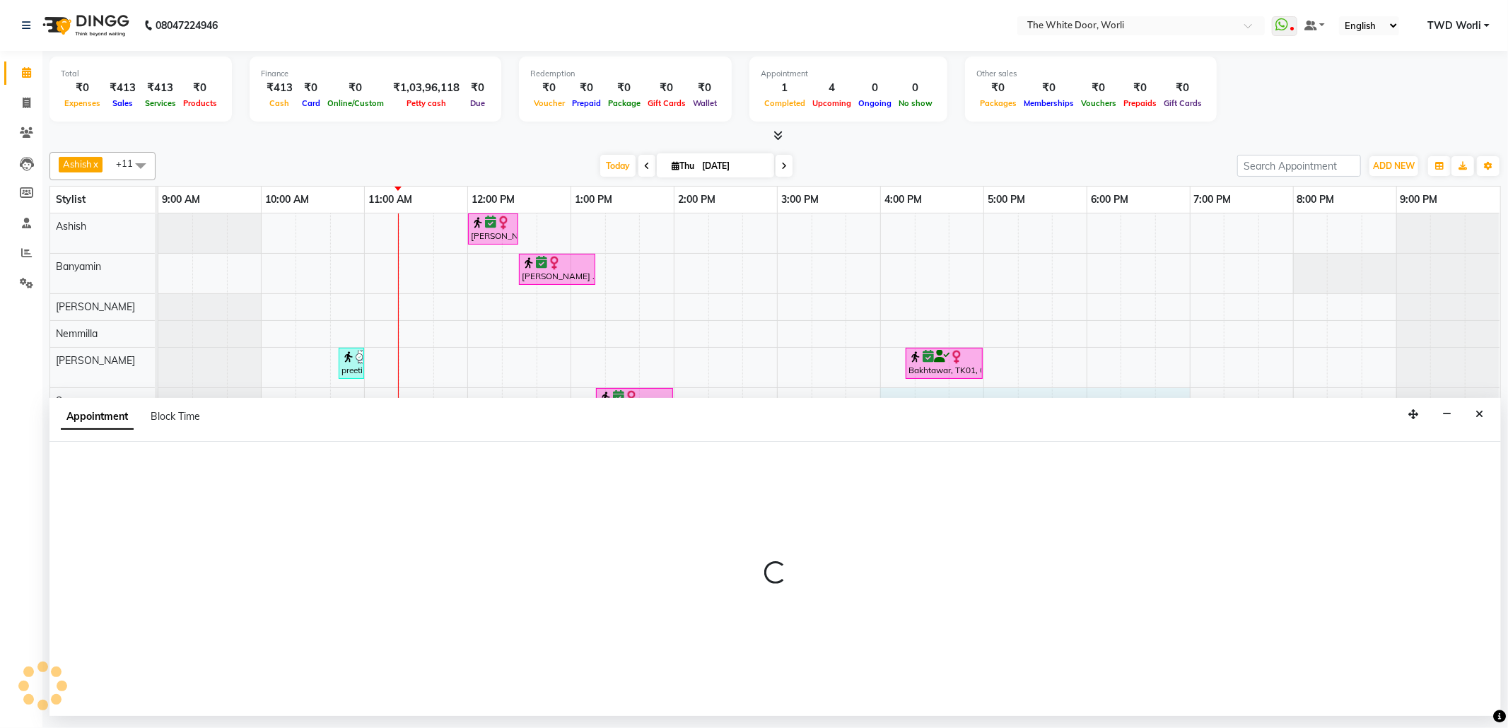
select select "20574"
select select "tentative"
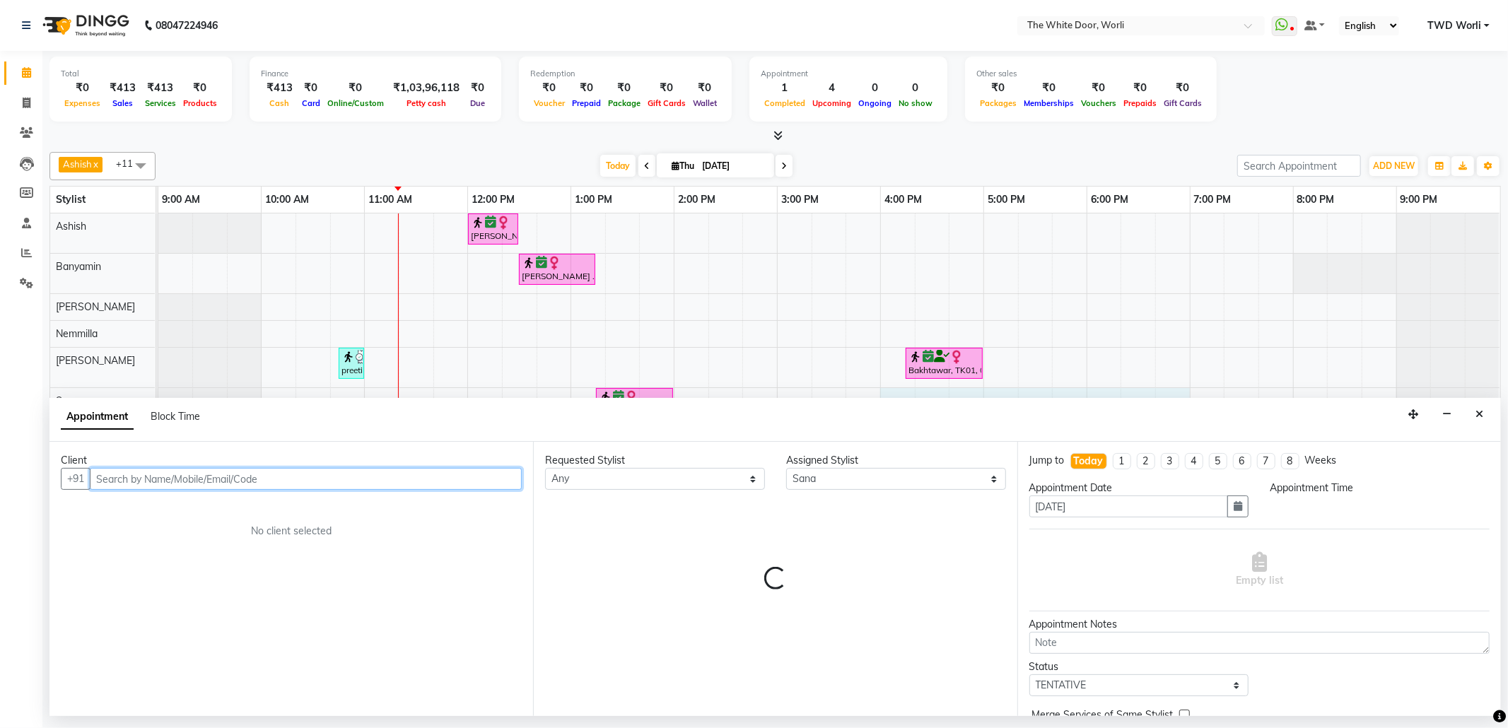
select select "960"
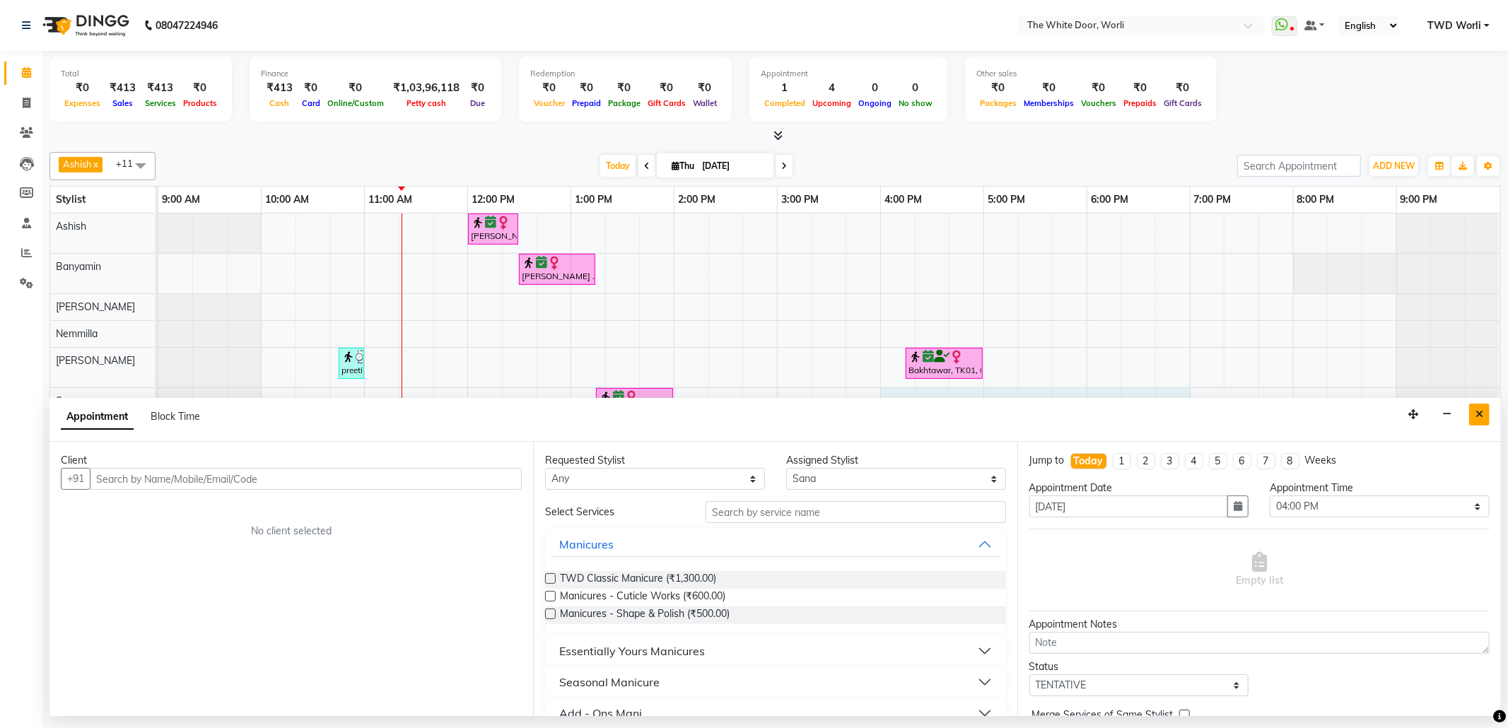
click at [1479, 419] on icon "Close" at bounding box center [1480, 414] width 8 height 10
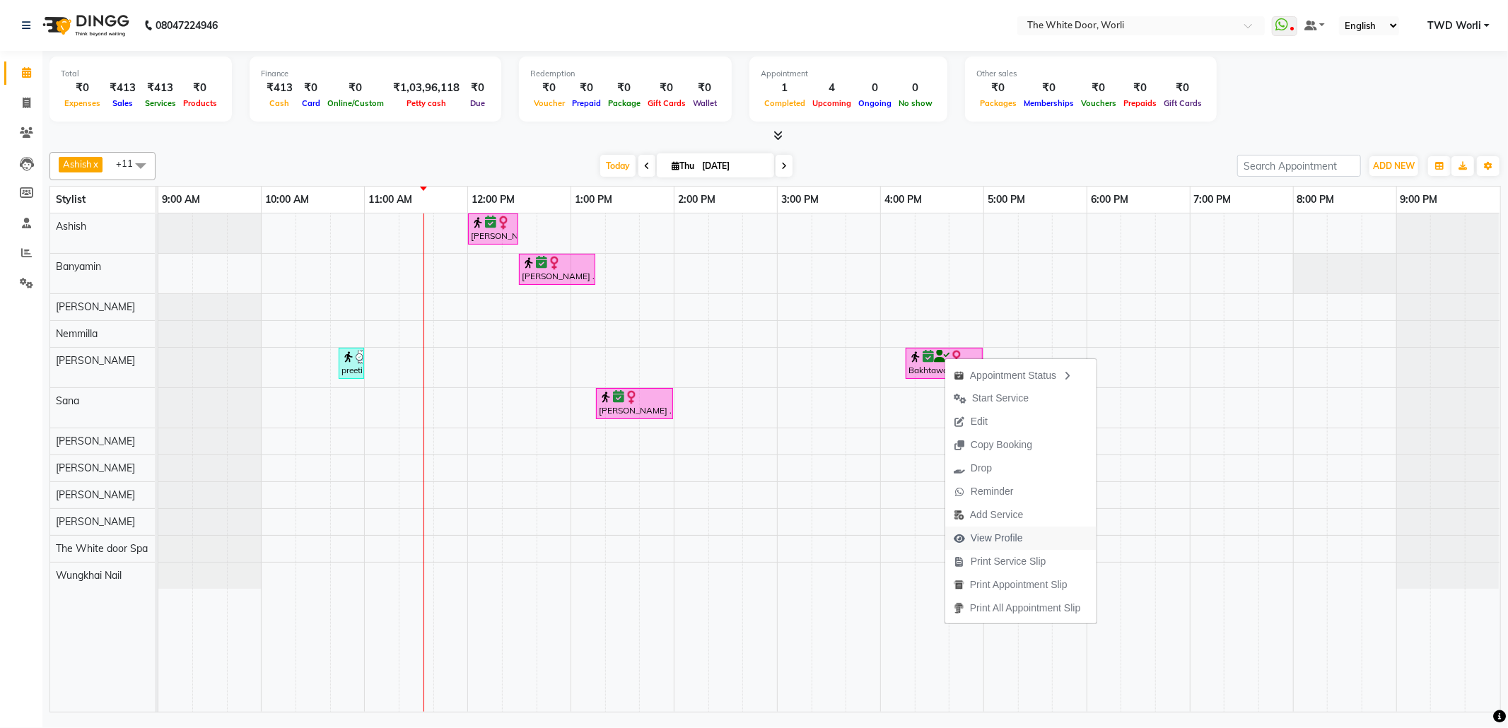
click at [1001, 538] on span "View Profile" at bounding box center [997, 538] width 52 height 15
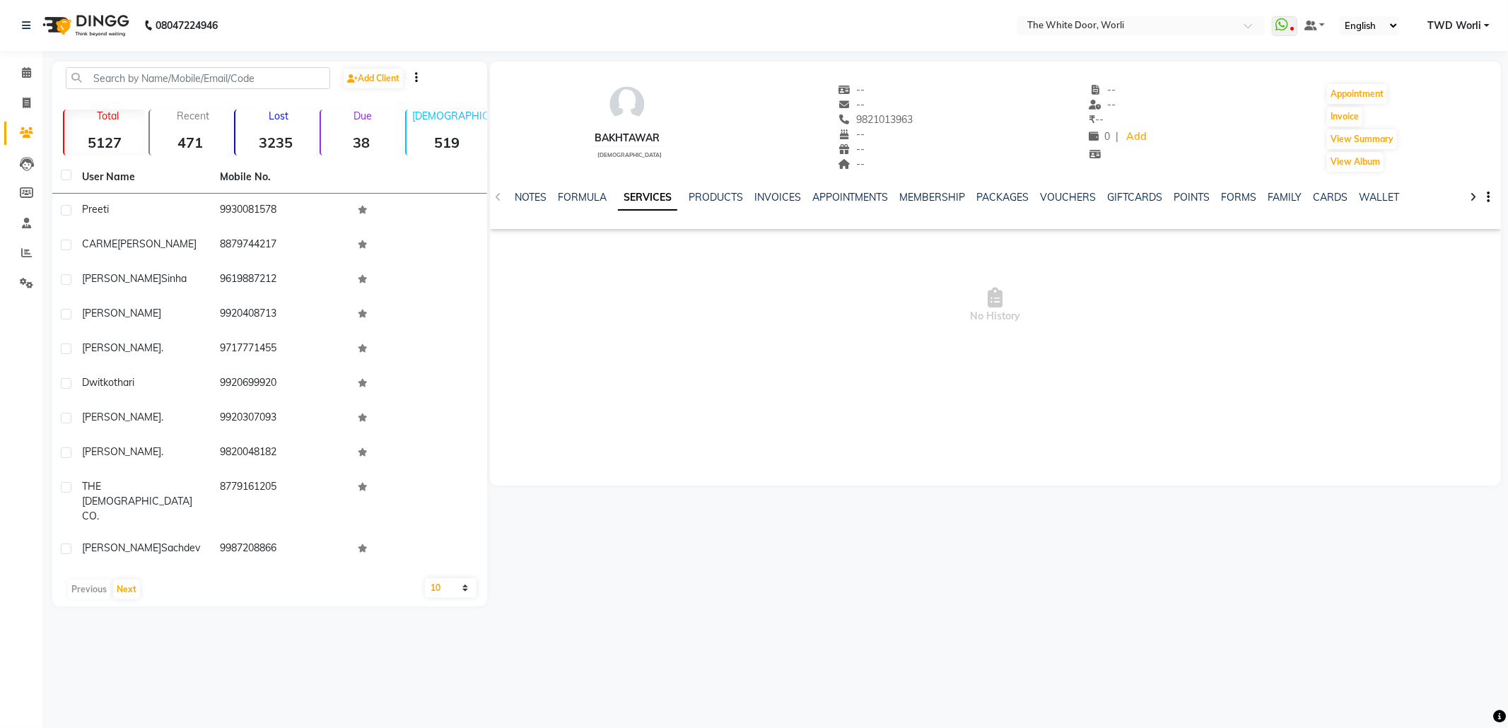
click at [100, 33] on img at bounding box center [84, 26] width 97 height 40
